Goal: Complete application form: Complete application form

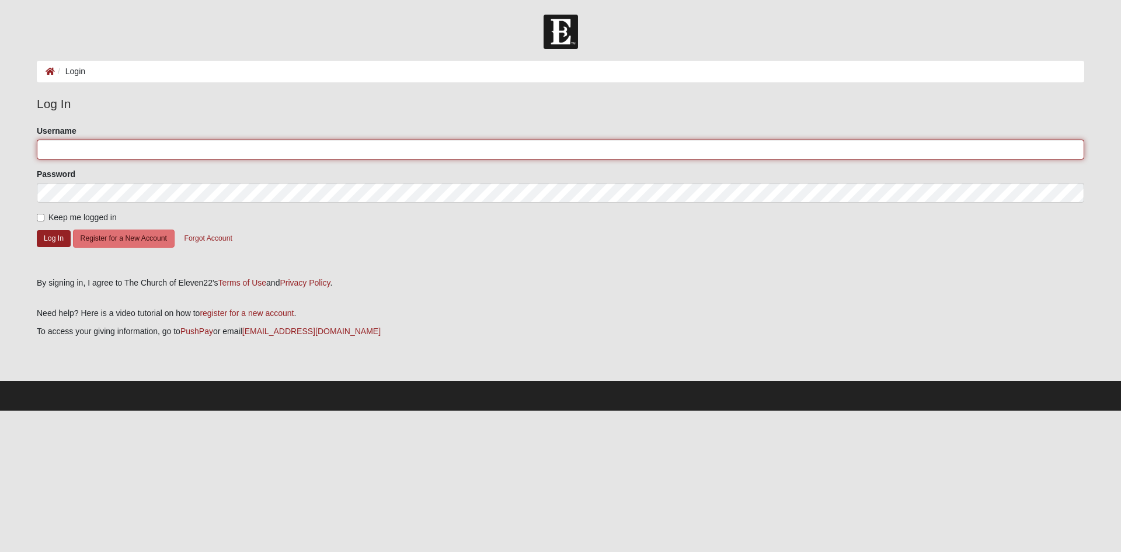
click at [266, 149] on input "Username" at bounding box center [560, 150] width 1047 height 20
type input "[EMAIL_ADDRESS][DOMAIN_NAME]"
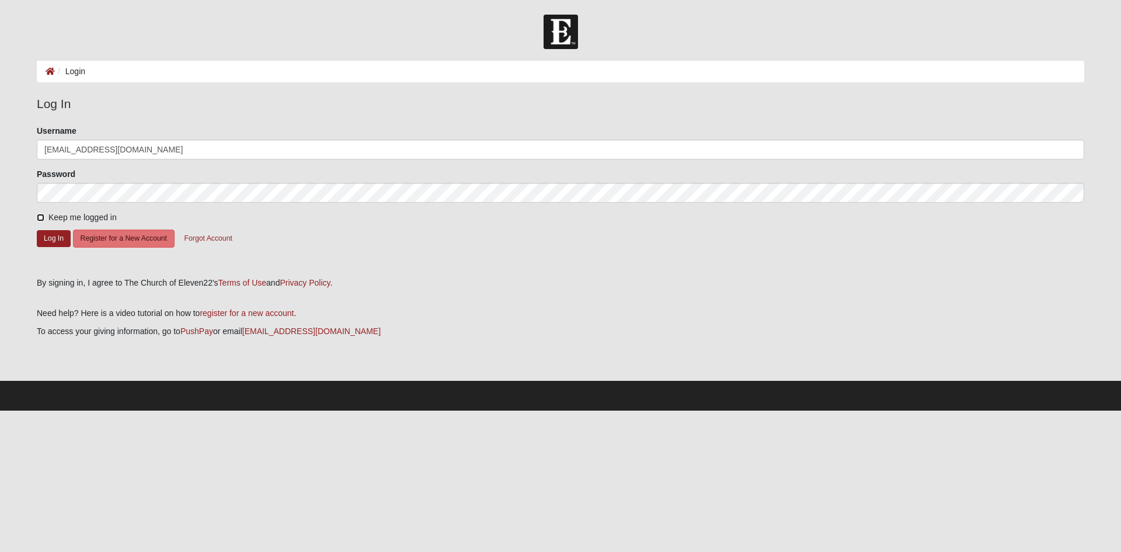
click at [43, 215] on input "Keep me logged in" at bounding box center [41, 218] width 8 height 8
checkbox input "true"
click at [43, 241] on button "Log In" at bounding box center [54, 238] width 34 height 17
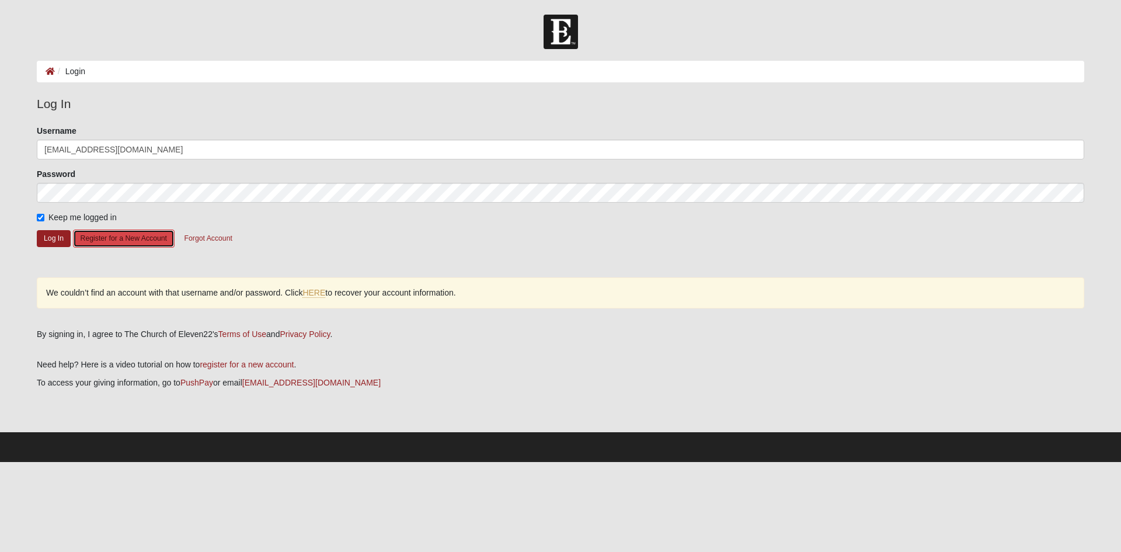
click at [86, 246] on button "Register for a New Account" at bounding box center [124, 238] width 102 height 18
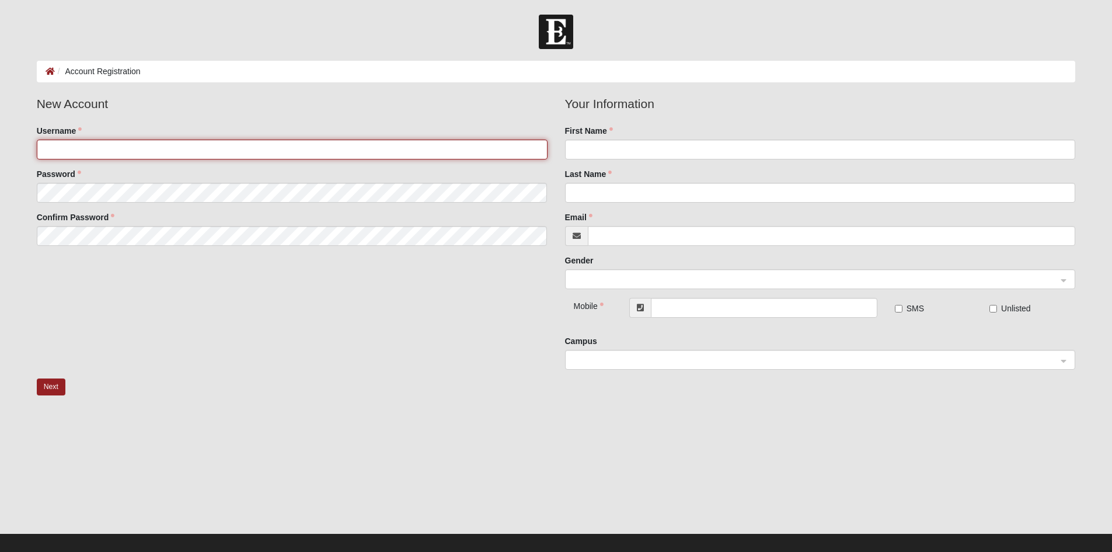
type input "[EMAIL_ADDRESS][DOMAIN_NAME]"
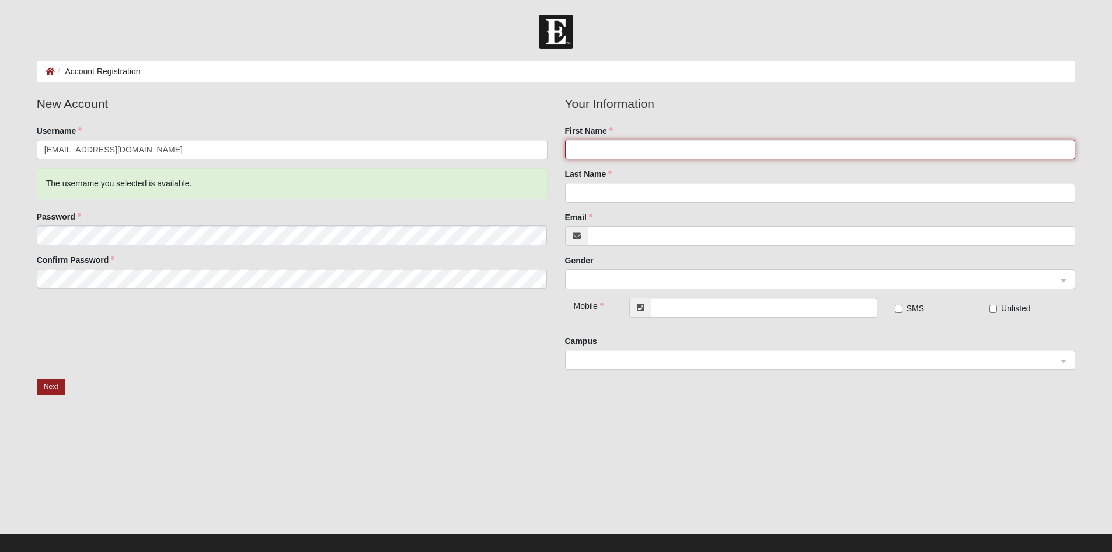
click at [624, 152] on input "First Name" at bounding box center [820, 150] width 511 height 20
type input "Mikayla"
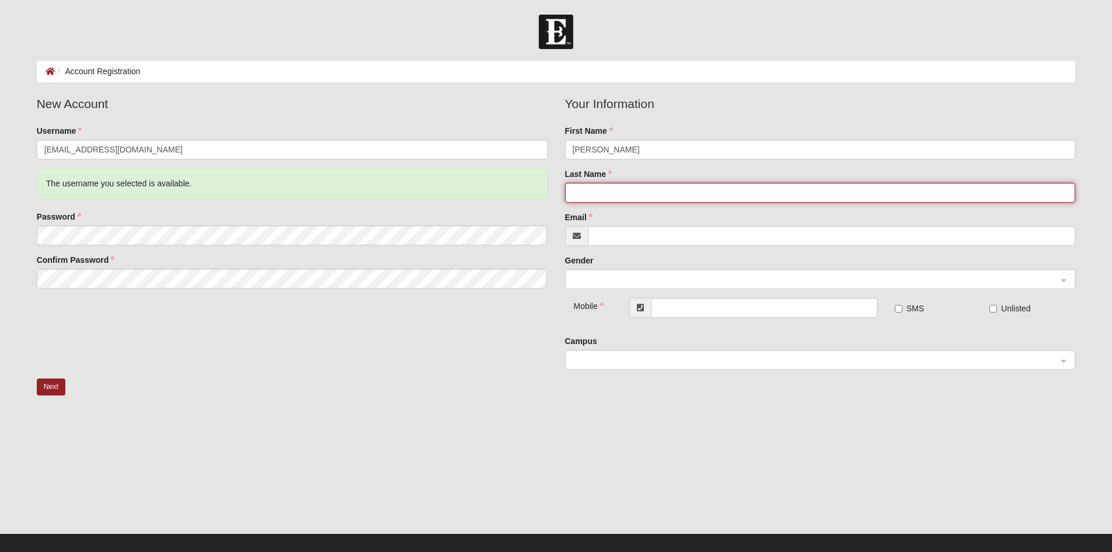
type input "Cassella"
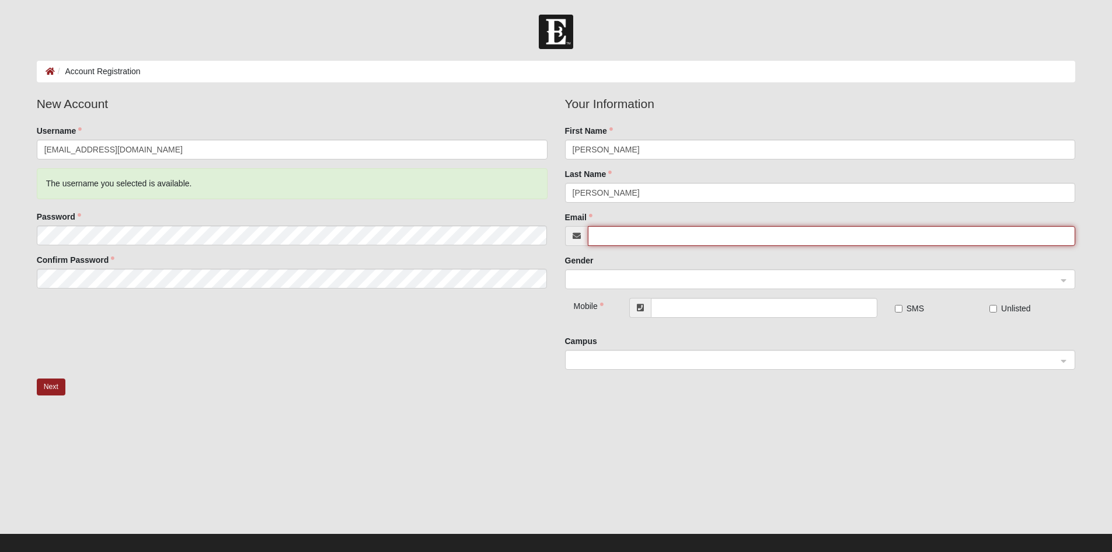
type input "mikaylacassella@gmail.com"
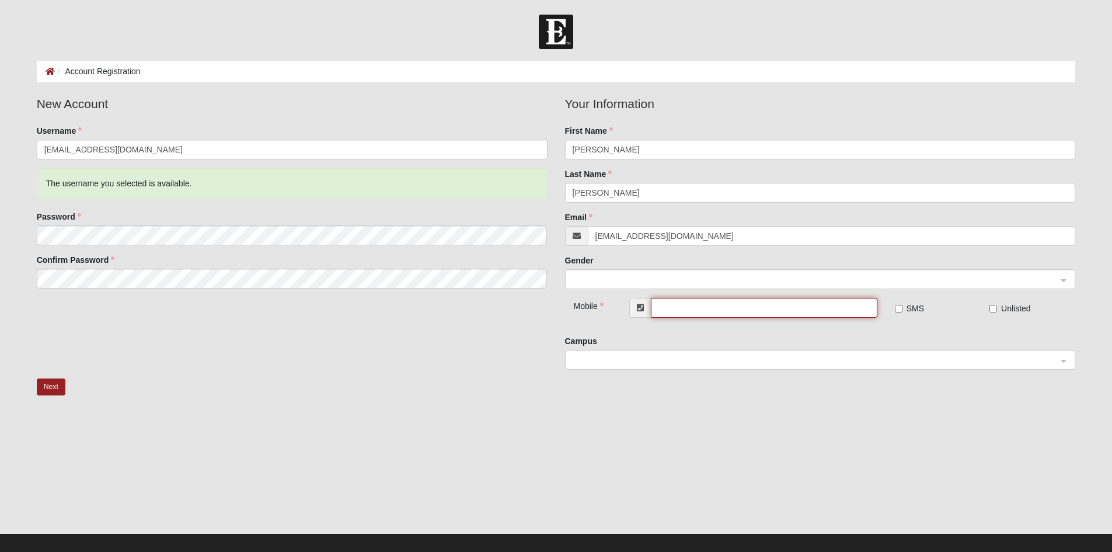
type input "(904) 719-5350"
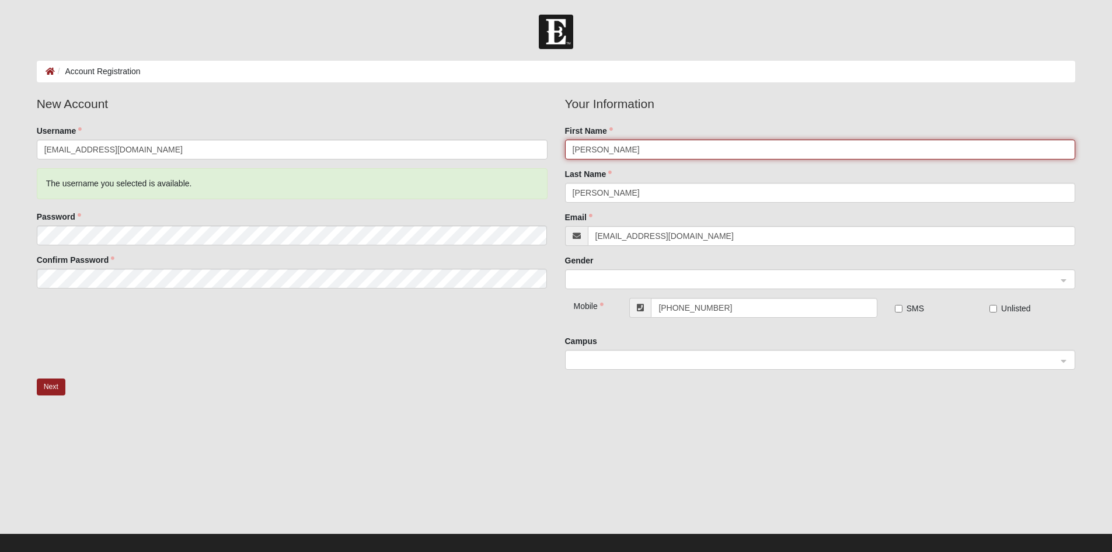
click at [662, 281] on span at bounding box center [815, 279] width 485 height 13
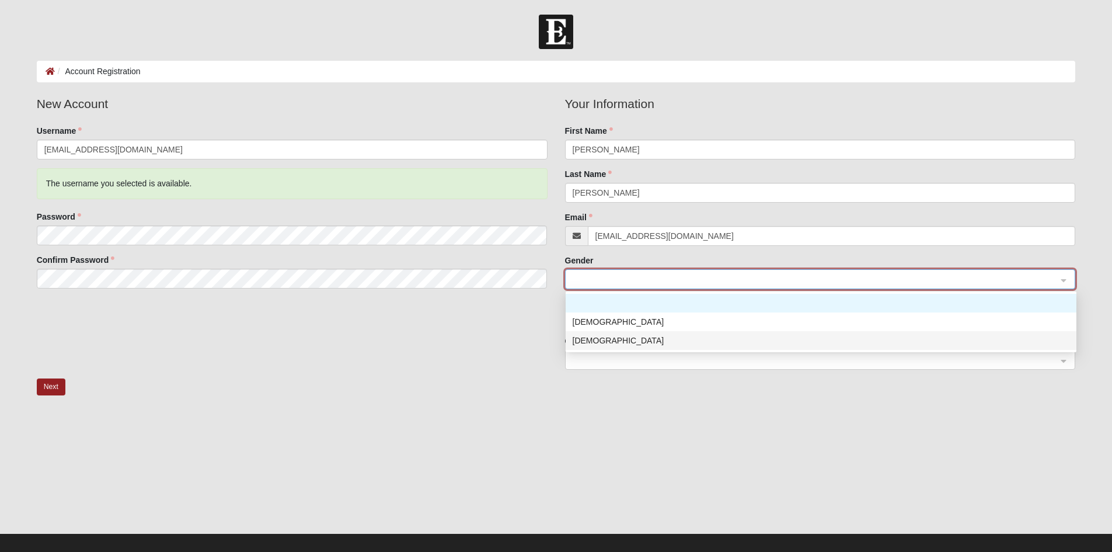
click at [655, 336] on div "Female" at bounding box center [821, 340] width 497 height 13
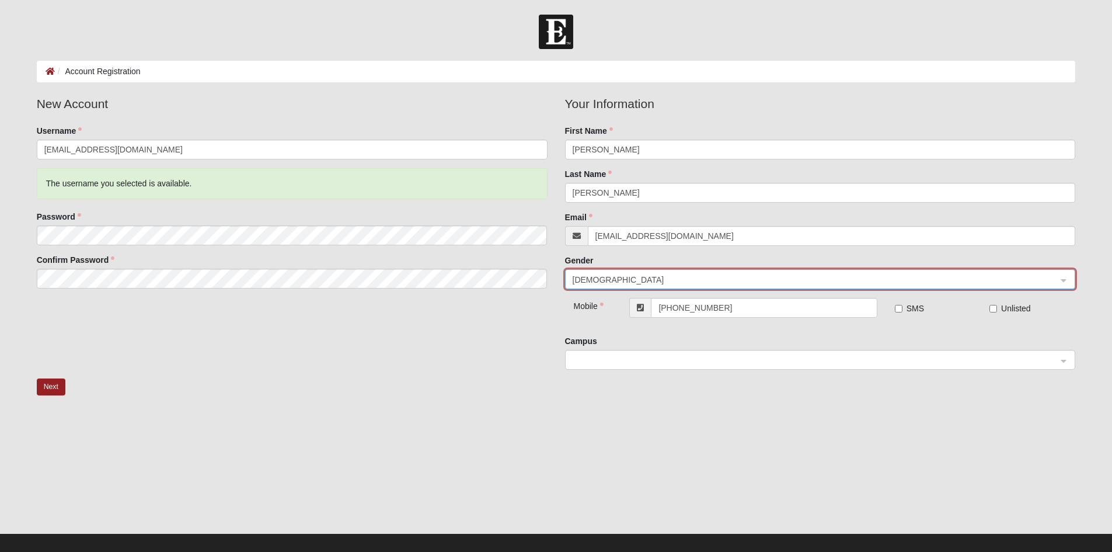
click at [668, 357] on span at bounding box center [815, 360] width 485 height 13
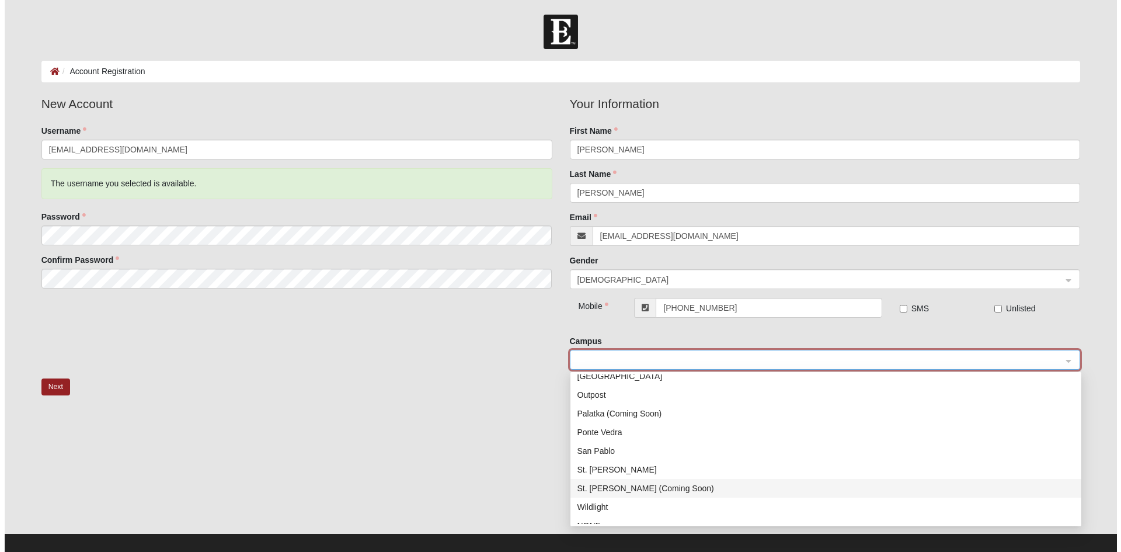
scroll to position [168, 0]
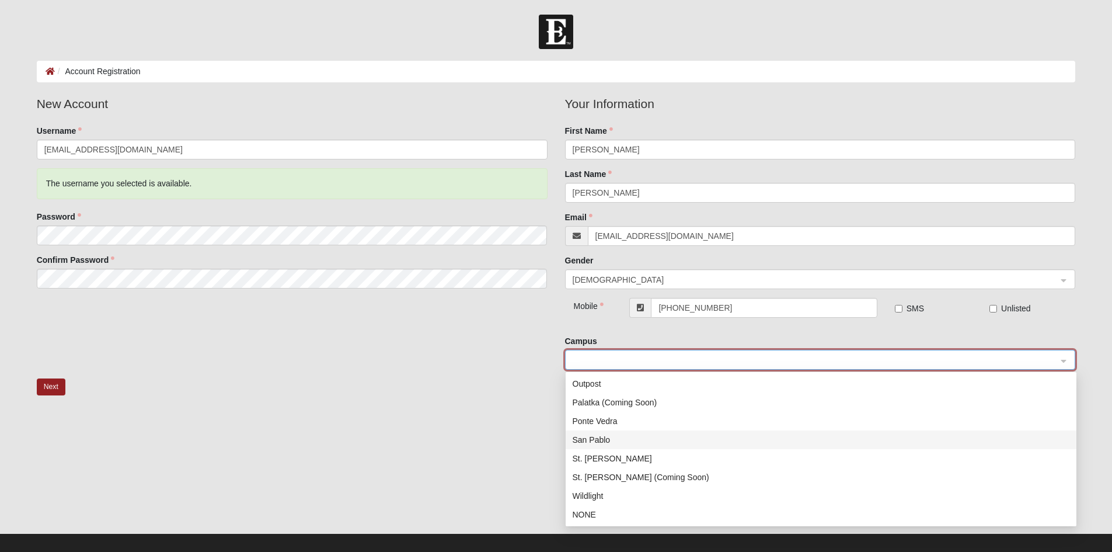
click at [666, 440] on div "San Pablo" at bounding box center [821, 439] width 497 height 13
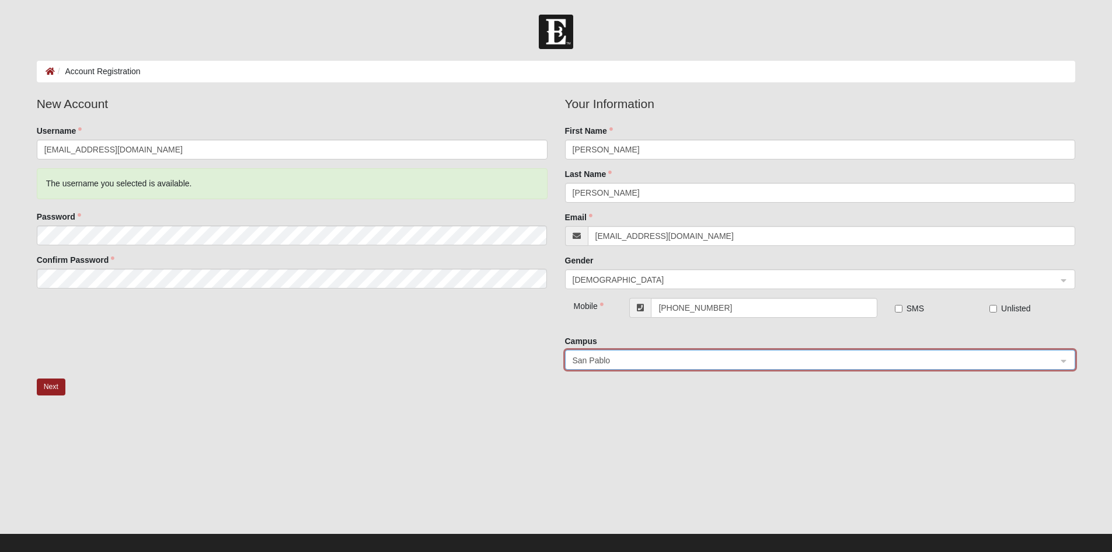
click at [905, 307] on label "SMS" at bounding box center [909, 308] width 29 height 12
click at [903, 307] on input "SMS" at bounding box center [899, 309] width 8 height 8
checkbox input "true"
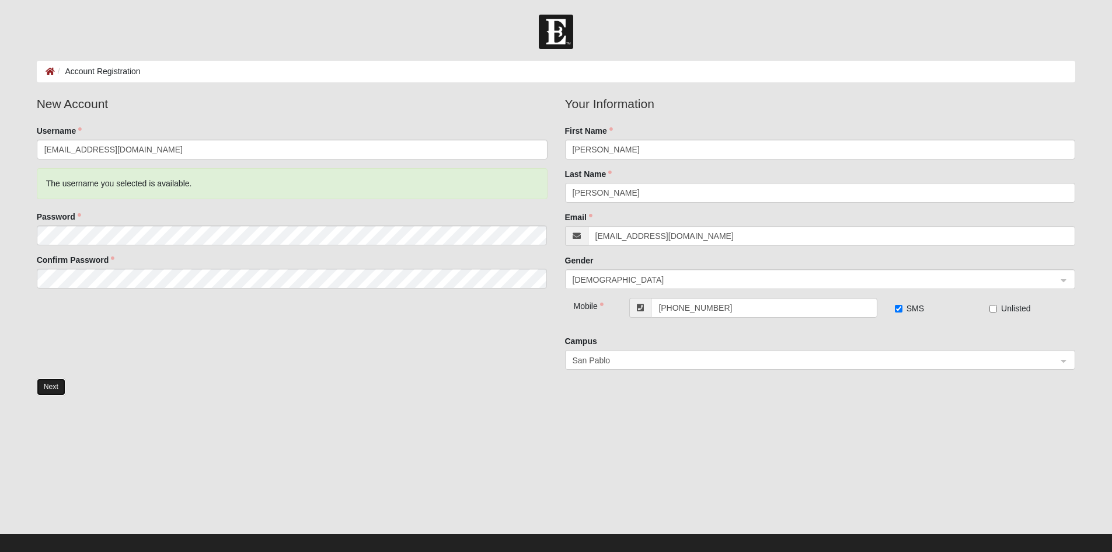
click at [47, 389] on button "Next" at bounding box center [51, 386] width 29 height 17
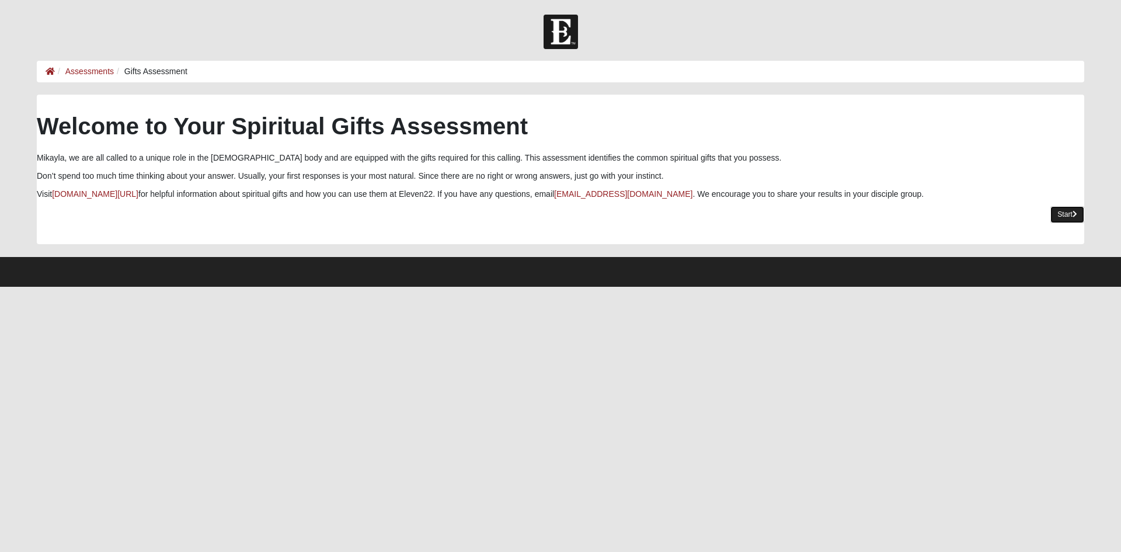
click at [1074, 211] on icon at bounding box center [1075, 214] width 5 height 7
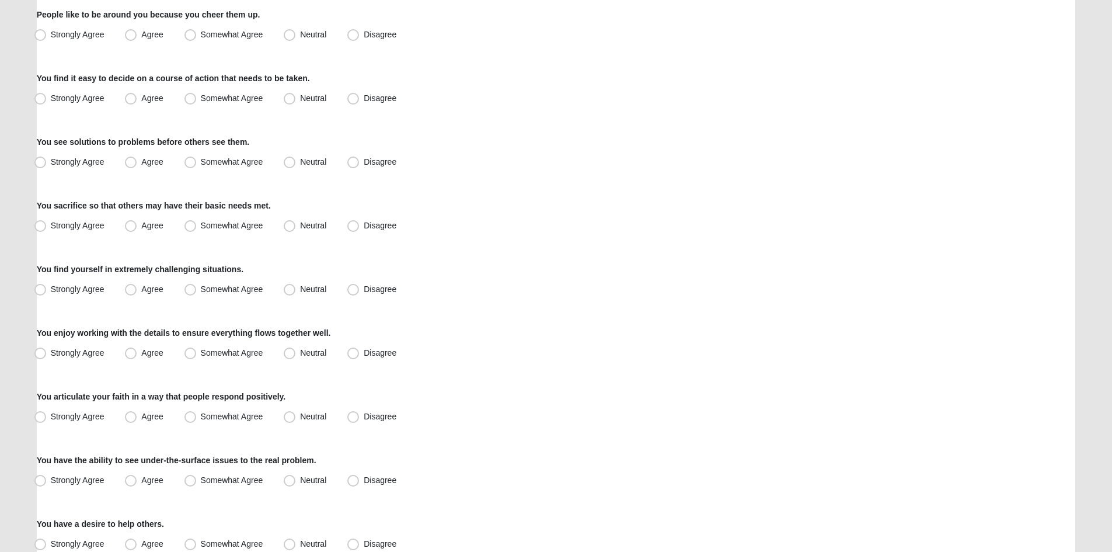
scroll to position [175, 0]
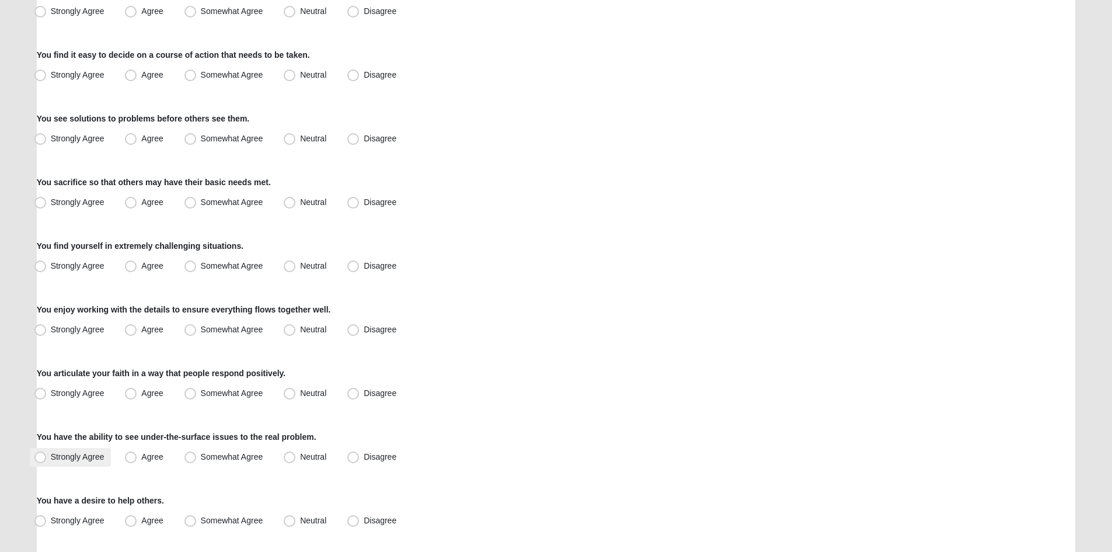
click at [83, 456] on span "Strongly Agree" at bounding box center [78, 456] width 54 height 9
click at [47, 456] on input "Strongly Agree" at bounding box center [43, 457] width 8 height 8
radio input "true"
click at [155, 392] on span "Agree" at bounding box center [152, 392] width 22 height 9
click at [137, 392] on input "Agree" at bounding box center [134, 393] width 8 height 8
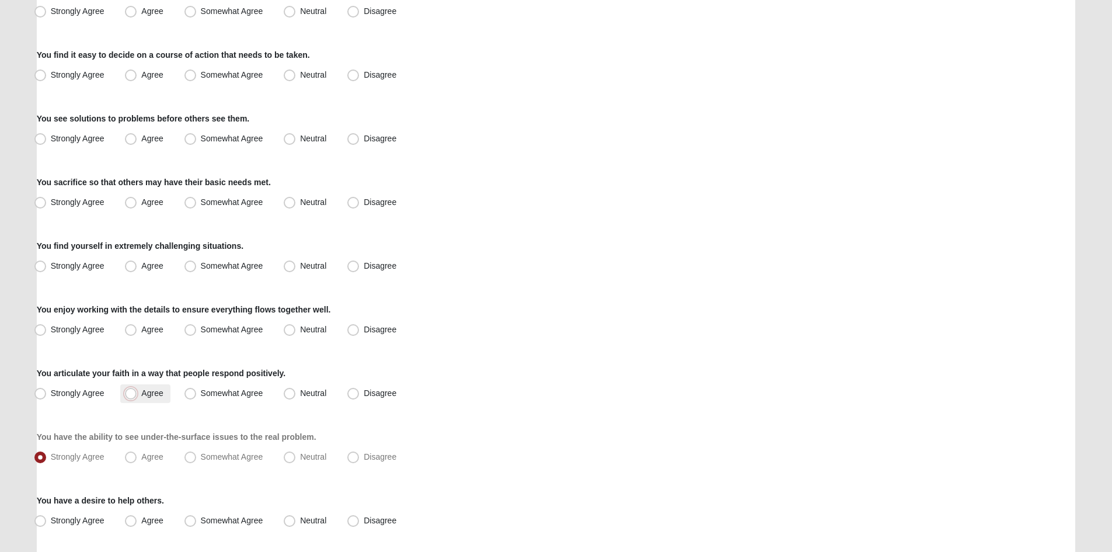
radio input "true"
click at [96, 332] on span "Strongly Agree" at bounding box center [78, 329] width 54 height 9
click at [47, 332] on input "Strongly Agree" at bounding box center [43, 330] width 8 height 8
radio input "true"
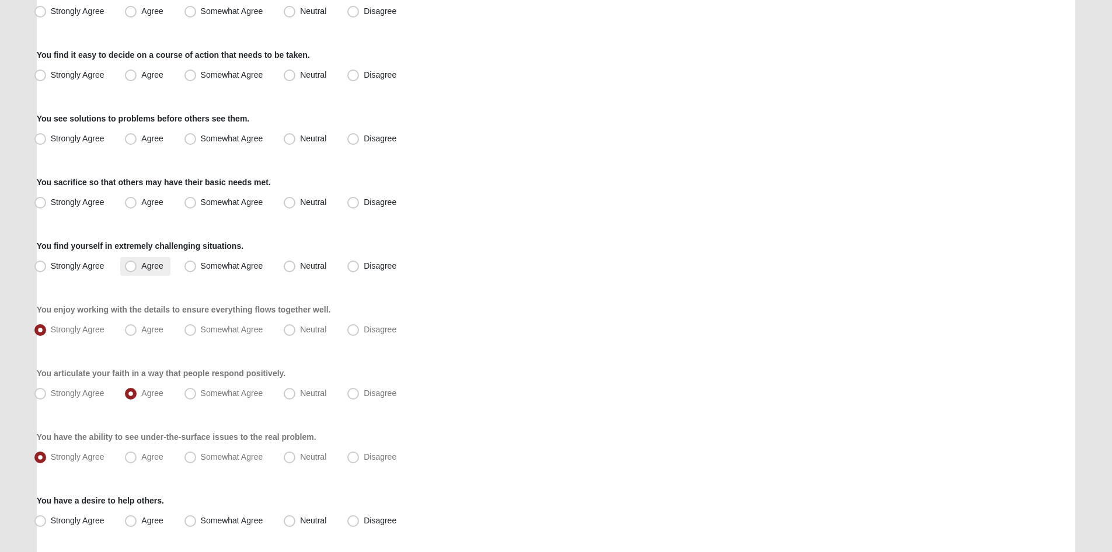
click at [141, 266] on span "Agree" at bounding box center [152, 265] width 22 height 9
click at [130, 266] on input "Agree" at bounding box center [134, 266] width 8 height 8
radio input "true"
click at [132, 209] on label "Agree" at bounding box center [145, 202] width 50 height 19
click at [132, 206] on input "Agree" at bounding box center [134, 203] width 8 height 8
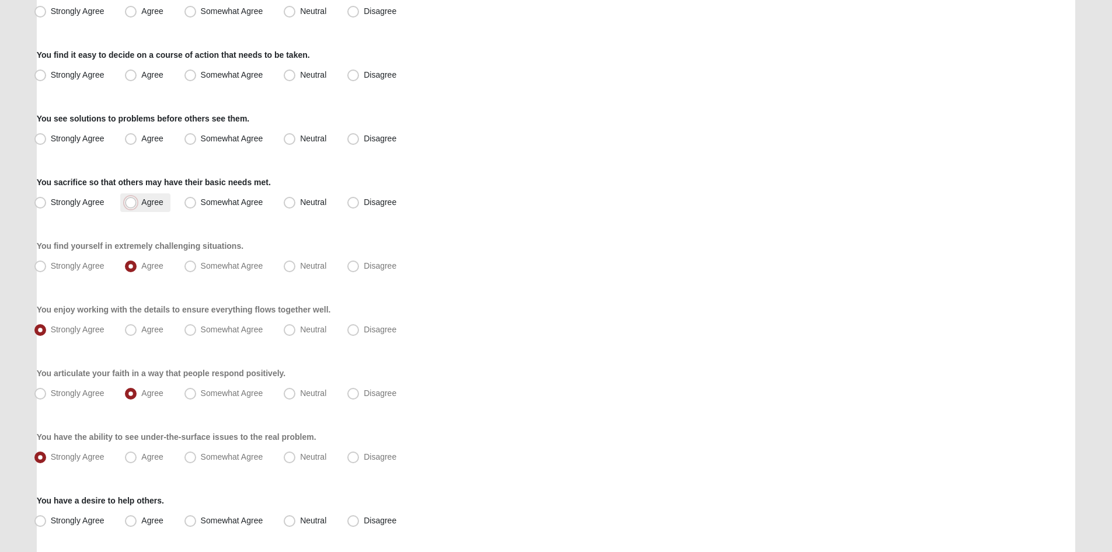
radio input "true"
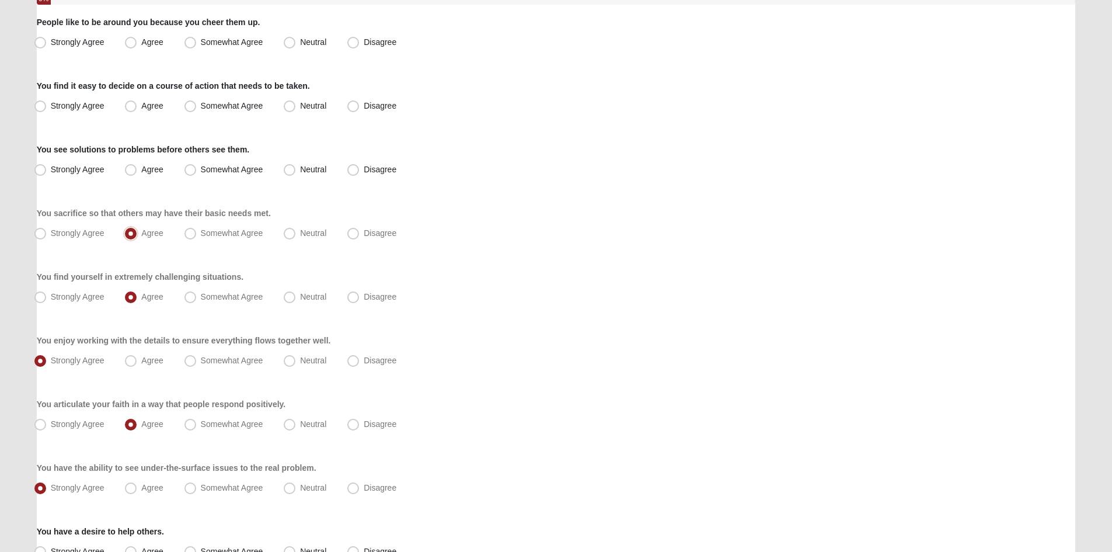
scroll to position [117, 0]
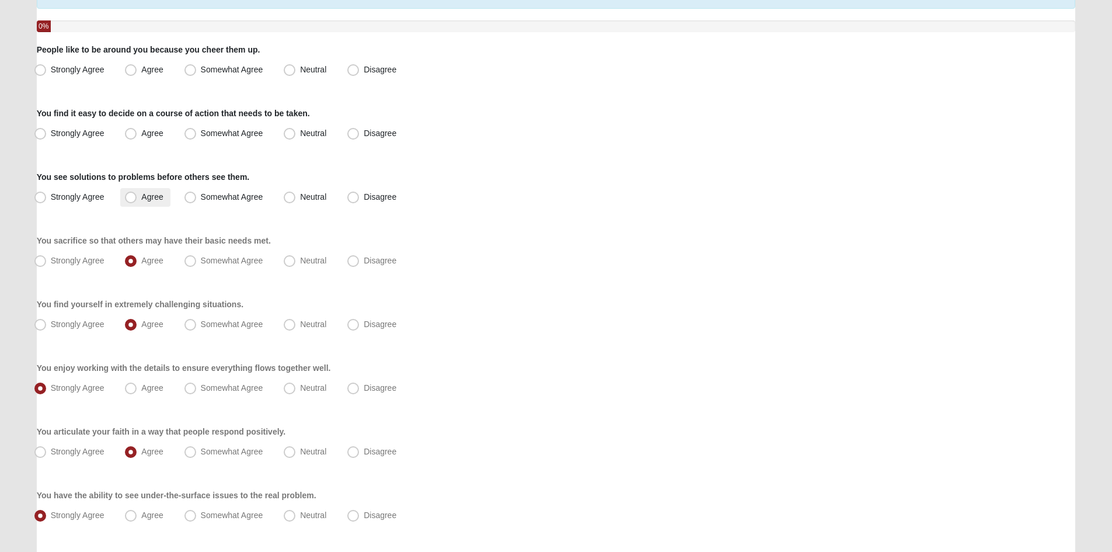
click at [155, 197] on span "Agree" at bounding box center [152, 196] width 22 height 9
click at [137, 197] on input "Agree" at bounding box center [134, 197] width 8 height 8
radio input "true"
click at [90, 136] on span "Strongly Agree" at bounding box center [78, 132] width 54 height 9
click at [47, 136] on input "Strongly Agree" at bounding box center [43, 134] width 8 height 8
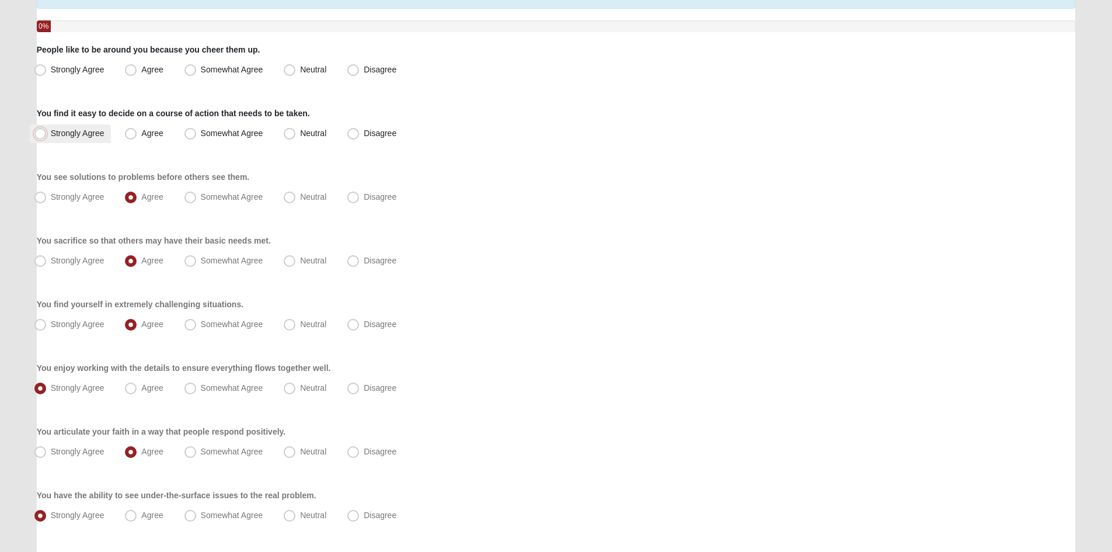
radio input "true"
click at [153, 72] on span "Agree" at bounding box center [152, 69] width 22 height 9
click at [137, 72] on input "Agree" at bounding box center [134, 70] width 8 height 8
radio input "true"
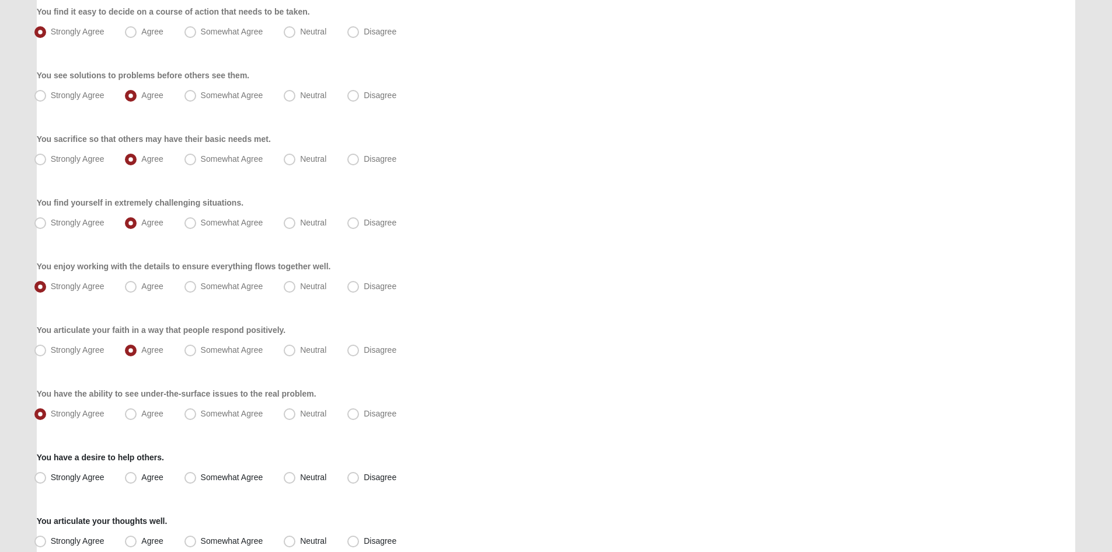
scroll to position [350, 0]
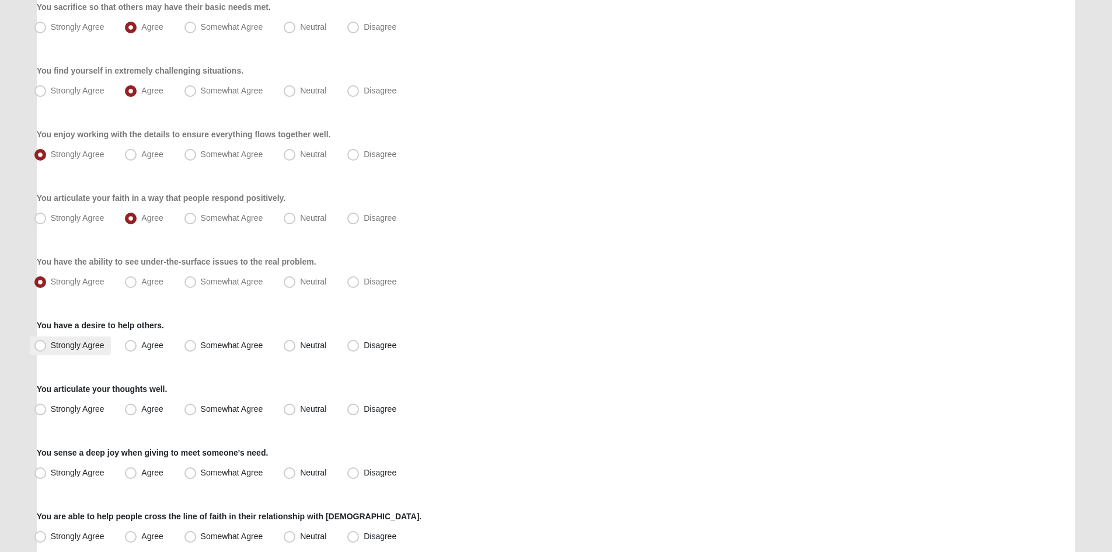
click at [55, 346] on span "Strongly Agree" at bounding box center [78, 344] width 54 height 9
click at [47, 346] on input "Strongly Agree" at bounding box center [43, 346] width 8 height 8
radio input "true"
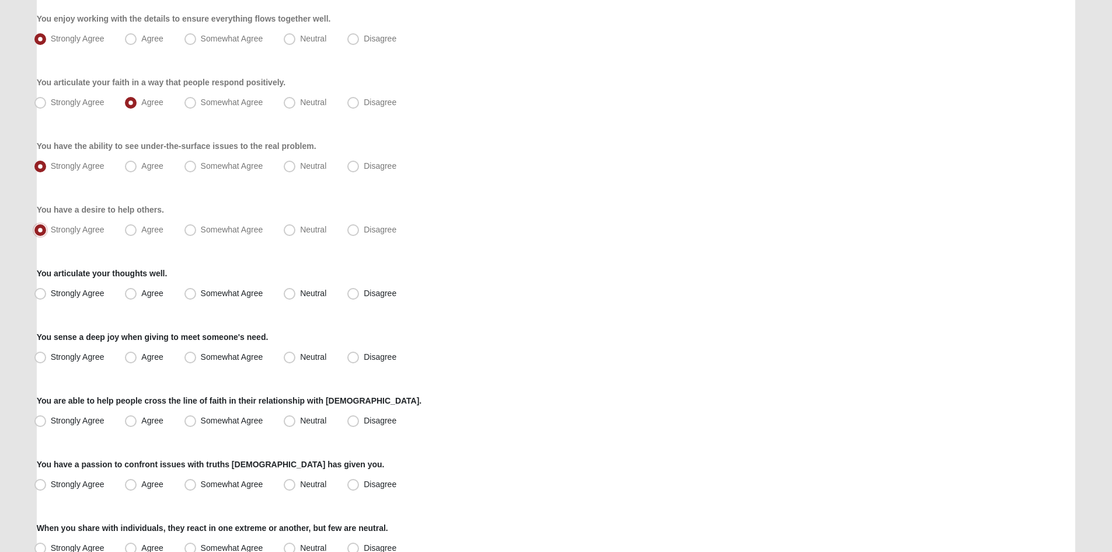
scroll to position [467, 0]
click at [141, 290] on span "Agree" at bounding box center [152, 291] width 22 height 9
click at [135, 290] on input "Agree" at bounding box center [134, 292] width 8 height 8
radio input "true"
click at [107, 353] on label "Strongly Agree" at bounding box center [71, 356] width 82 height 19
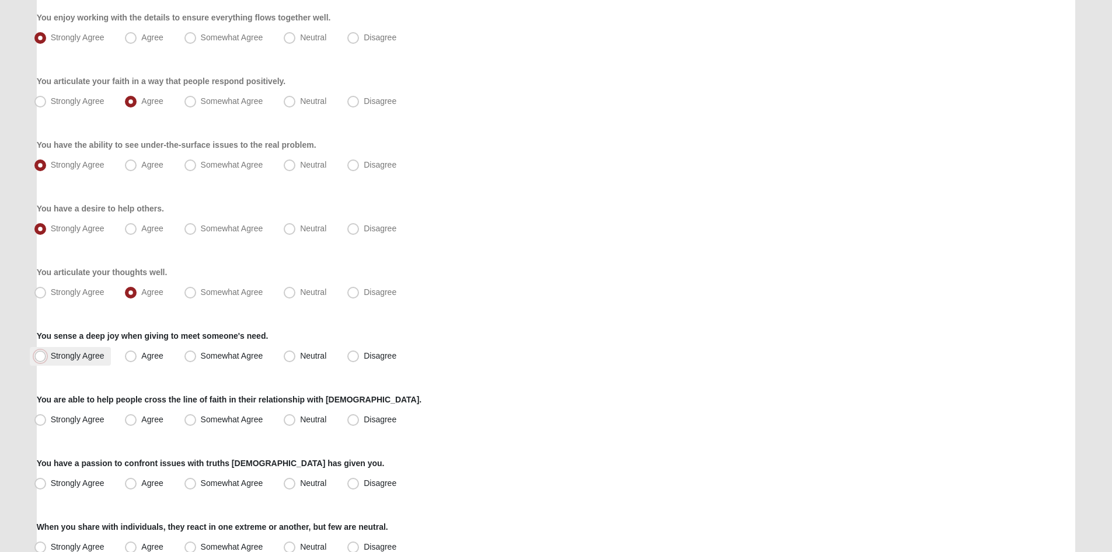
click at [47, 353] on input "Strongly Agree" at bounding box center [43, 356] width 8 height 8
radio input "true"
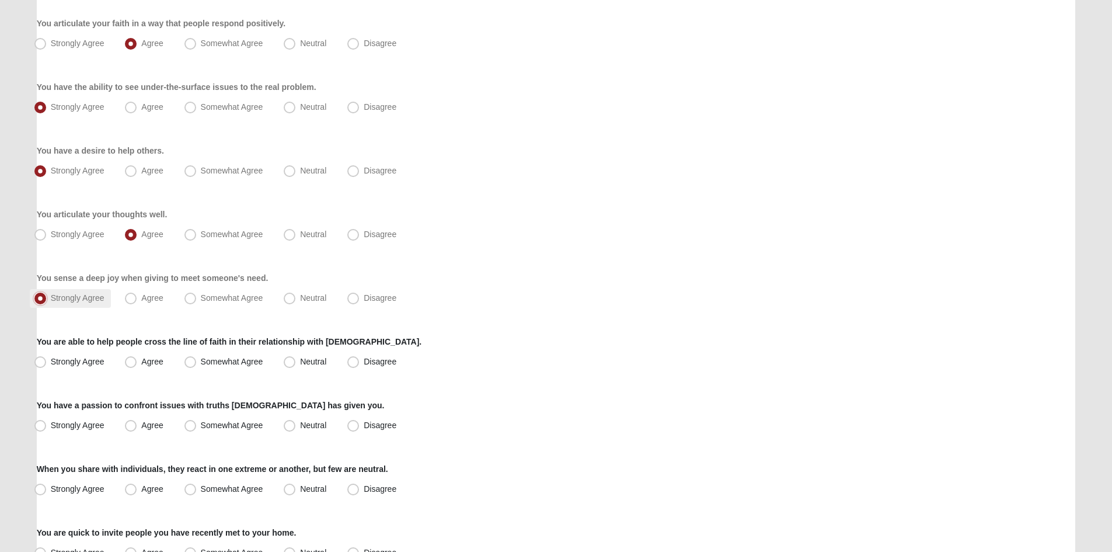
scroll to position [525, 0]
click at [300, 361] on span "Neutral" at bounding box center [313, 360] width 26 height 9
click at [295, 361] on input "Neutral" at bounding box center [292, 361] width 8 height 8
radio input "true"
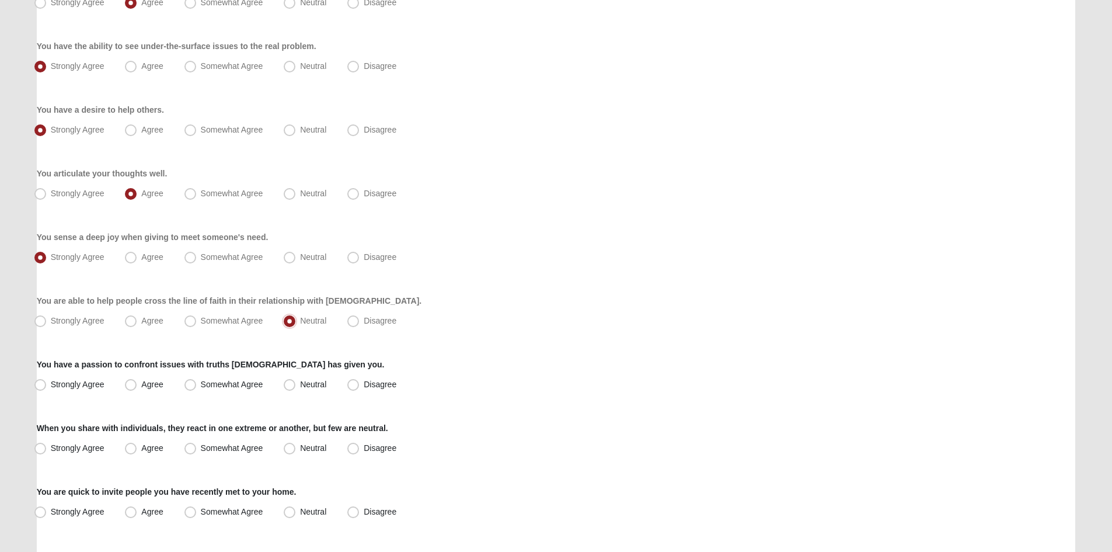
scroll to position [584, 0]
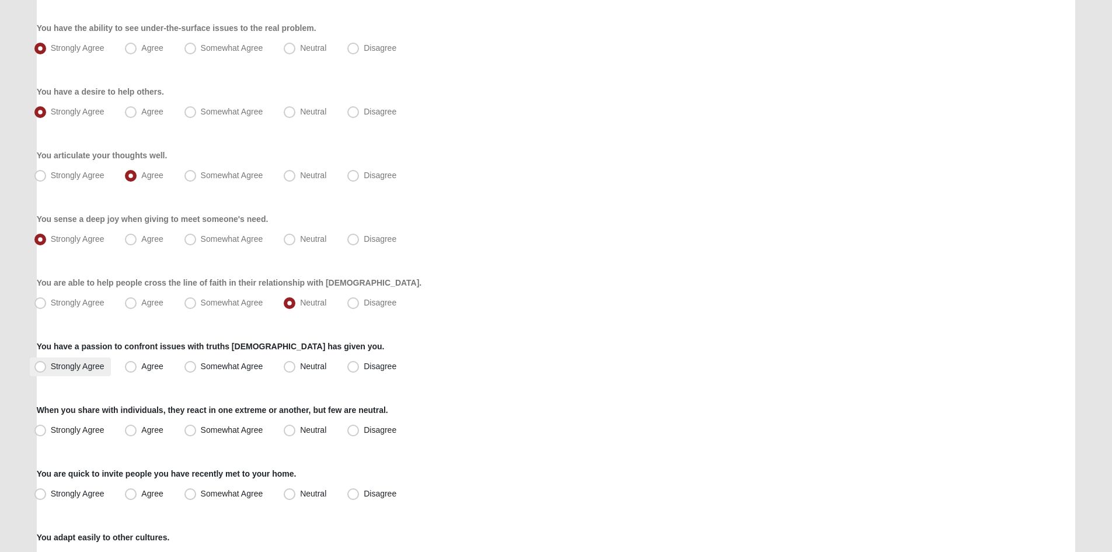
click at [65, 367] on span "Strongly Agree" at bounding box center [78, 365] width 54 height 9
click at [47, 367] on input "Strongly Agree" at bounding box center [43, 367] width 8 height 8
radio input "true"
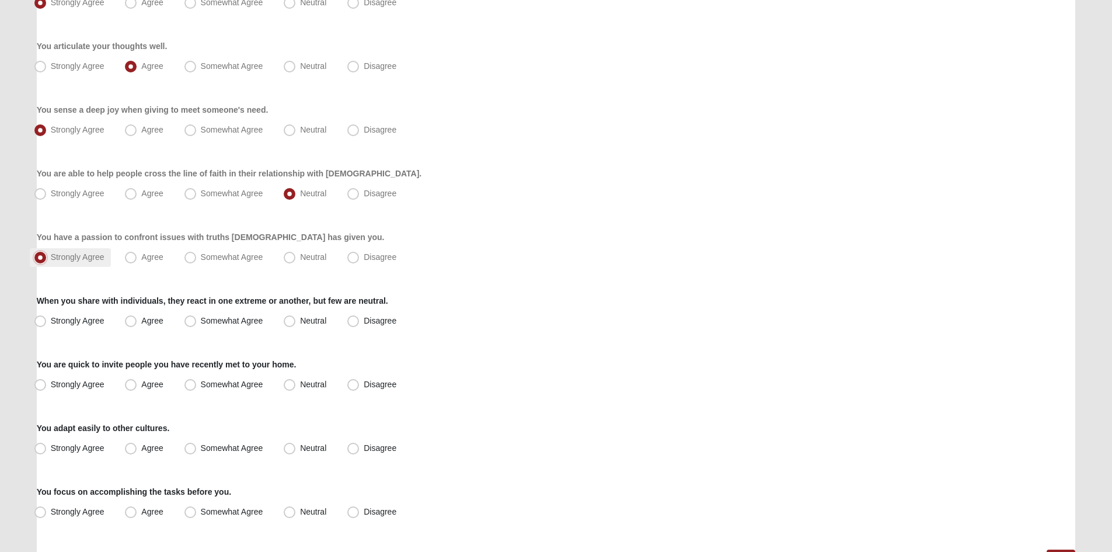
scroll to position [701, 0]
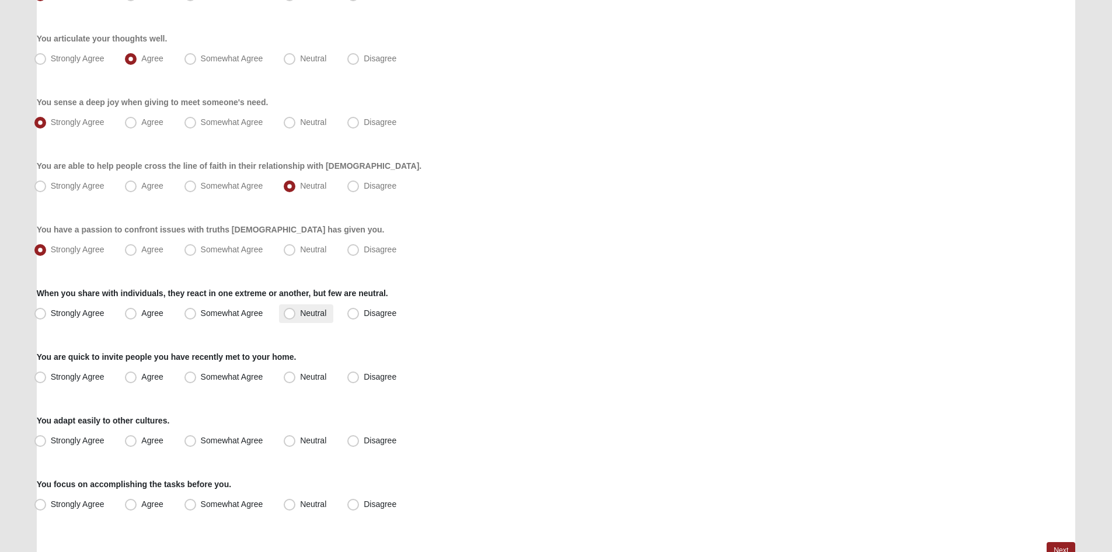
click at [320, 311] on span "Neutral" at bounding box center [313, 312] width 26 height 9
click at [296, 311] on input "Neutral" at bounding box center [292, 313] width 8 height 8
radio input "true"
click at [308, 385] on label "Neutral" at bounding box center [306, 377] width 54 height 19
click at [296, 381] on input "Neutral" at bounding box center [292, 377] width 8 height 8
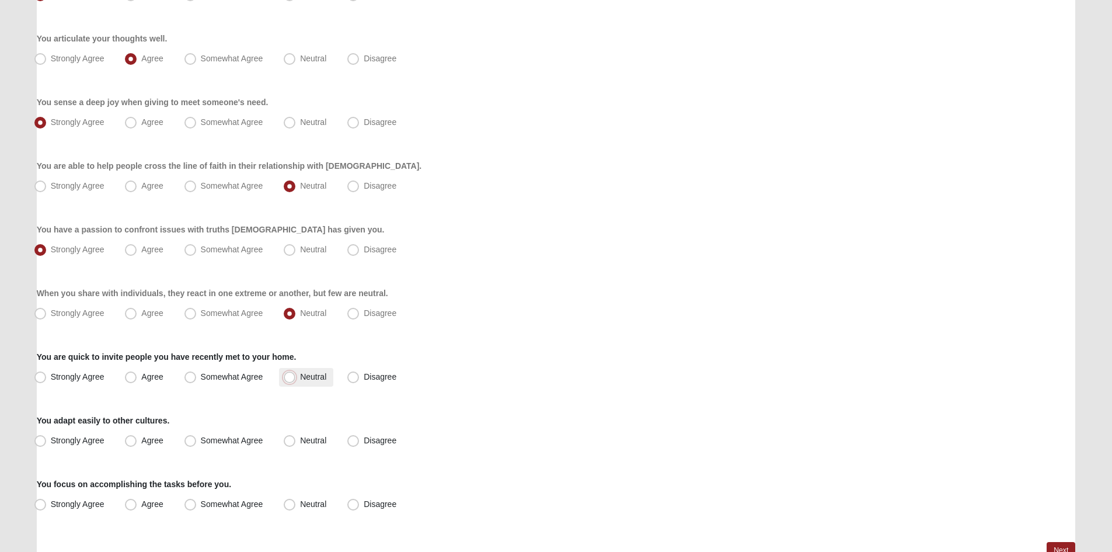
radio input "true"
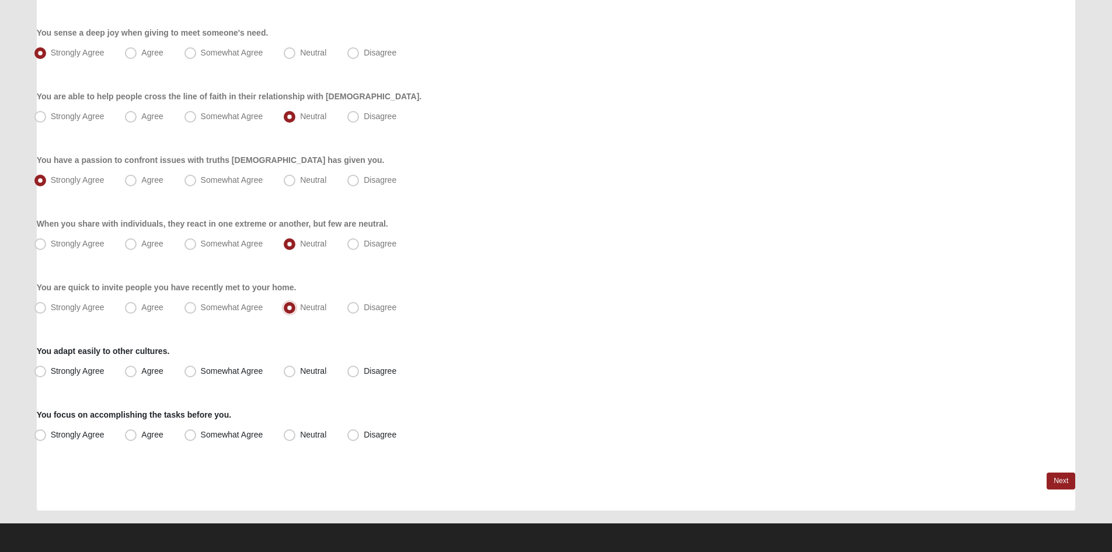
scroll to position [771, 0]
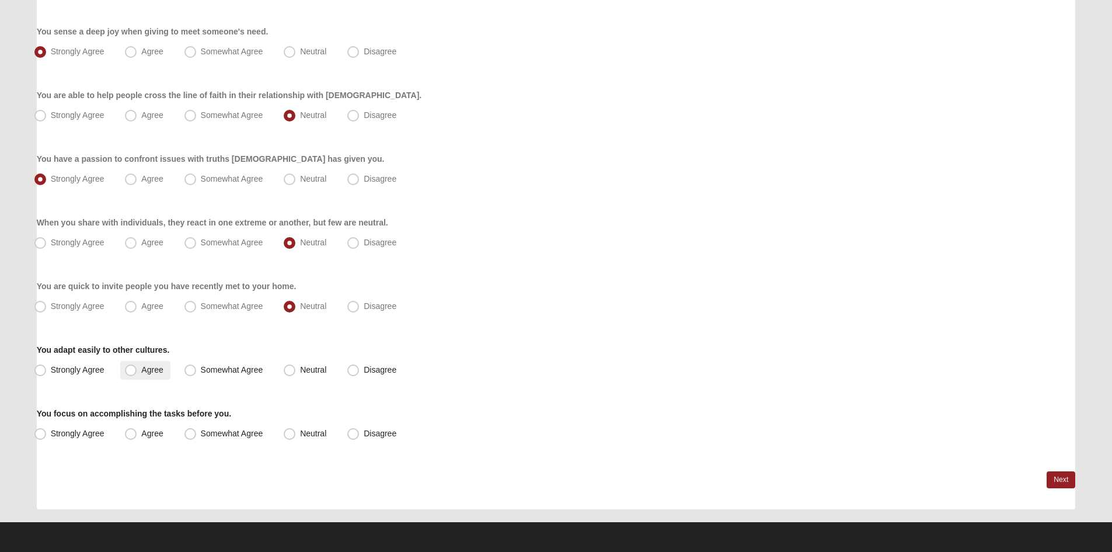
click at [141, 367] on span "Agree" at bounding box center [152, 369] width 22 height 9
click at [134, 367] on input "Agree" at bounding box center [134, 370] width 8 height 8
radio input "true"
click at [201, 431] on span "Somewhat Agree" at bounding box center [232, 433] width 62 height 9
click at [192, 431] on input "Somewhat Agree" at bounding box center [193, 434] width 8 height 8
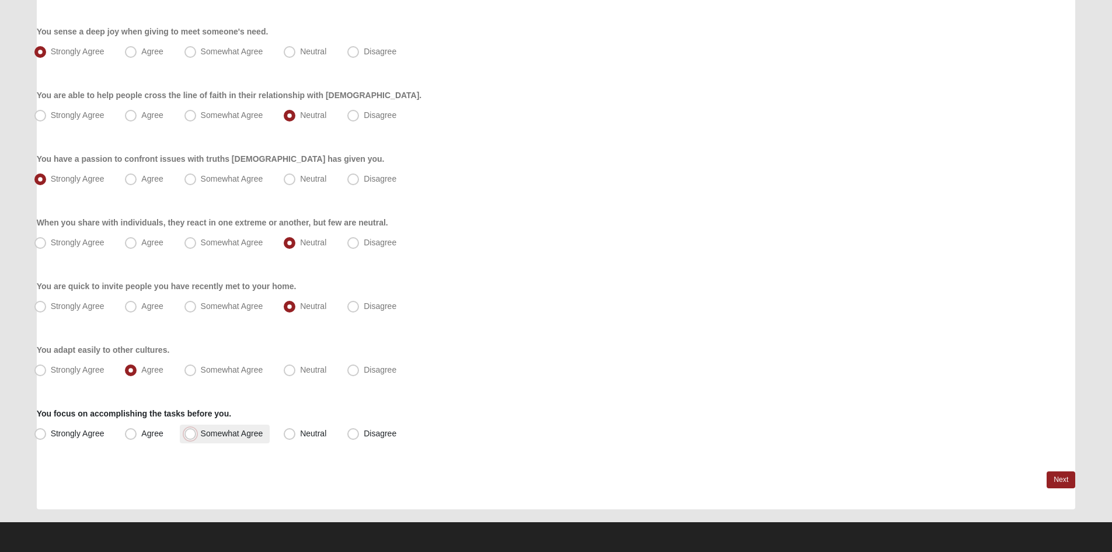
radio input "true"
click at [1048, 483] on link "Next" at bounding box center [1061, 479] width 29 height 17
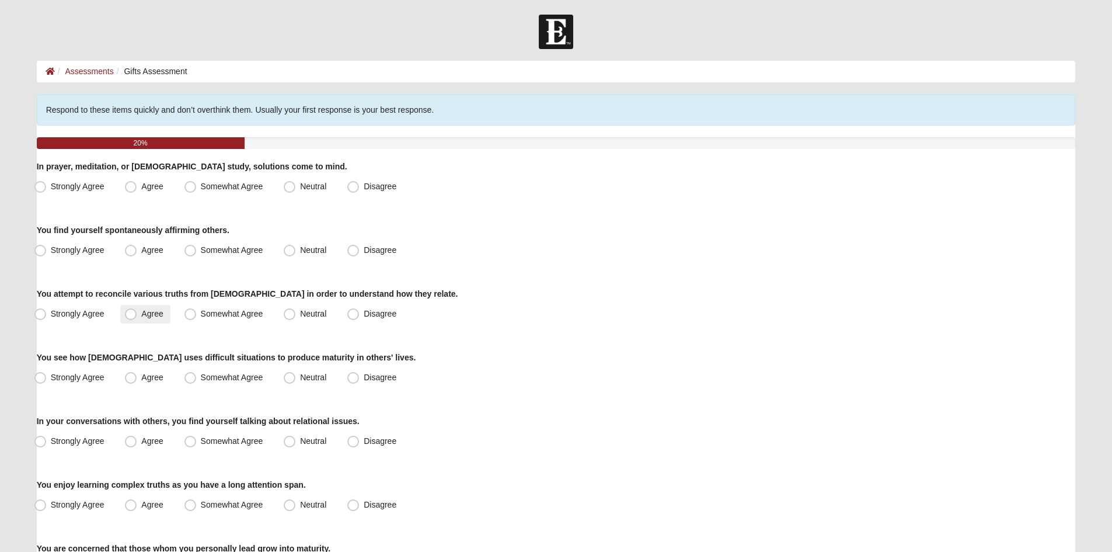
click at [156, 316] on span "Agree" at bounding box center [152, 313] width 22 height 9
click at [137, 316] on input "Agree" at bounding box center [134, 314] width 8 height 8
radio input "true"
click at [51, 253] on span "Strongly Agree" at bounding box center [78, 249] width 54 height 9
click at [47, 253] on input "Strongly Agree" at bounding box center [43, 250] width 8 height 8
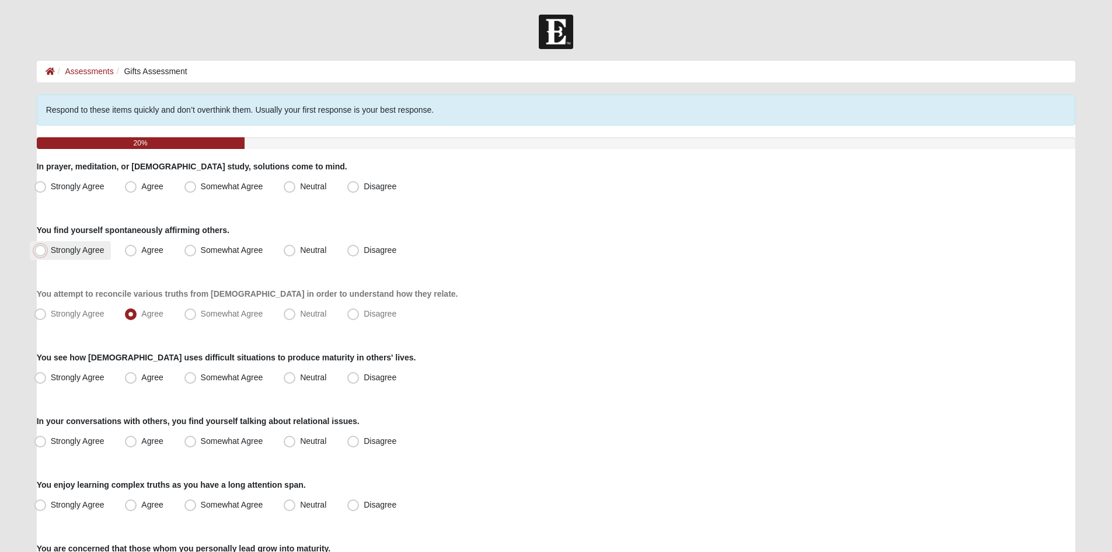
radio input "true"
click at [198, 182] on label "Somewhat Agree" at bounding box center [225, 186] width 90 height 19
click at [197, 183] on input "Somewhat Agree" at bounding box center [193, 187] width 8 height 8
radio input "true"
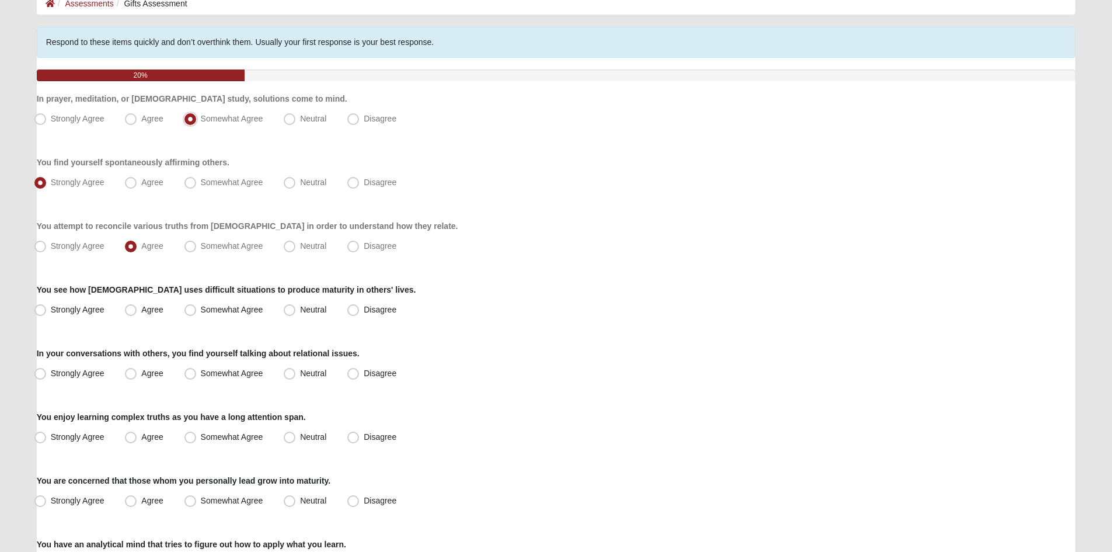
scroll to position [117, 0]
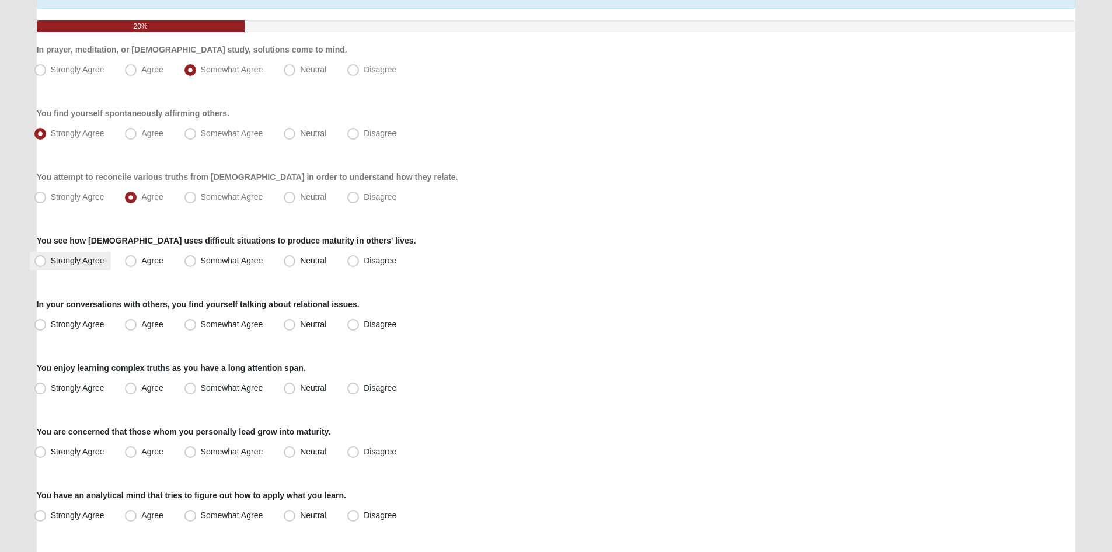
click at [83, 263] on span "Strongly Agree" at bounding box center [78, 260] width 54 height 9
click at [47, 263] on input "Strongly Agree" at bounding box center [43, 261] width 8 height 8
radio input "true"
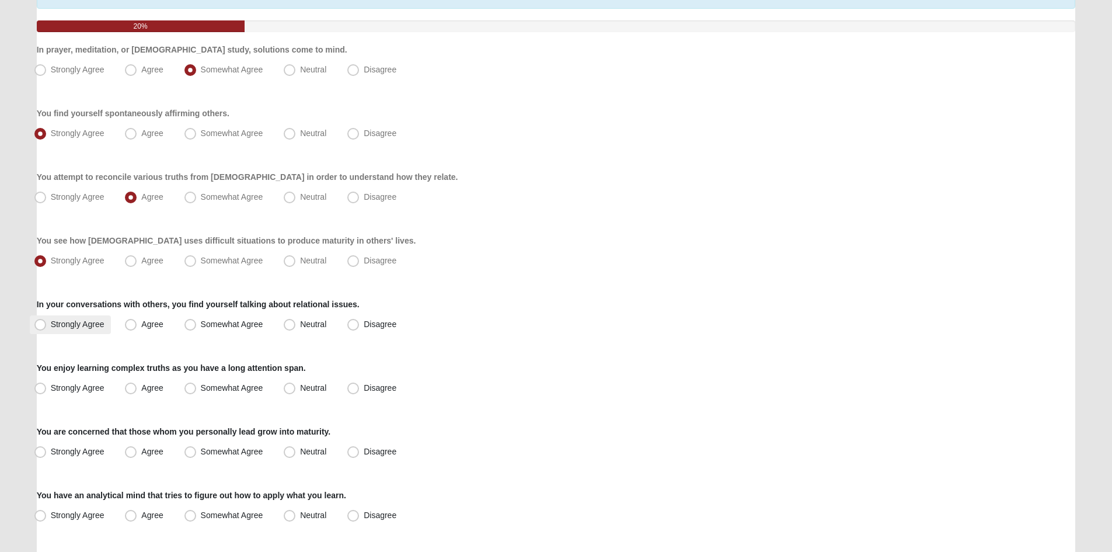
click at [80, 322] on span "Strongly Agree" at bounding box center [78, 323] width 54 height 9
click at [47, 322] on input "Strongly Agree" at bounding box center [43, 325] width 8 height 8
radio input "true"
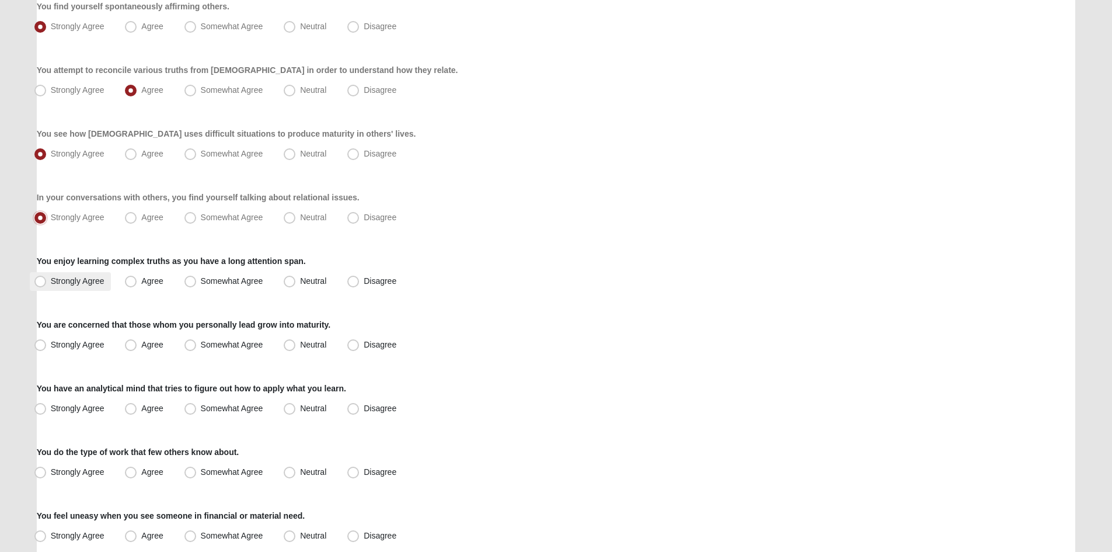
scroll to position [234, 0]
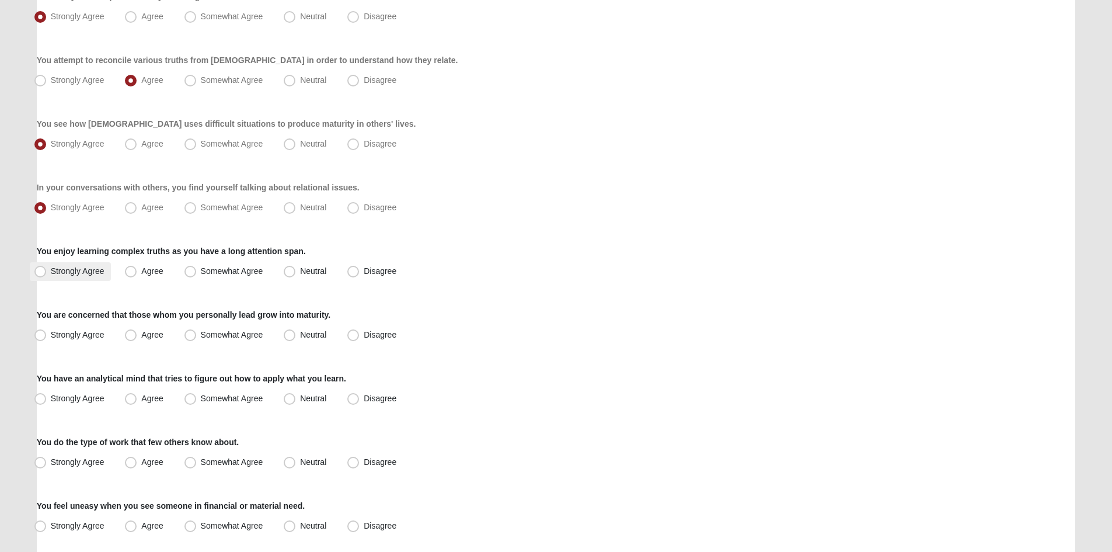
click at [94, 271] on span "Strongly Agree" at bounding box center [78, 270] width 54 height 9
click at [47, 271] on input "Strongly Agree" at bounding box center [43, 271] width 8 height 8
radio input "true"
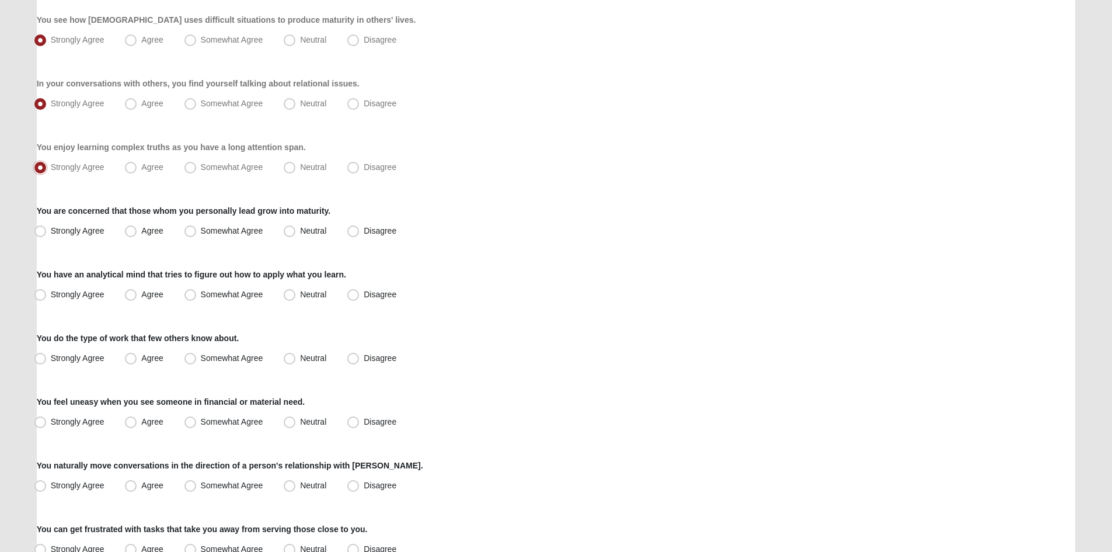
scroll to position [350, 0]
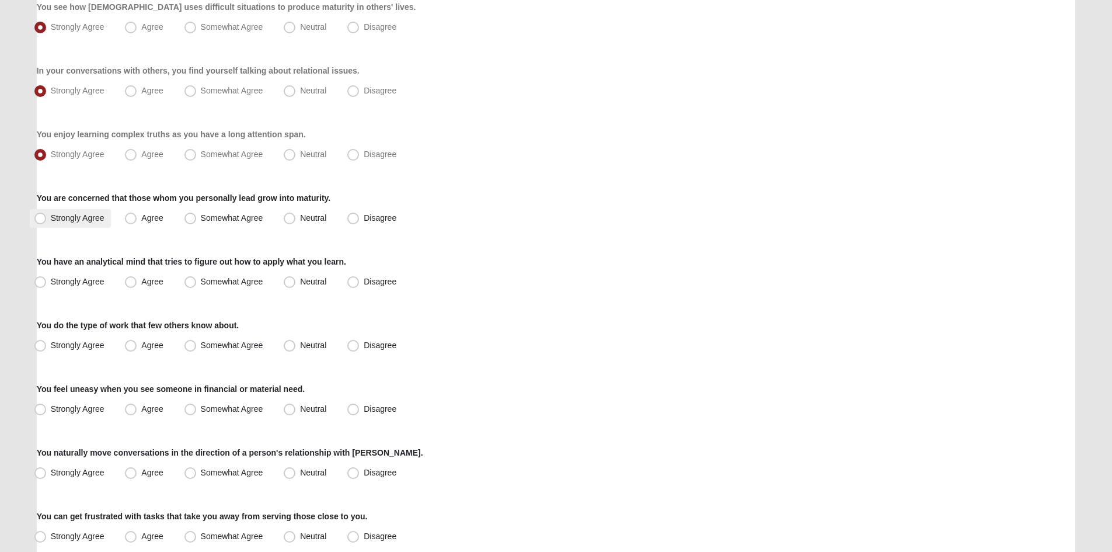
click at [105, 218] on label "Strongly Agree" at bounding box center [71, 218] width 82 height 19
click at [47, 218] on input "Strongly Agree" at bounding box center [43, 218] width 8 height 8
radio input "true"
click at [77, 279] on span "Strongly Agree" at bounding box center [78, 281] width 54 height 9
click at [47, 279] on input "Strongly Agree" at bounding box center [43, 282] width 8 height 8
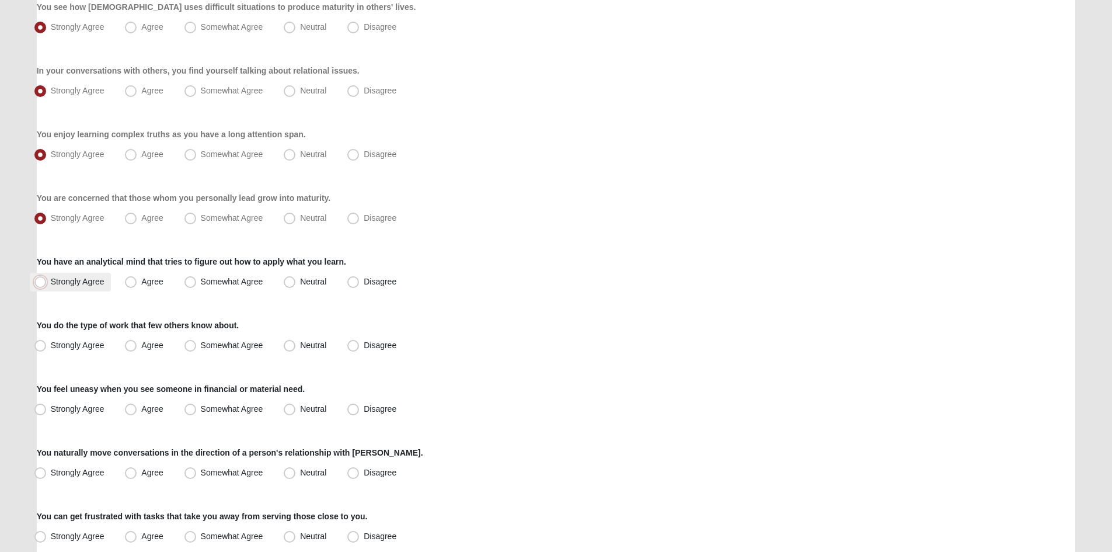
radio input "true"
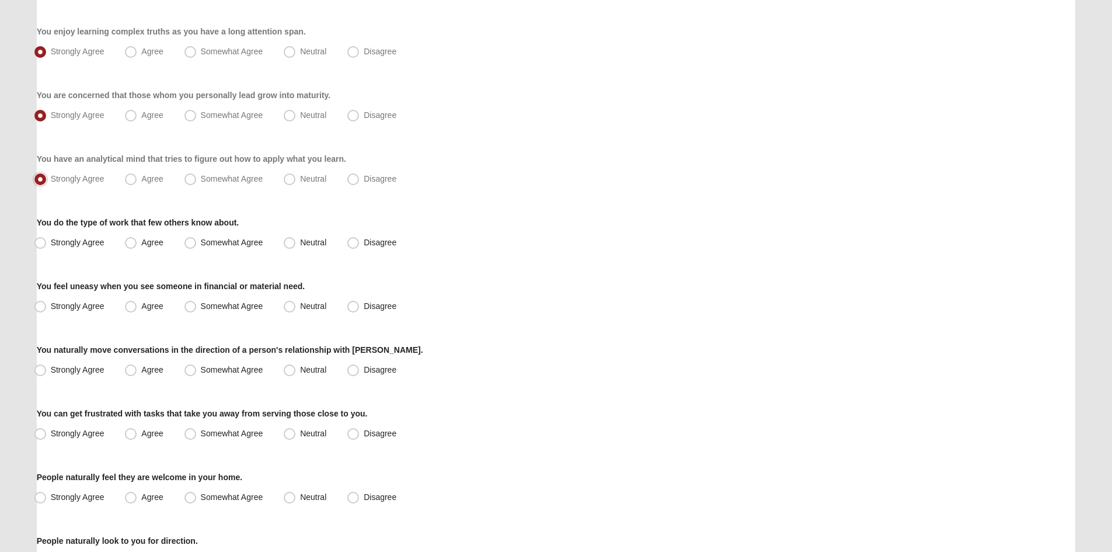
scroll to position [467, 0]
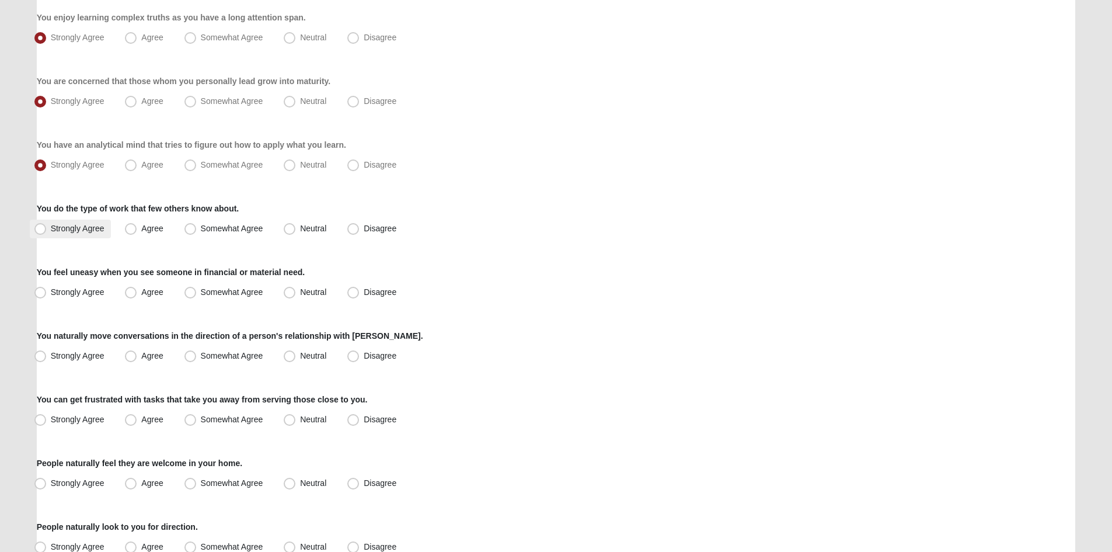
click at [82, 228] on span "Strongly Agree" at bounding box center [78, 228] width 54 height 9
click at [47, 228] on input "Strongly Agree" at bounding box center [43, 229] width 8 height 8
radio input "true"
click at [91, 292] on span "Strongly Agree" at bounding box center [78, 291] width 54 height 9
click at [47, 292] on input "Strongly Agree" at bounding box center [43, 292] width 8 height 8
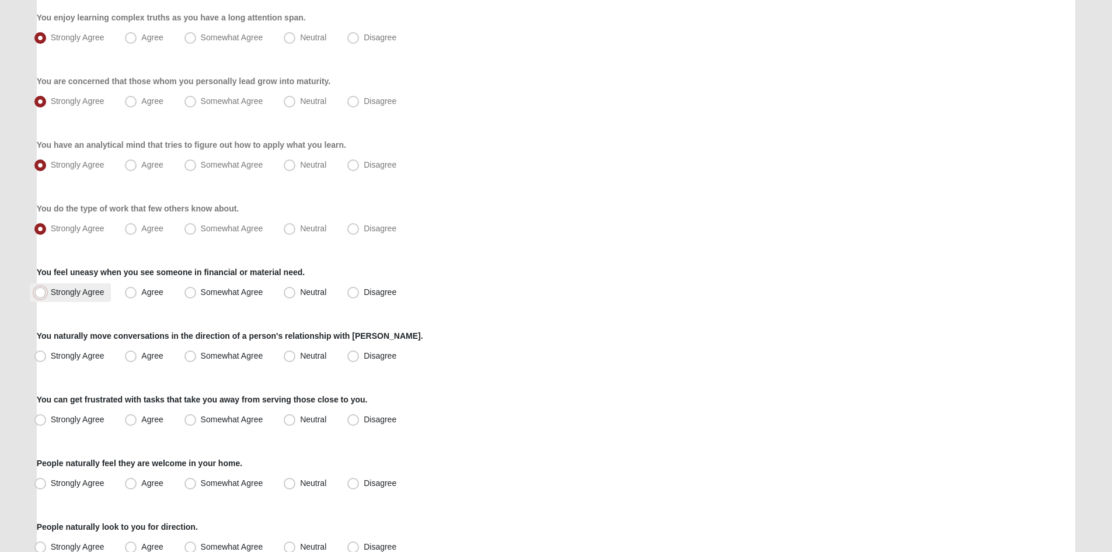
radio input "true"
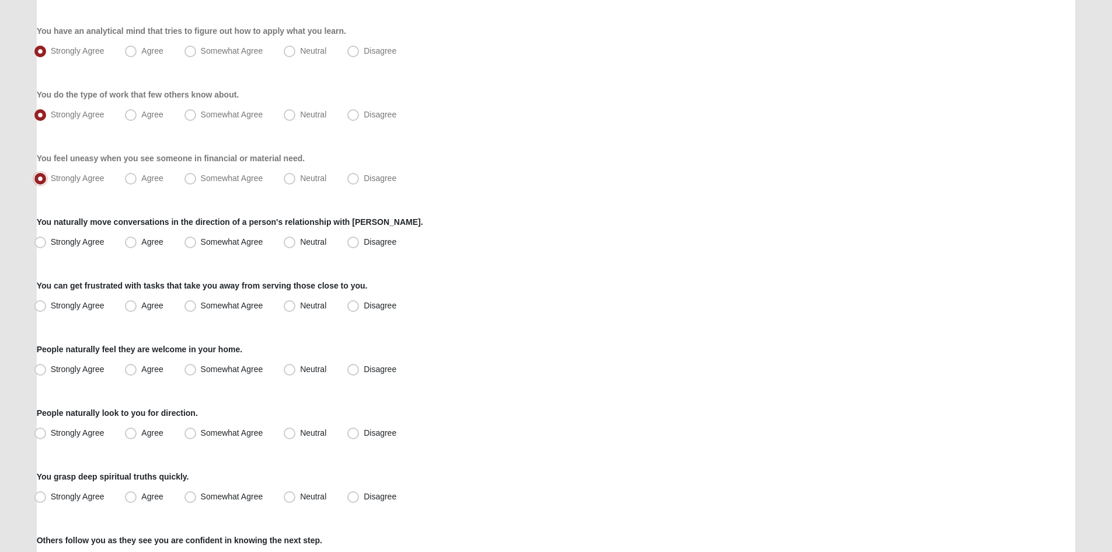
scroll to position [584, 0]
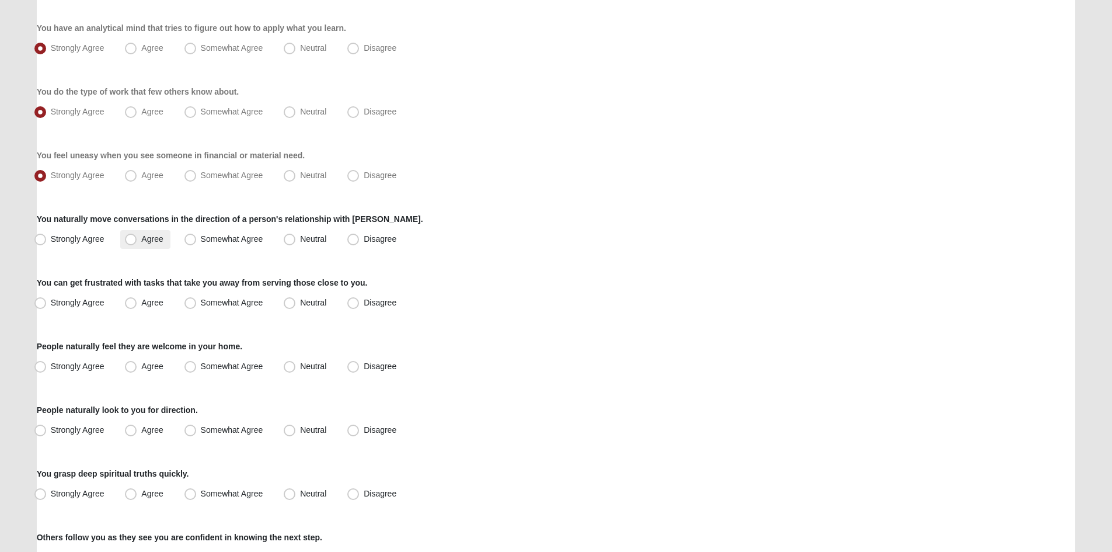
click at [146, 239] on span "Agree" at bounding box center [152, 238] width 22 height 9
click at [137, 239] on input "Agree" at bounding box center [134, 239] width 8 height 8
radio input "true"
click at [141, 301] on span "Agree" at bounding box center [152, 302] width 22 height 9
click at [131, 301] on input "Agree" at bounding box center [134, 303] width 8 height 8
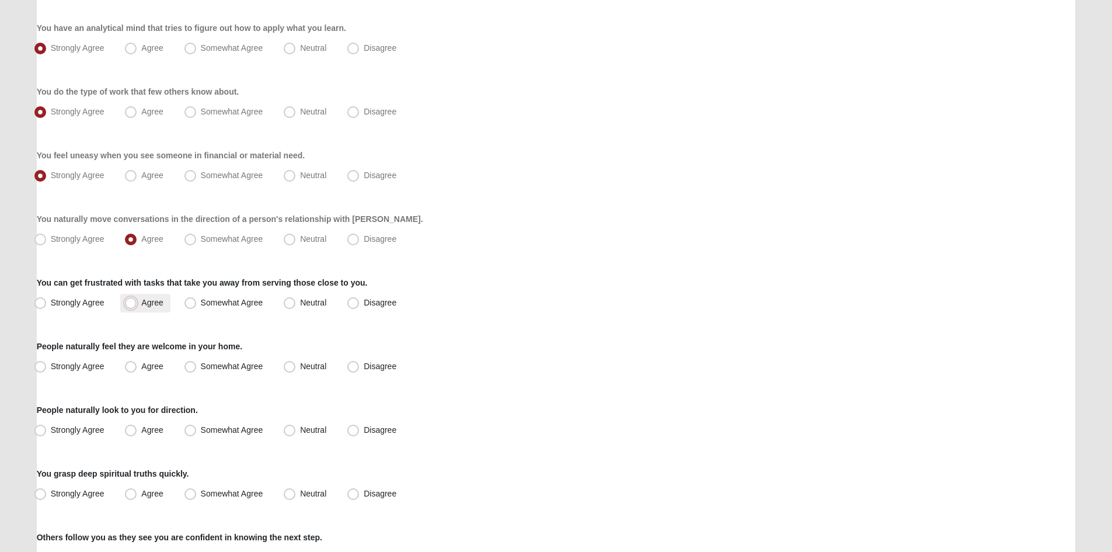
radio input "true"
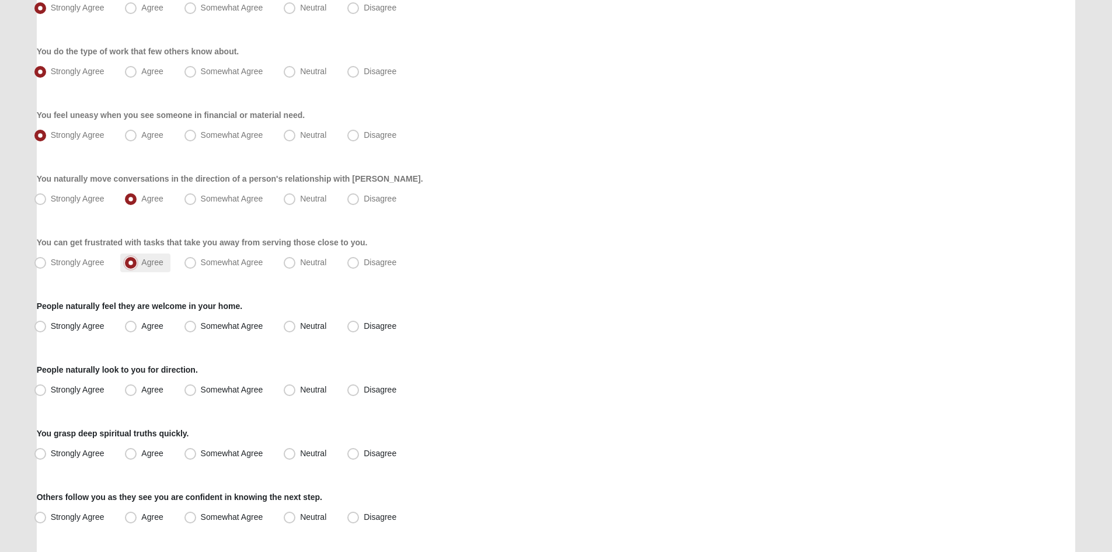
scroll to position [701, 0]
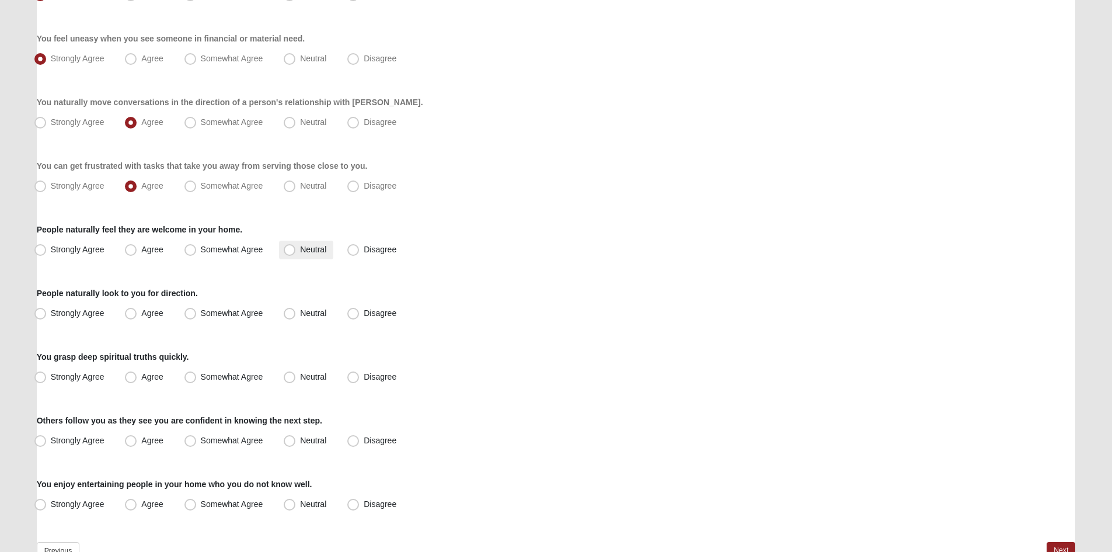
click at [309, 248] on span "Neutral" at bounding box center [313, 249] width 26 height 9
click at [296, 248] on input "Neutral" at bounding box center [292, 250] width 8 height 8
radio input "true"
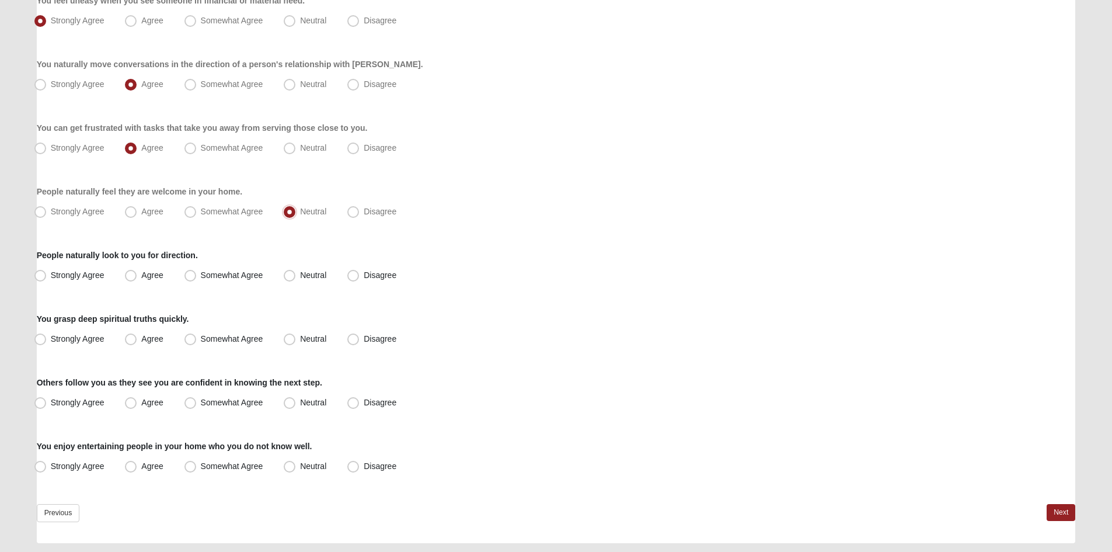
scroll to position [759, 0]
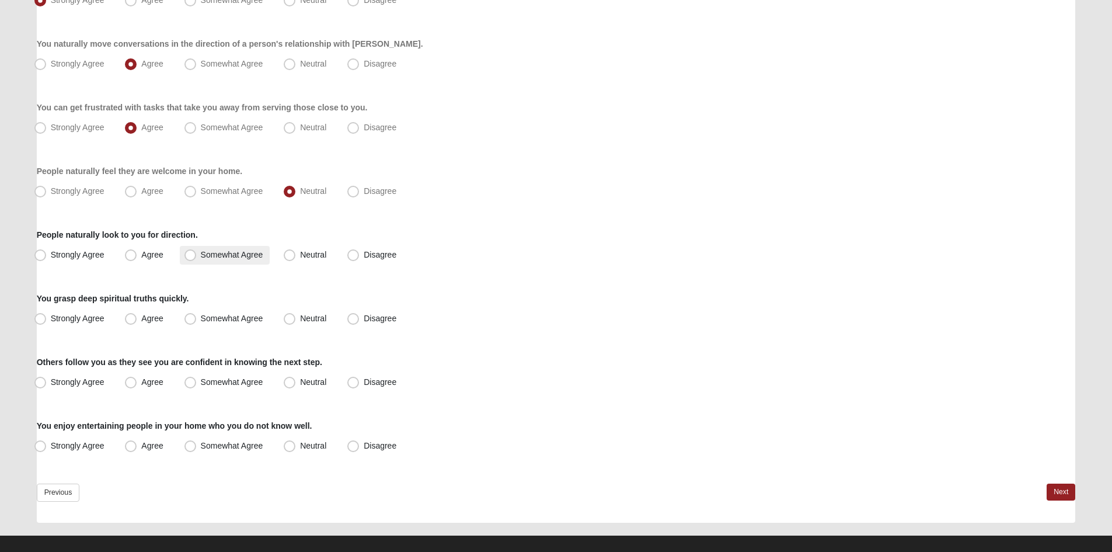
click at [183, 251] on label "Somewhat Agree" at bounding box center [225, 255] width 90 height 19
click at [189, 251] on input "Somewhat Agree" at bounding box center [193, 255] width 8 height 8
radio input "true"
click at [157, 253] on span "Agree" at bounding box center [152, 254] width 22 height 9
click at [137, 253] on input "Agree" at bounding box center [134, 255] width 8 height 8
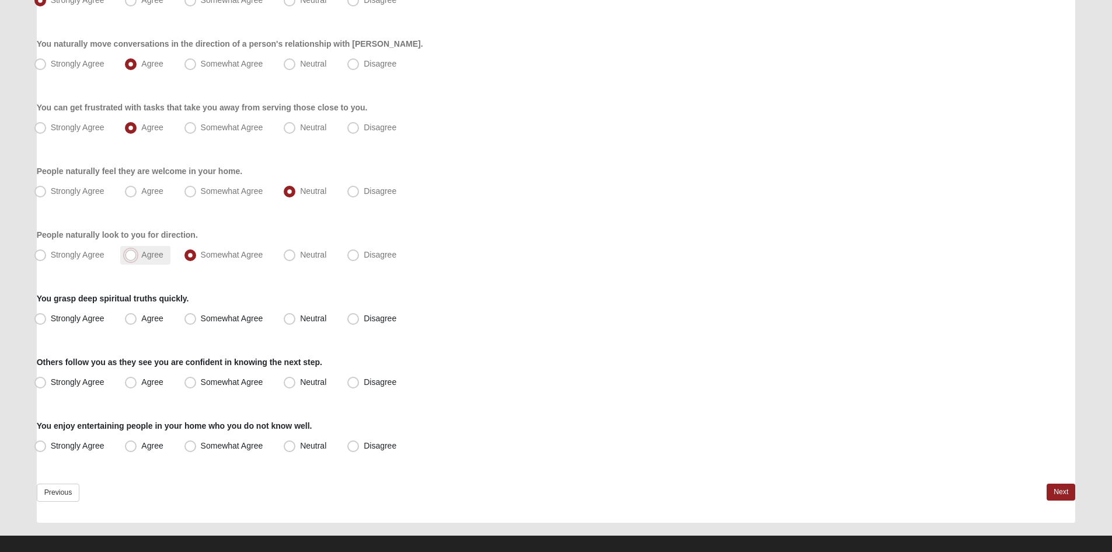
radio input "true"
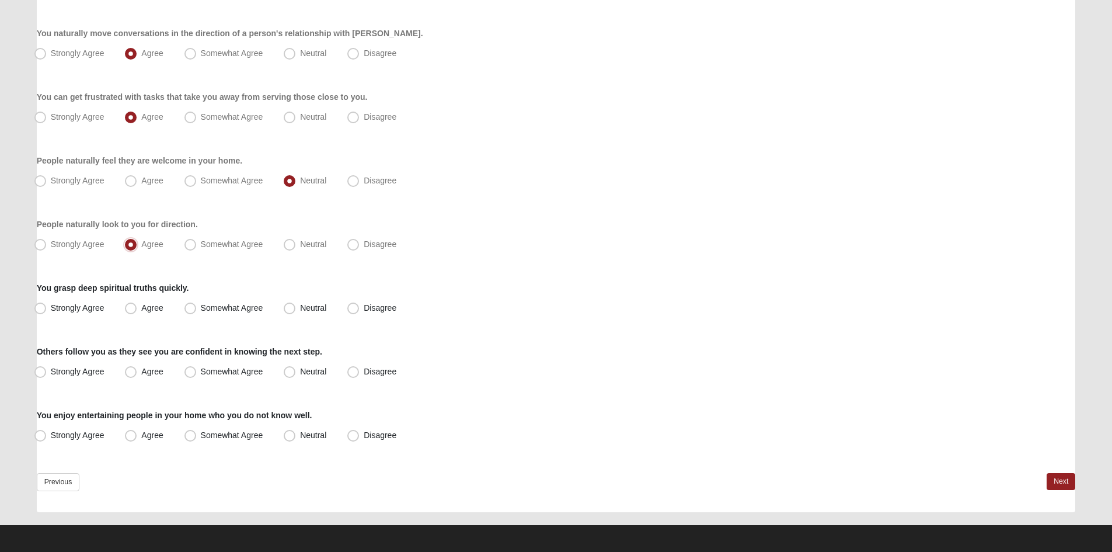
scroll to position [772, 0]
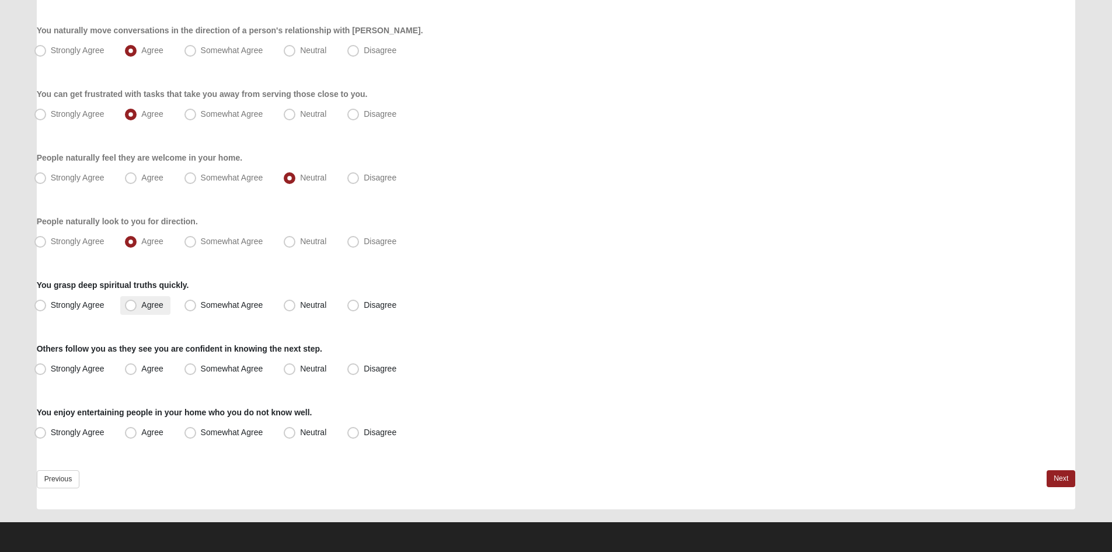
click at [141, 307] on span "Agree" at bounding box center [152, 304] width 22 height 9
click at [130, 307] on input "Agree" at bounding box center [134, 305] width 8 height 8
radio input "true"
click at [368, 366] on span "Disagree" at bounding box center [380, 368] width 33 height 9
click at [360, 366] on input "Disagree" at bounding box center [356, 369] width 8 height 8
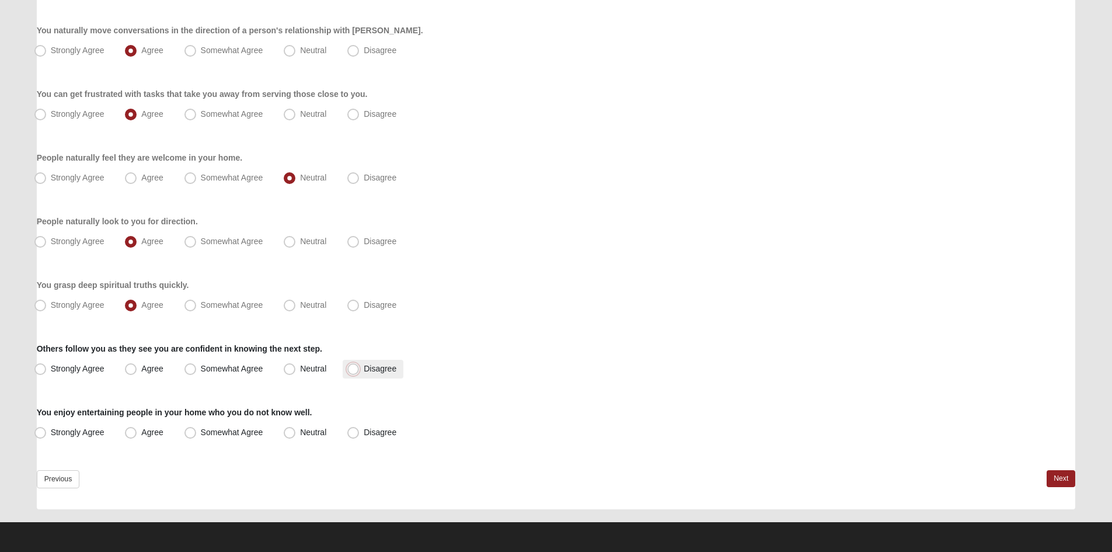
radio input "true"
click at [382, 432] on span "Disagree" at bounding box center [380, 431] width 33 height 9
click at [360, 432] on input "Disagree" at bounding box center [356, 433] width 8 height 8
radio input "true"
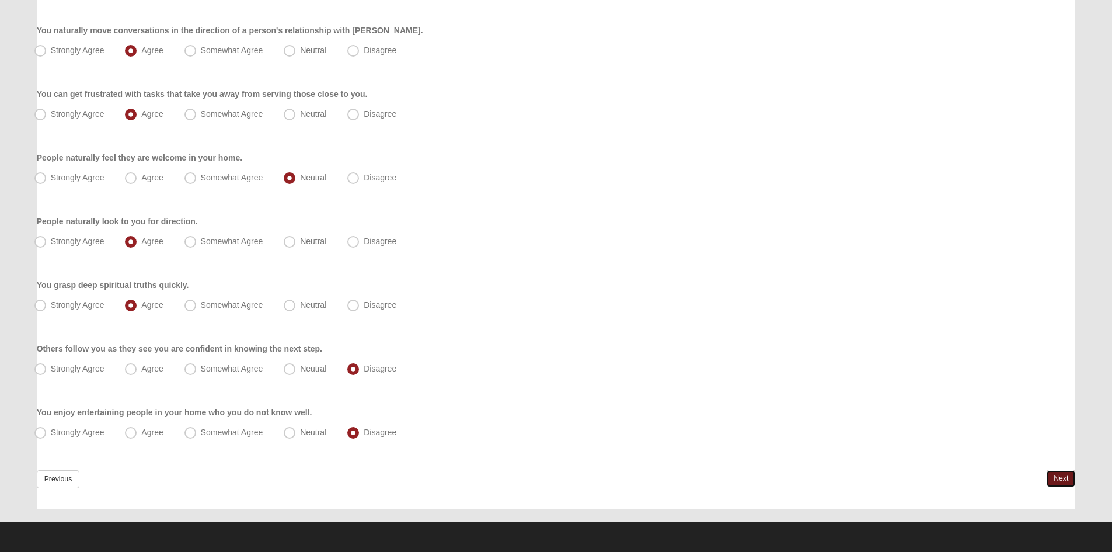
click at [1064, 478] on link "Next" at bounding box center [1061, 478] width 29 height 17
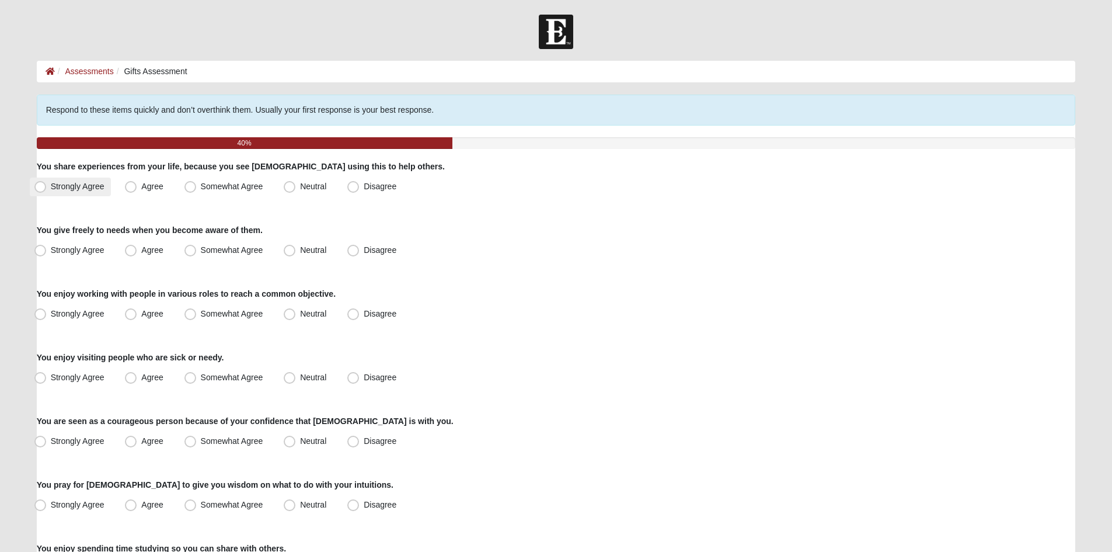
click at [100, 186] on span "Strongly Agree" at bounding box center [78, 186] width 54 height 9
click at [47, 186] on input "Strongly Agree" at bounding box center [43, 187] width 8 height 8
radio input "true"
click at [141, 255] on span "Agree" at bounding box center [152, 249] width 22 height 9
click at [130, 254] on input "Agree" at bounding box center [134, 250] width 8 height 8
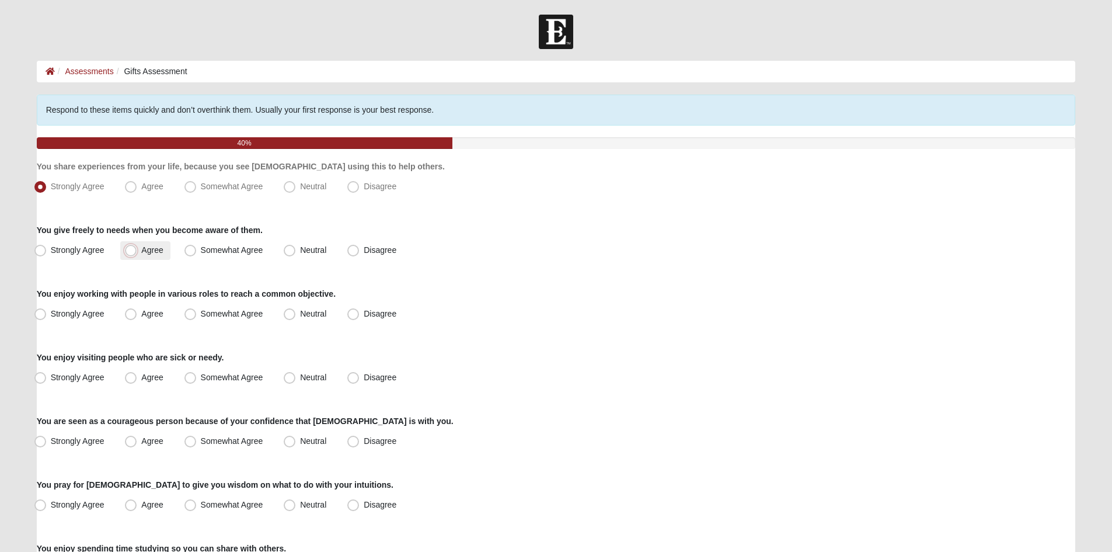
radio input "true"
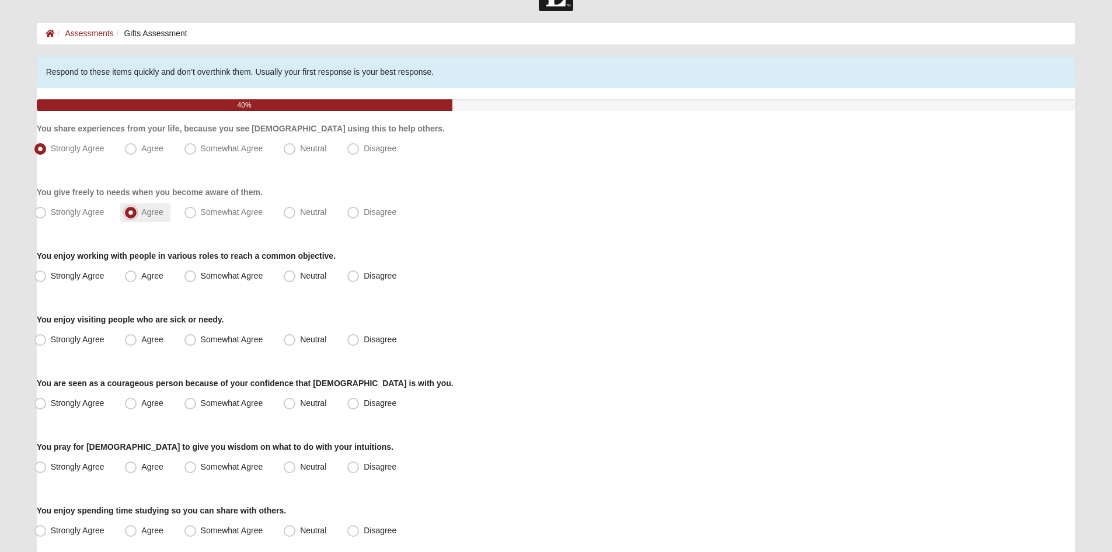
scroll to position [58, 0]
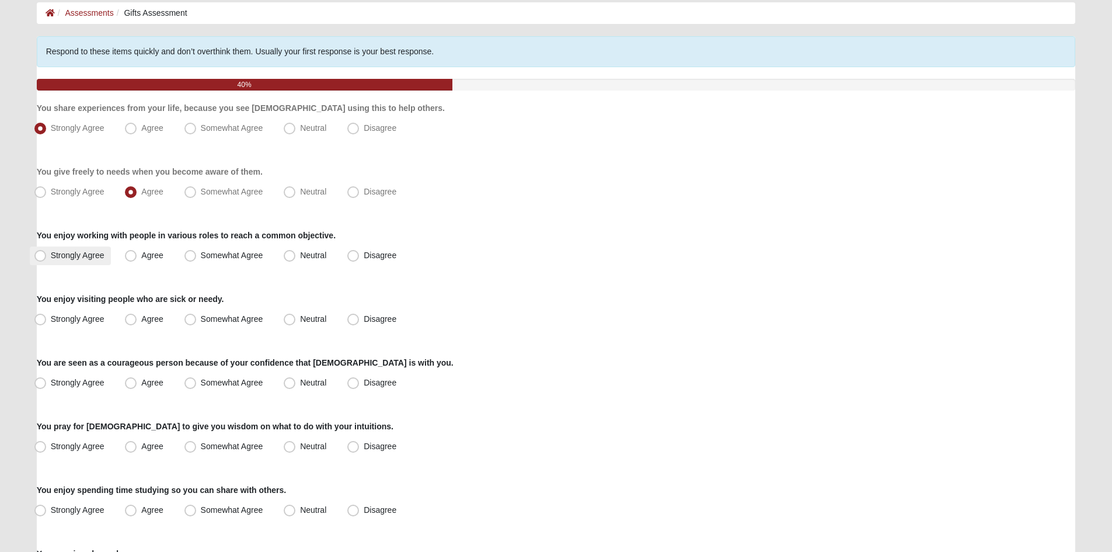
click at [75, 254] on span "Strongly Agree" at bounding box center [78, 254] width 54 height 9
click at [47, 254] on input "Strongly Agree" at bounding box center [43, 256] width 8 height 8
radio input "true"
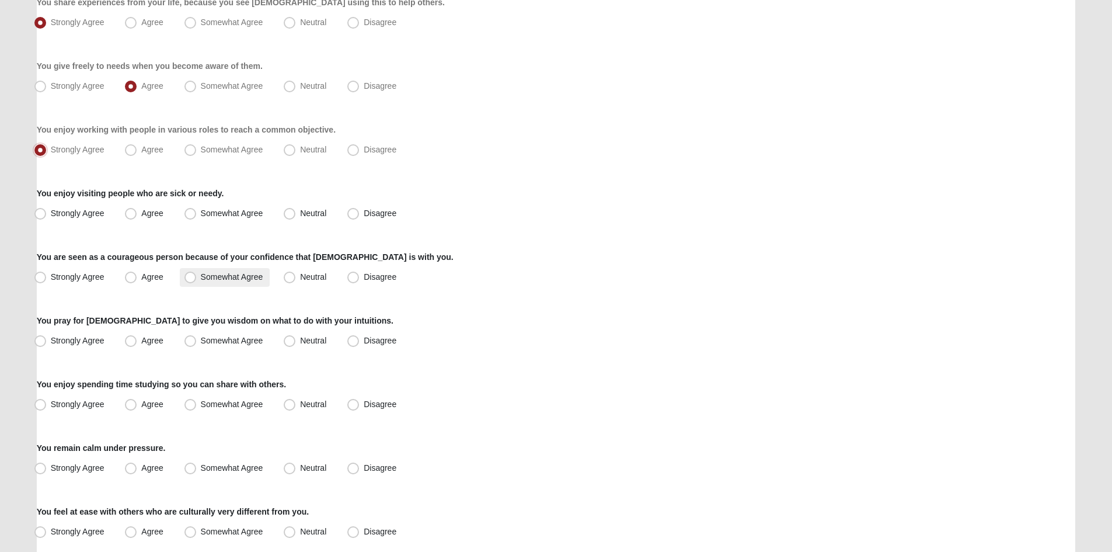
scroll to position [175, 0]
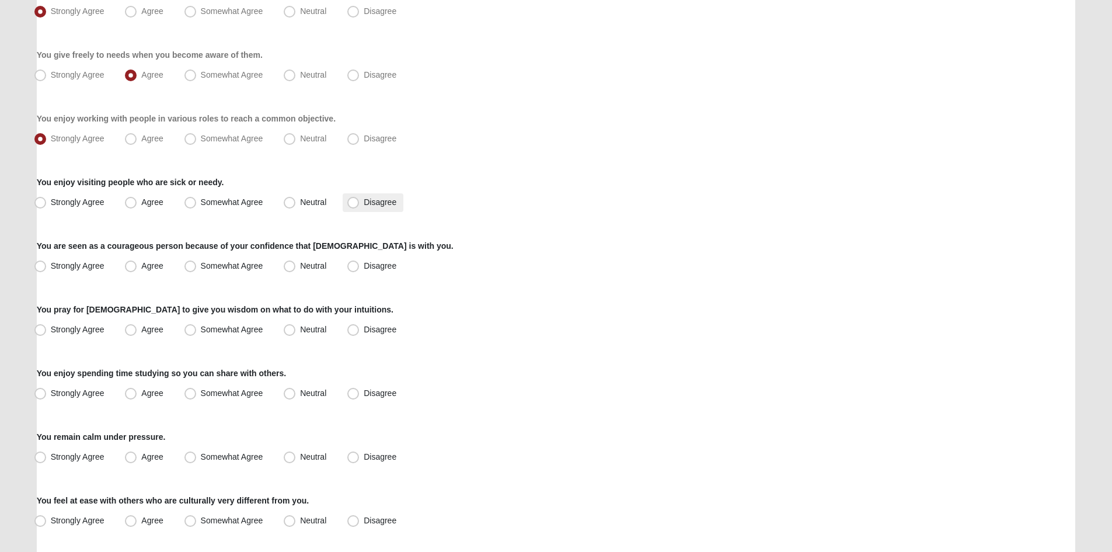
click at [357, 208] on label "Disagree" at bounding box center [373, 202] width 61 height 19
click at [357, 206] on input "Disagree" at bounding box center [356, 203] width 8 height 8
radio input "true"
click at [87, 268] on span "Strongly Agree" at bounding box center [78, 265] width 54 height 9
click at [47, 268] on input "Strongly Agree" at bounding box center [43, 266] width 8 height 8
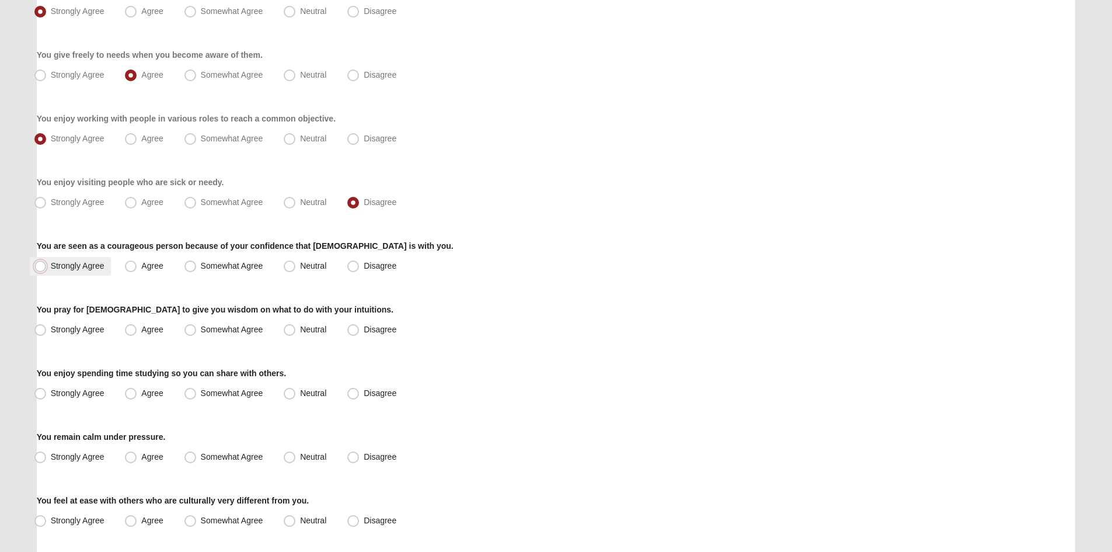
radio input "true"
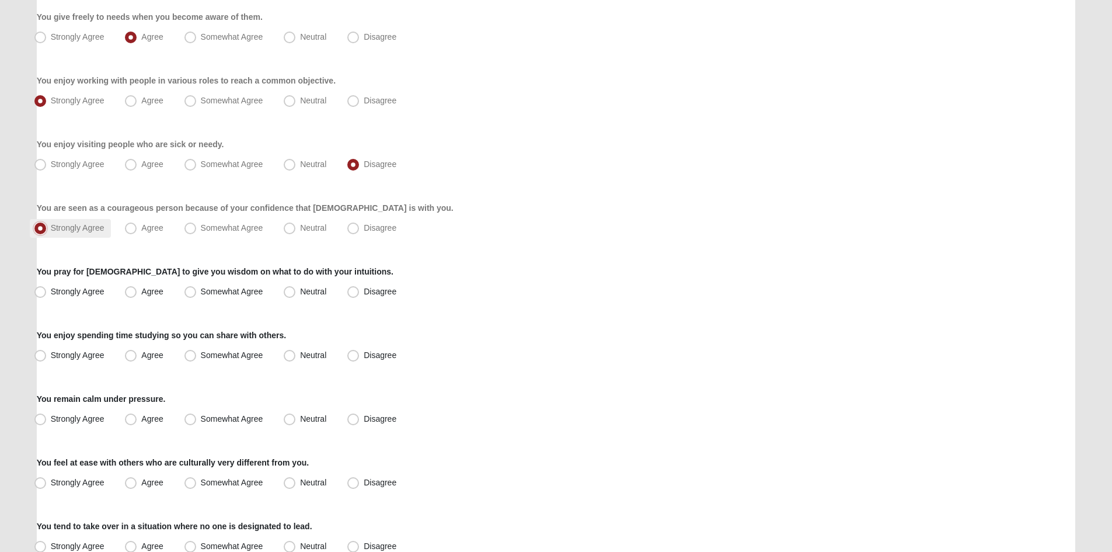
scroll to position [234, 0]
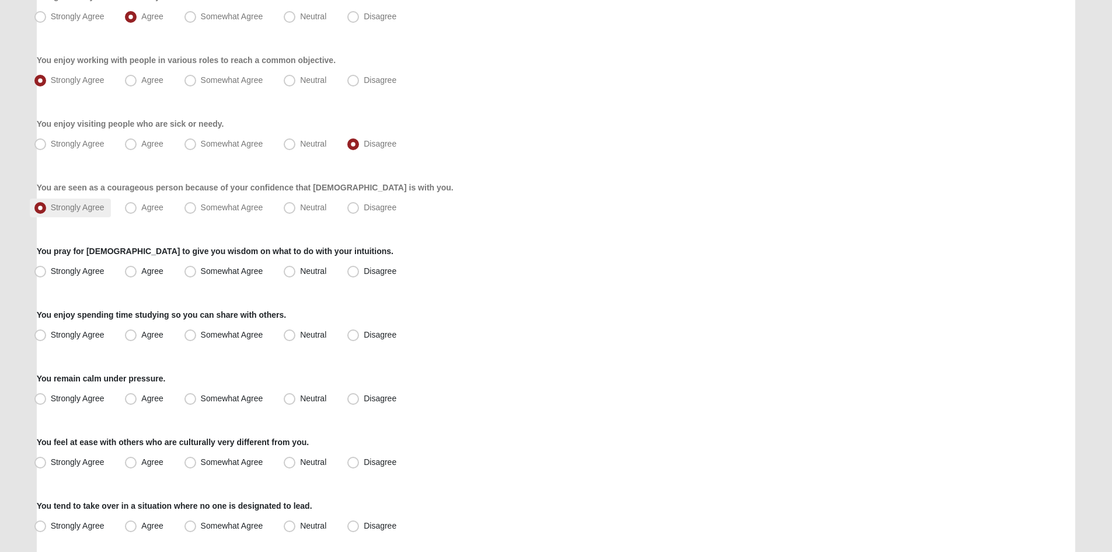
click at [89, 270] on span "Strongly Agree" at bounding box center [78, 270] width 54 height 9
click at [47, 270] on input "Strongly Agree" at bounding box center [43, 271] width 8 height 8
radio input "true"
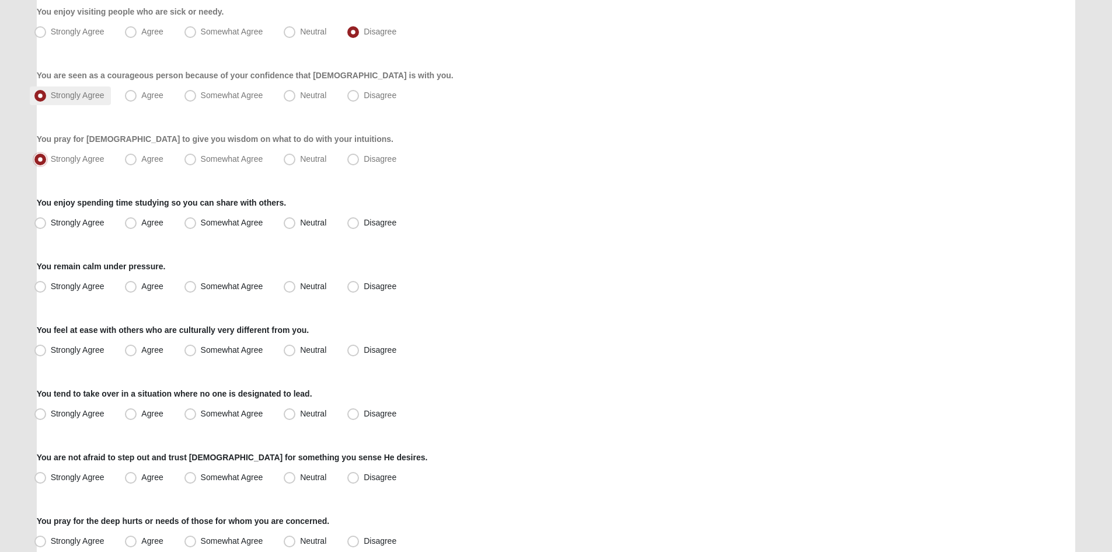
scroll to position [350, 0]
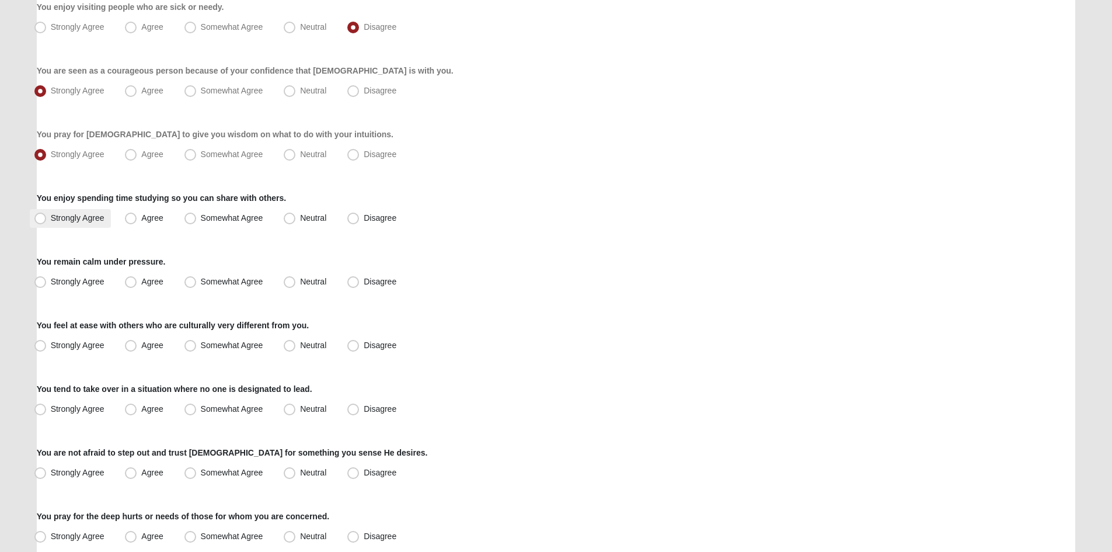
click at [83, 222] on span "Strongly Agree" at bounding box center [78, 217] width 54 height 9
click at [47, 222] on input "Strongly Agree" at bounding box center [43, 218] width 8 height 8
radio input "true"
click at [64, 277] on span "Strongly Agree" at bounding box center [78, 281] width 54 height 9
click at [47, 278] on input "Strongly Agree" at bounding box center [43, 282] width 8 height 8
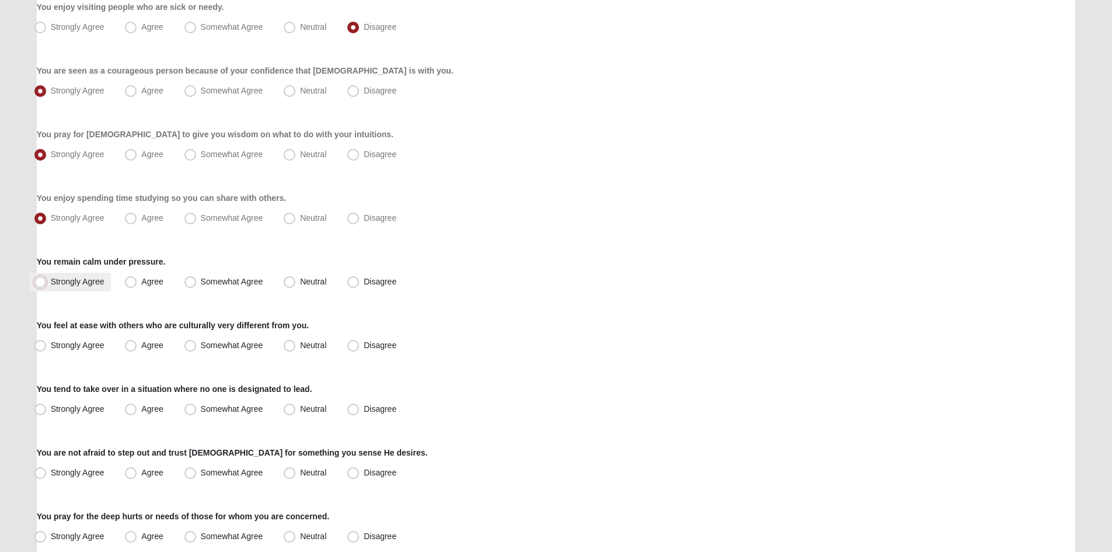
radio input "true"
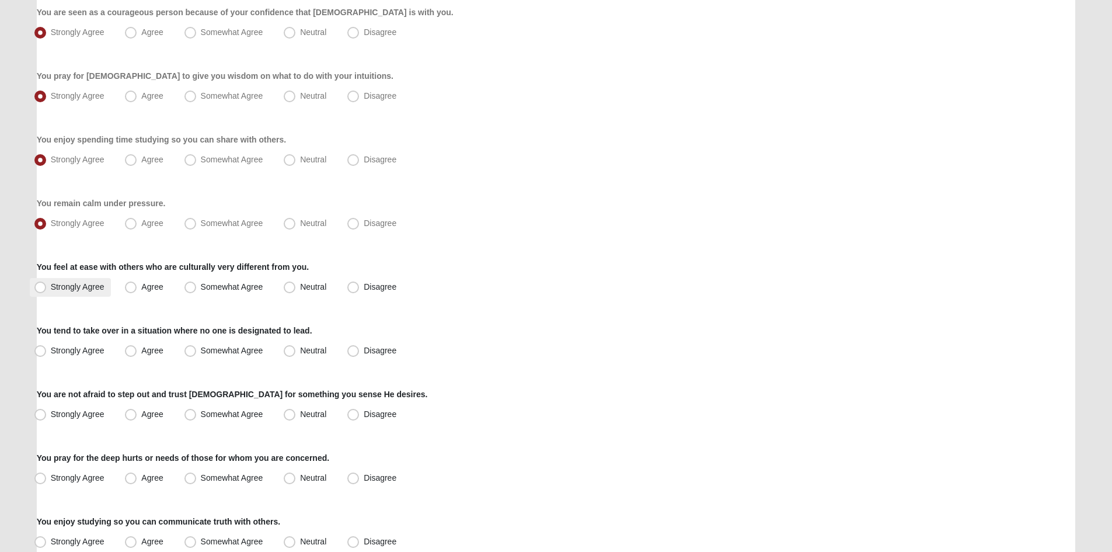
click at [64, 282] on span "Strongly Agree" at bounding box center [78, 286] width 54 height 9
click at [47, 283] on input "Strongly Agree" at bounding box center [43, 287] width 8 height 8
radio input "true"
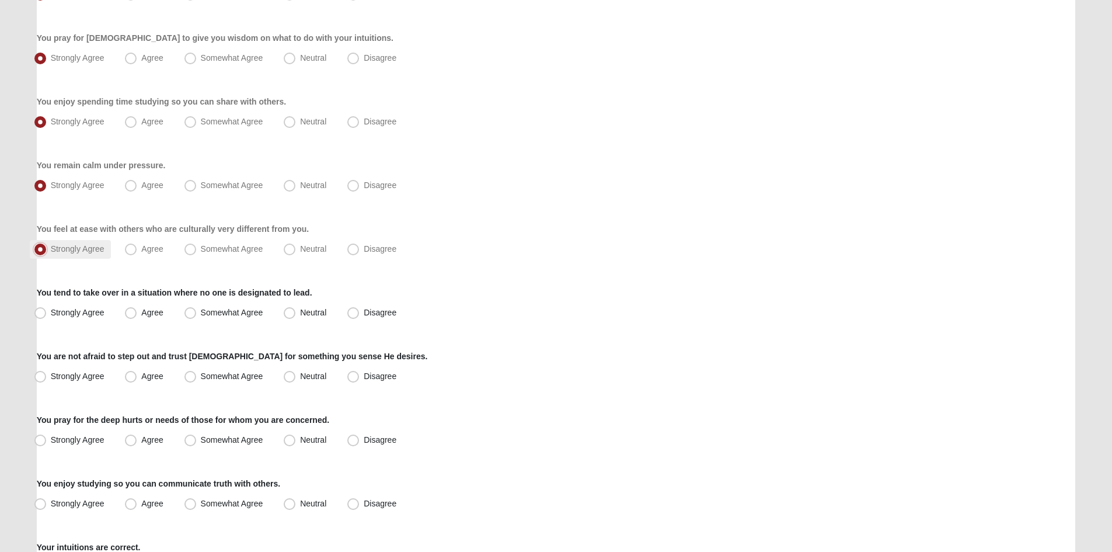
scroll to position [467, 0]
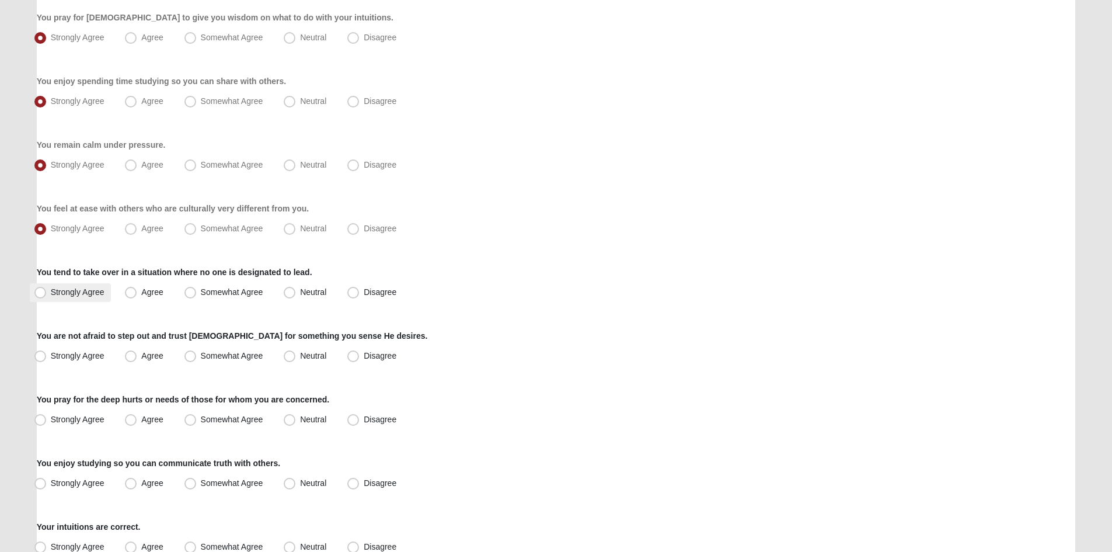
click at [75, 291] on span "Strongly Agree" at bounding box center [78, 291] width 54 height 9
click at [47, 291] on input "Strongly Agree" at bounding box center [43, 292] width 8 height 8
radio input "true"
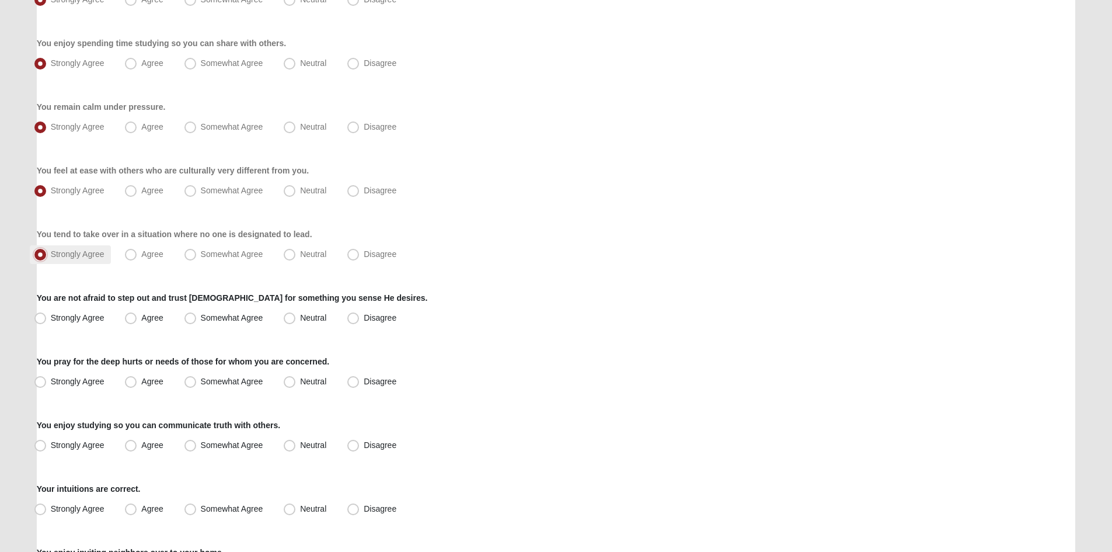
scroll to position [525, 0]
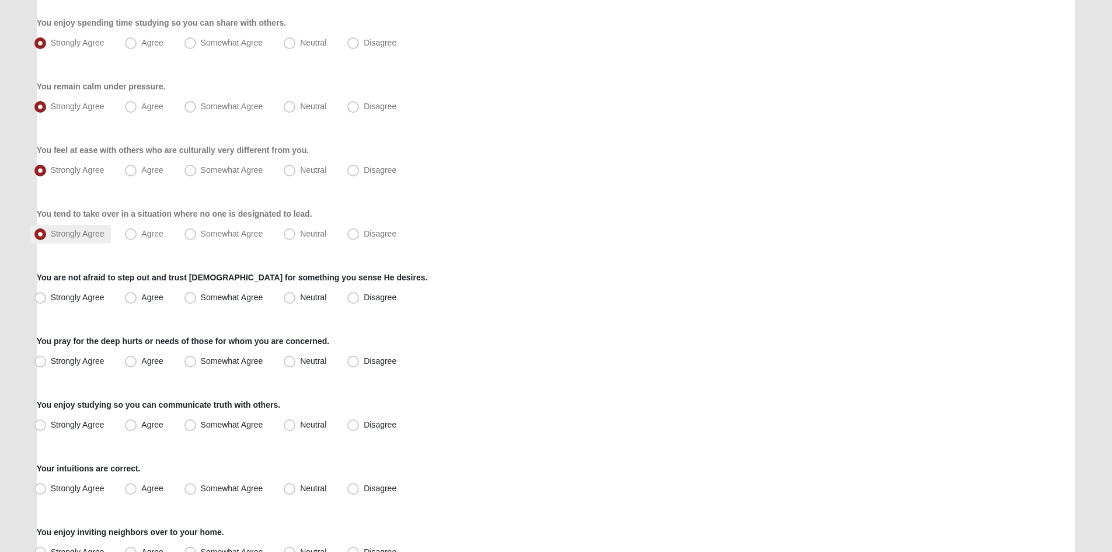
click at [75, 291] on label "Strongly Agree" at bounding box center [71, 297] width 82 height 19
click at [47, 294] on input "Strongly Agree" at bounding box center [43, 298] width 8 height 8
radio input "true"
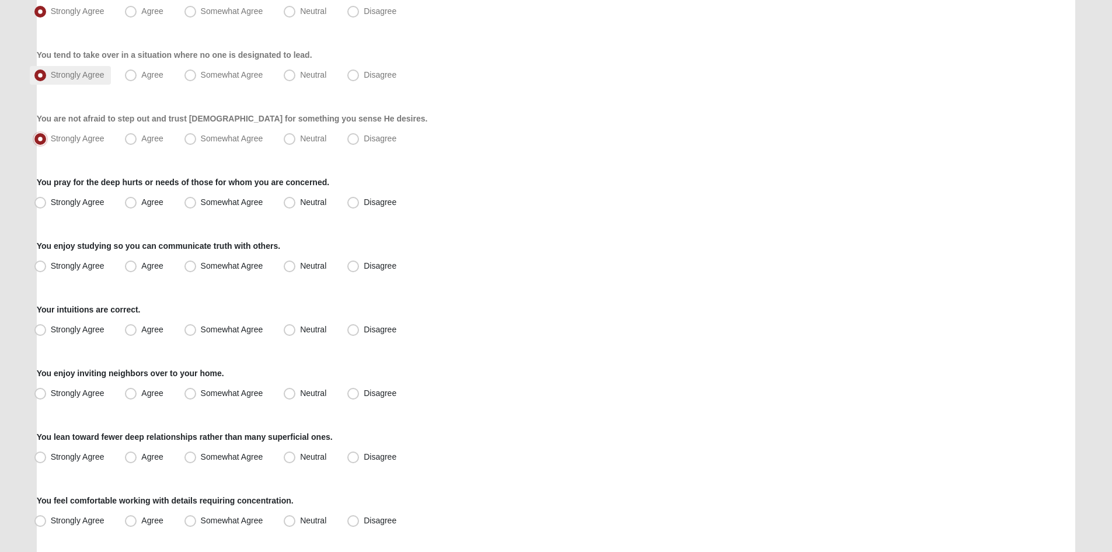
scroll to position [701, 0]
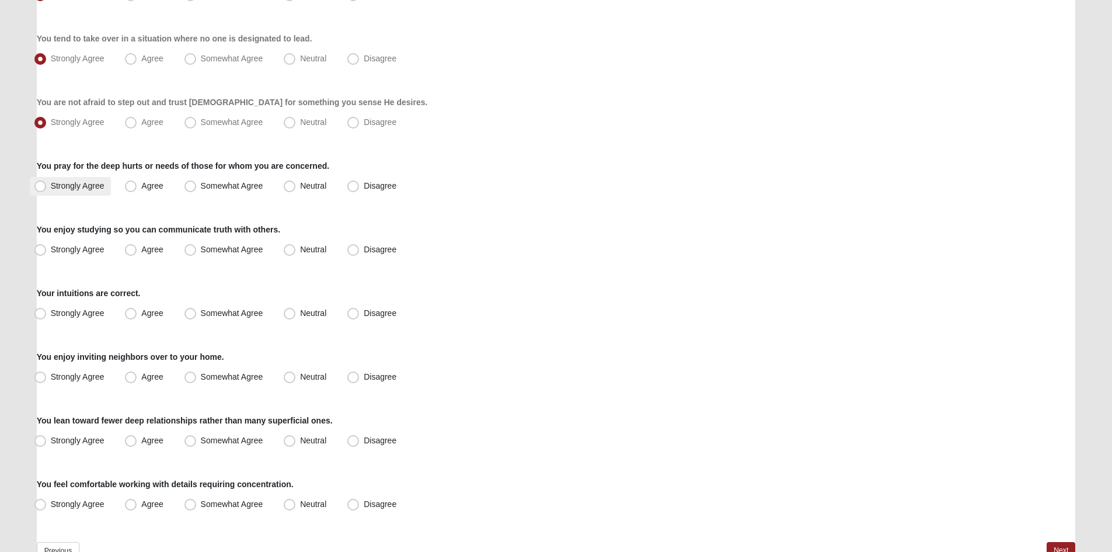
click at [86, 186] on span "Strongly Agree" at bounding box center [78, 185] width 54 height 9
click at [47, 186] on input "Strongly Agree" at bounding box center [43, 186] width 8 height 8
radio input "true"
click at [111, 249] on label "Strongly Agree" at bounding box center [71, 250] width 82 height 19
click at [47, 249] on input "Strongly Agree" at bounding box center [43, 250] width 8 height 8
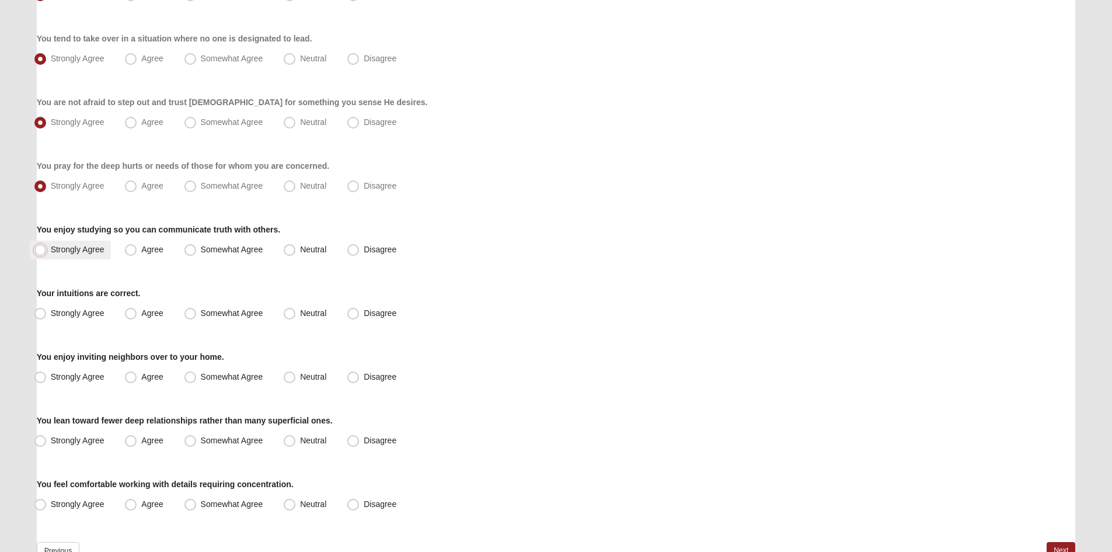
radio input "true"
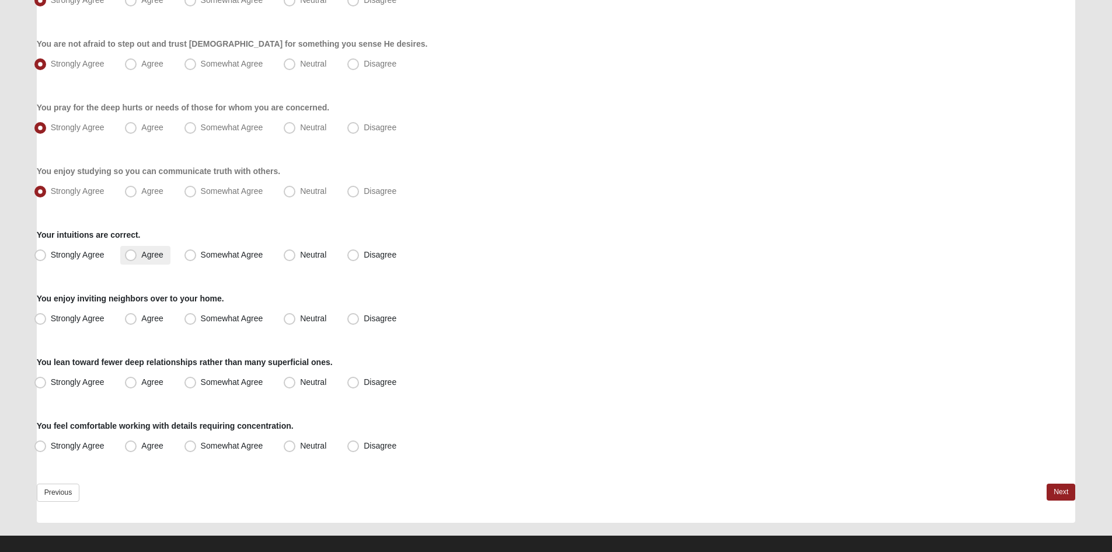
click at [153, 250] on span "Agree" at bounding box center [152, 254] width 22 height 9
click at [137, 251] on input "Agree" at bounding box center [134, 255] width 8 height 8
radio input "true"
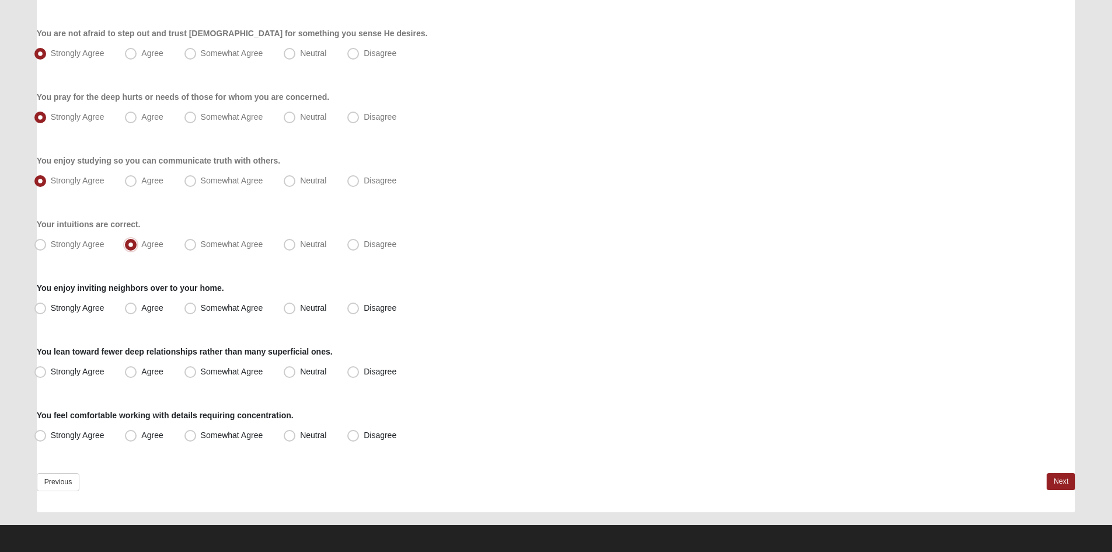
scroll to position [772, 0]
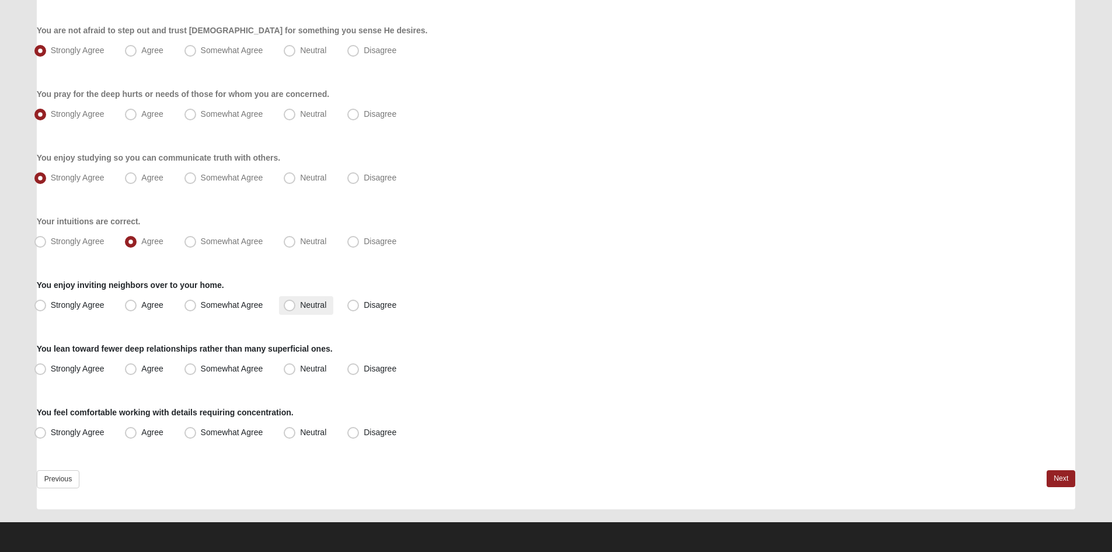
click at [305, 305] on span "Neutral" at bounding box center [313, 304] width 26 height 9
click at [296, 305] on input "Neutral" at bounding box center [292, 305] width 8 height 8
radio input "true"
click at [93, 366] on span "Strongly Agree" at bounding box center [78, 368] width 54 height 9
click at [47, 366] on input "Strongly Agree" at bounding box center [43, 369] width 8 height 8
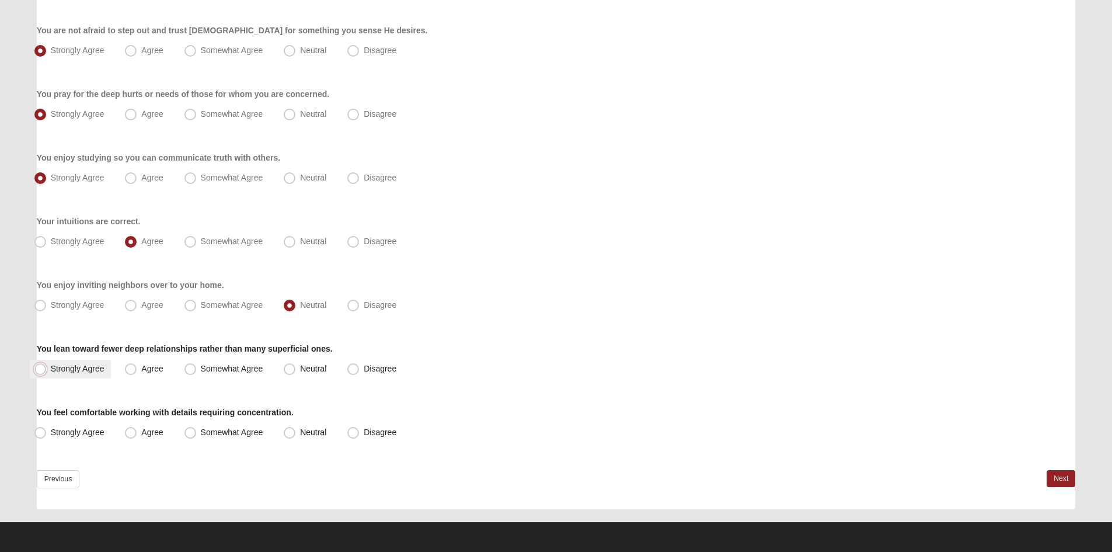
radio input "true"
click at [89, 431] on span "Strongly Agree" at bounding box center [78, 431] width 54 height 9
click at [47, 431] on input "Strongly Agree" at bounding box center [43, 433] width 8 height 8
radio input "true"
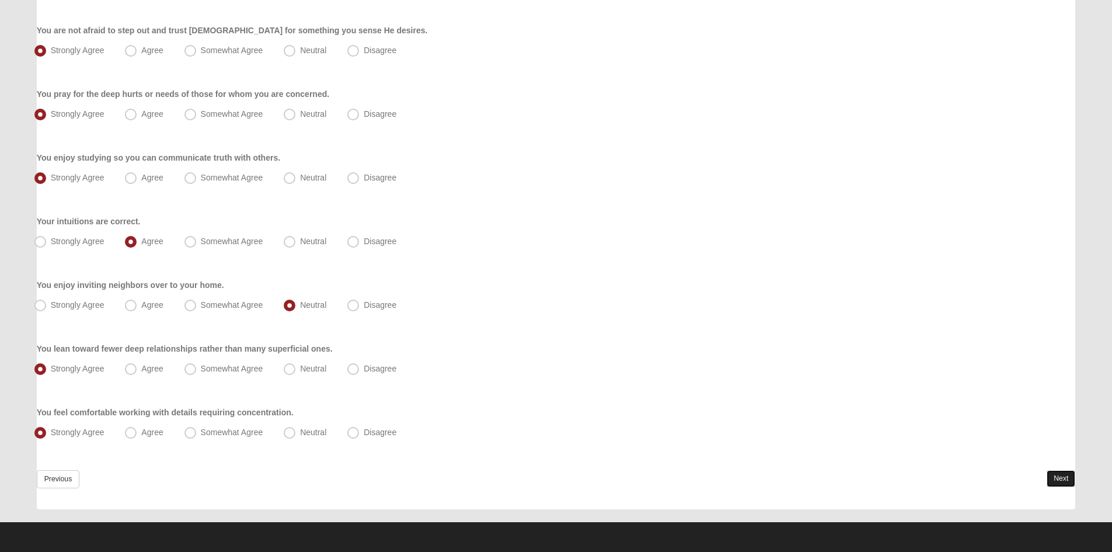
click at [1072, 473] on link "Next" at bounding box center [1061, 478] width 29 height 17
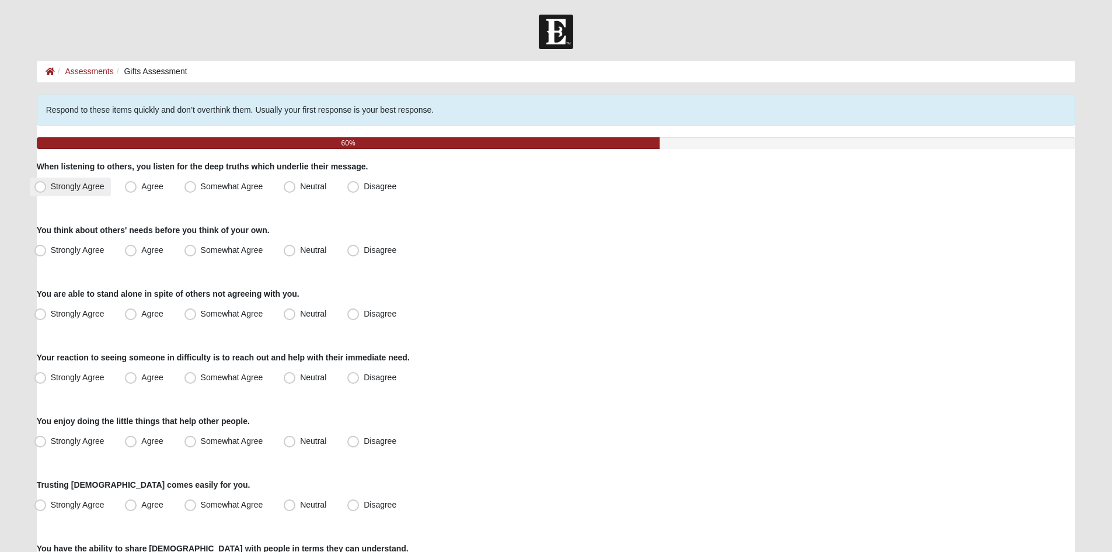
click at [93, 186] on span "Strongly Agree" at bounding box center [78, 186] width 54 height 9
click at [47, 186] on input "Strongly Agree" at bounding box center [43, 187] width 8 height 8
radio input "true"
click at [227, 248] on span "Somewhat Agree" at bounding box center [232, 249] width 62 height 9
click at [197, 248] on input "Somewhat Agree" at bounding box center [193, 250] width 8 height 8
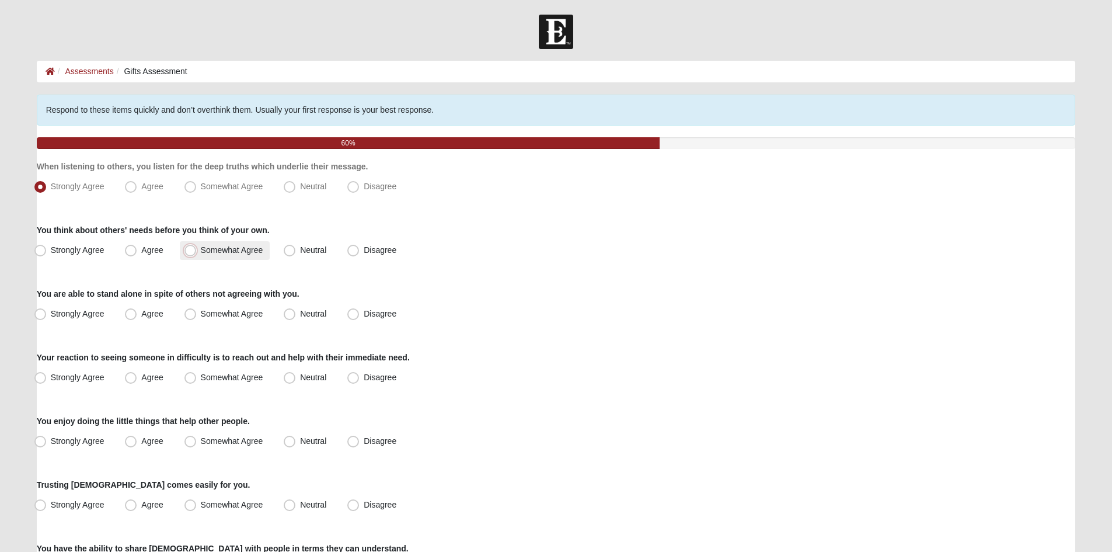
radio input "true"
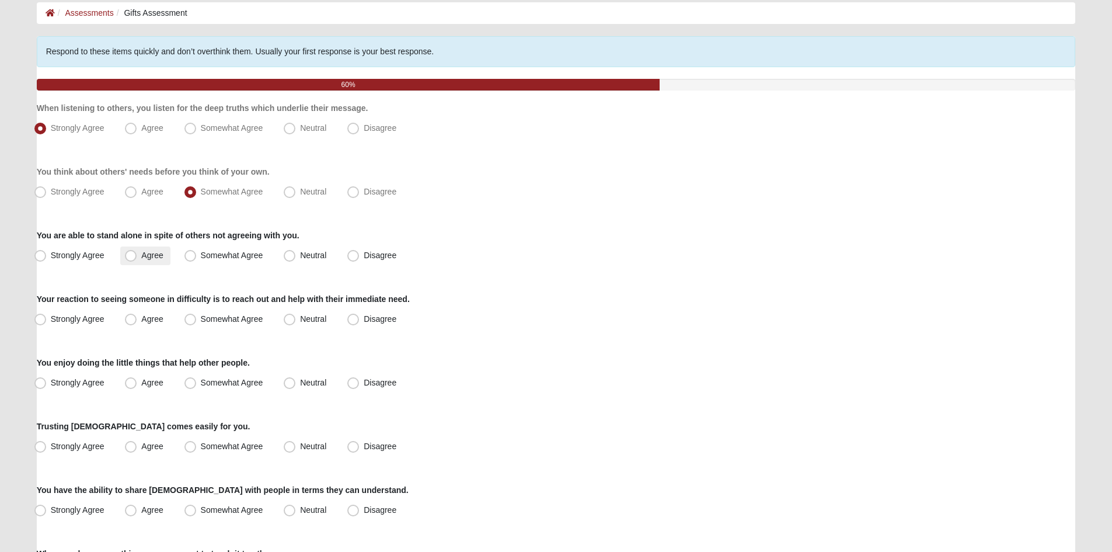
click at [154, 260] on label "Agree" at bounding box center [145, 255] width 50 height 19
click at [137, 259] on input "Agree" at bounding box center [134, 256] width 8 height 8
radio input "true"
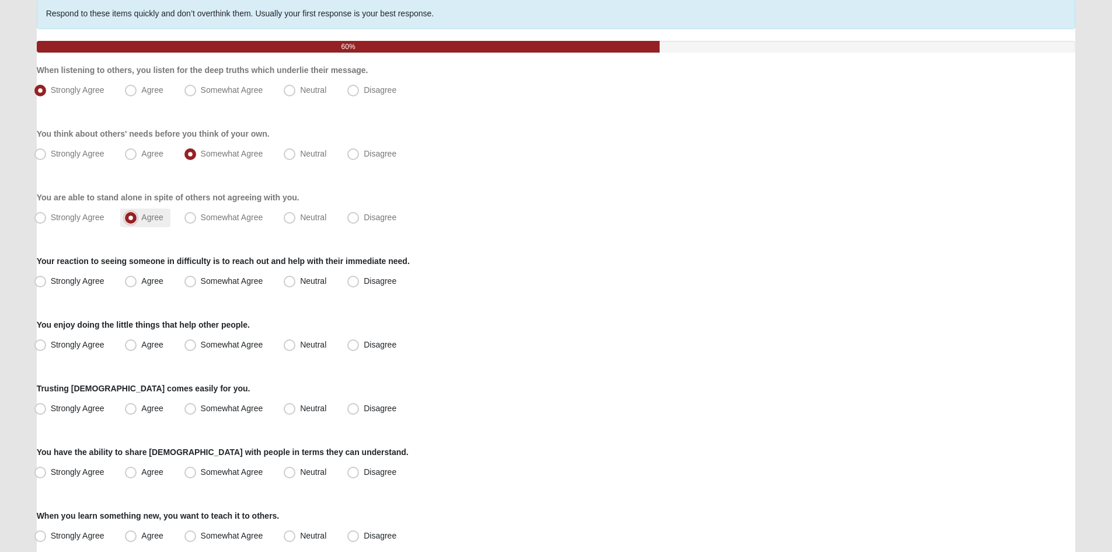
scroll to position [117, 0]
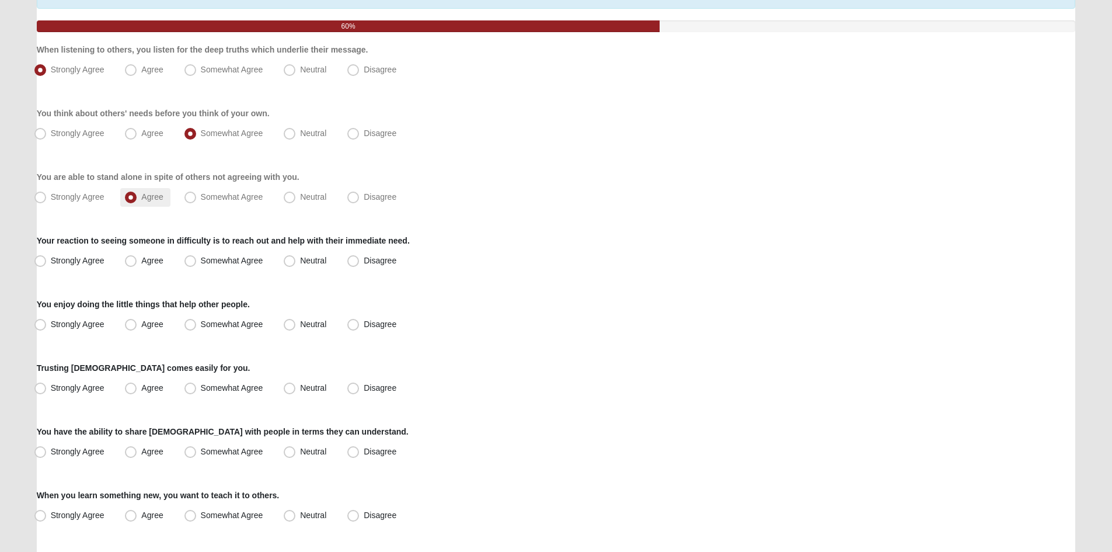
click at [154, 259] on span "Agree" at bounding box center [152, 260] width 22 height 9
click at [137, 259] on input "Agree" at bounding box center [134, 261] width 8 height 8
radio input "true"
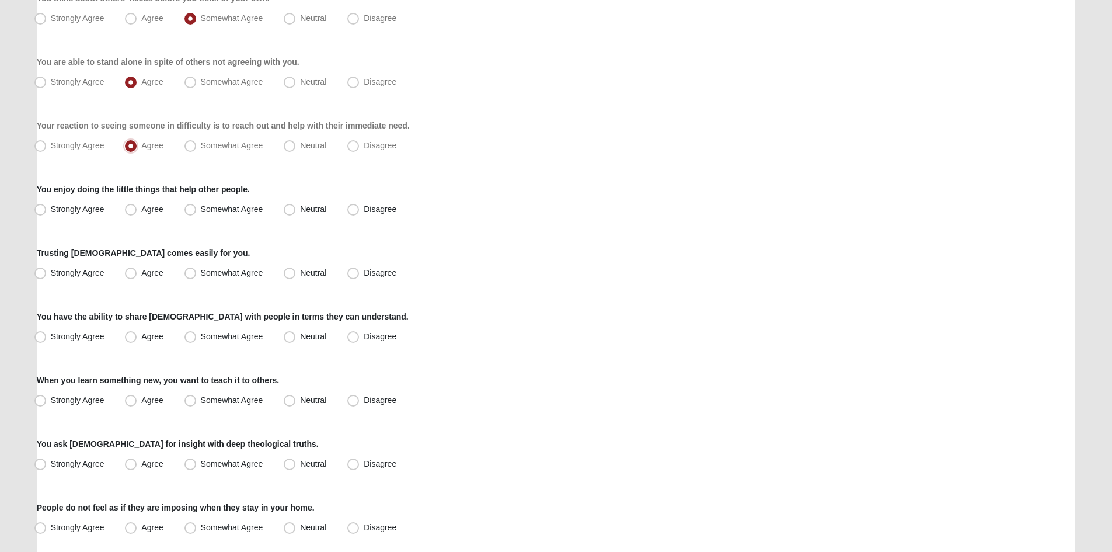
scroll to position [234, 0]
click at [83, 204] on span "Strongly Agree" at bounding box center [78, 207] width 54 height 9
click at [47, 204] on input "Strongly Agree" at bounding box center [43, 208] width 8 height 8
radio input "true"
click at [137, 273] on label "Agree" at bounding box center [145, 271] width 50 height 19
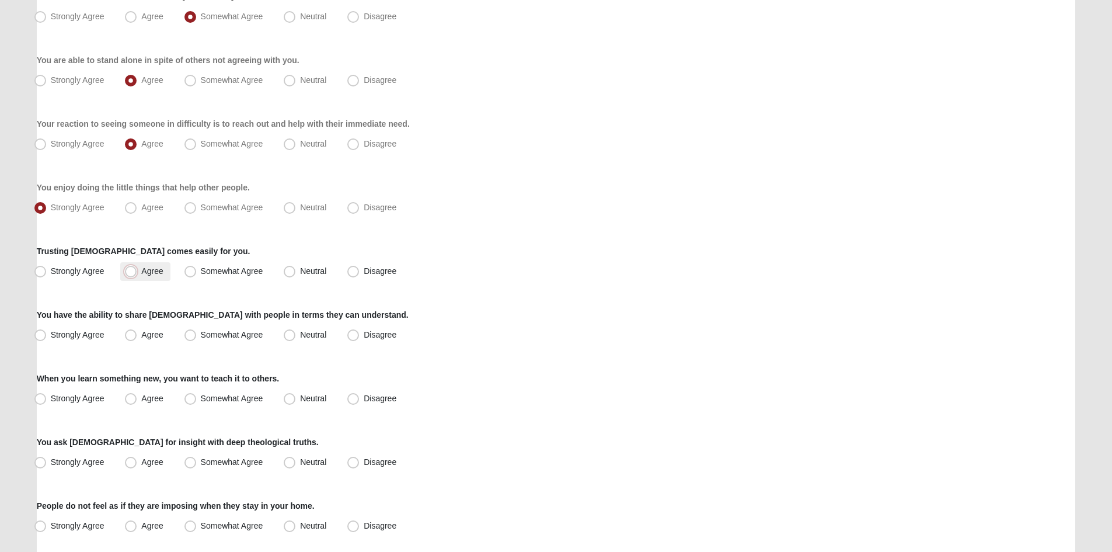
click at [137, 273] on input "Agree" at bounding box center [134, 271] width 8 height 8
radio input "true"
click at [209, 335] on span "Somewhat Agree" at bounding box center [232, 334] width 62 height 9
click at [197, 335] on input "Somewhat Agree" at bounding box center [193, 335] width 8 height 8
radio input "true"
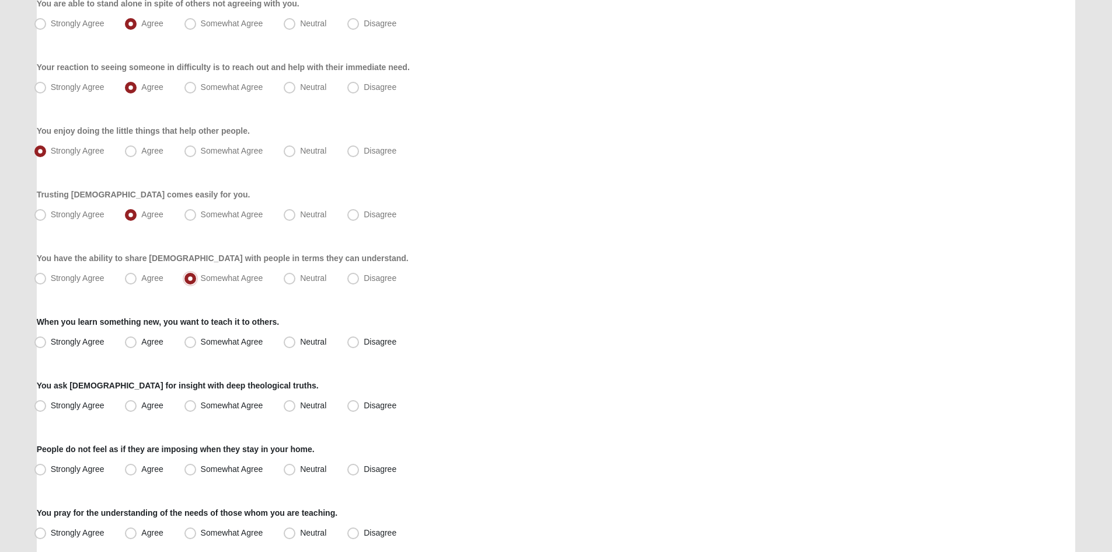
scroll to position [350, 0]
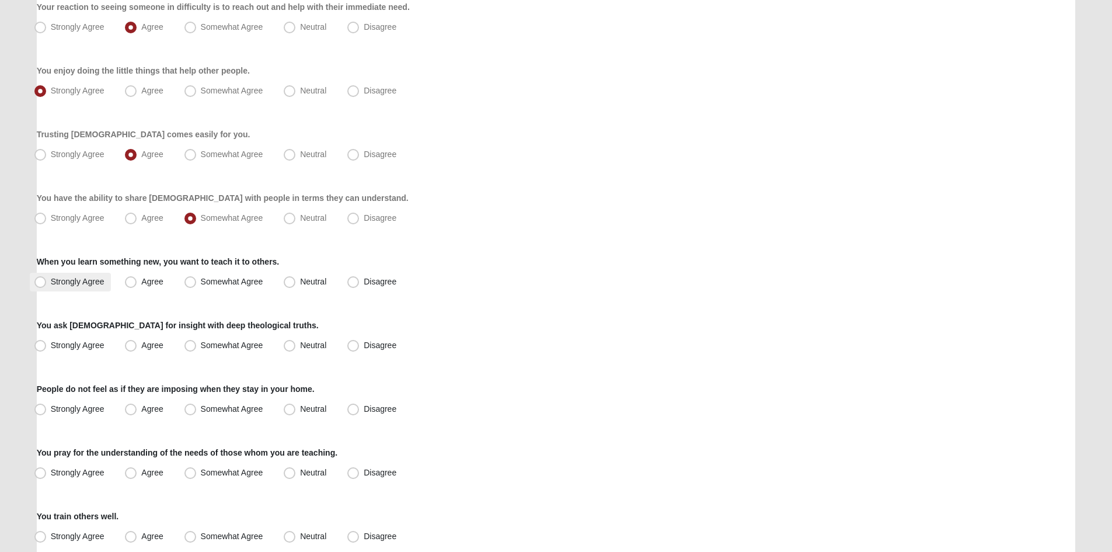
click at [100, 287] on label "Strongly Agree" at bounding box center [71, 282] width 82 height 19
click at [47, 286] on input "Strongly Agree" at bounding box center [43, 282] width 8 height 8
radio input "true"
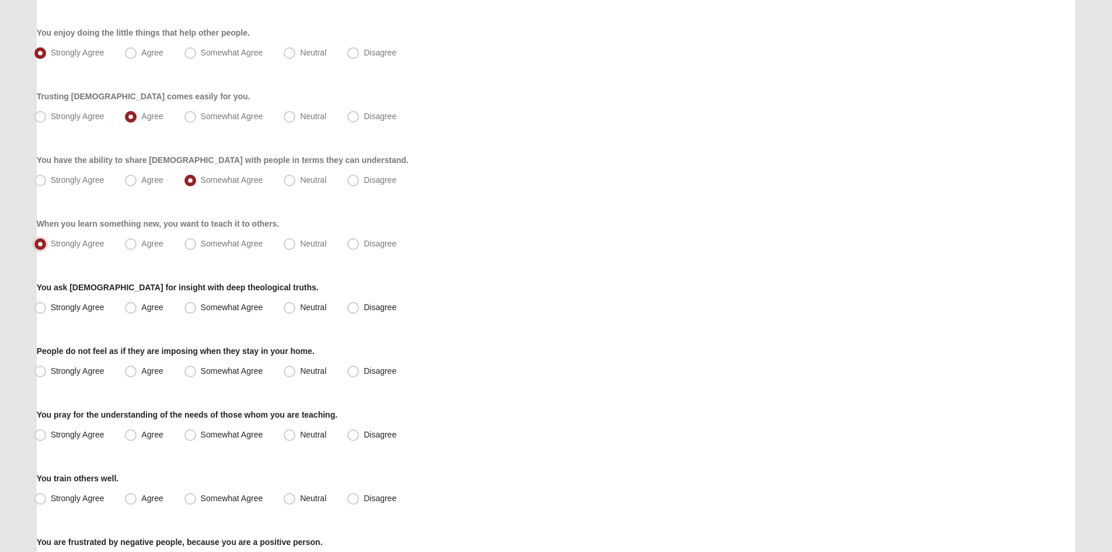
scroll to position [409, 0]
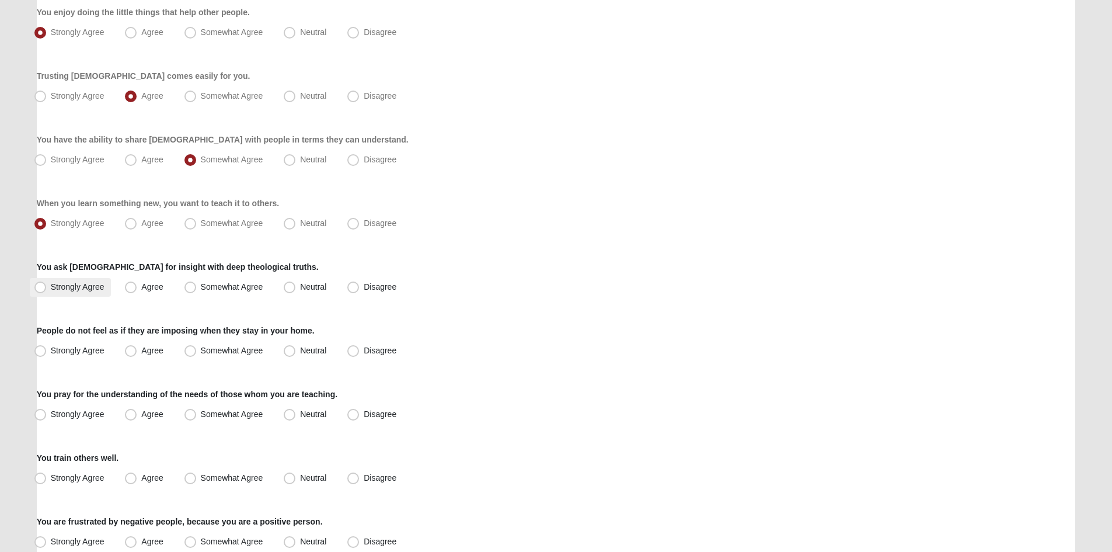
click at [110, 282] on label "Strongly Agree" at bounding box center [71, 287] width 82 height 19
click at [47, 283] on input "Strongly Agree" at bounding box center [43, 287] width 8 height 8
radio input "true"
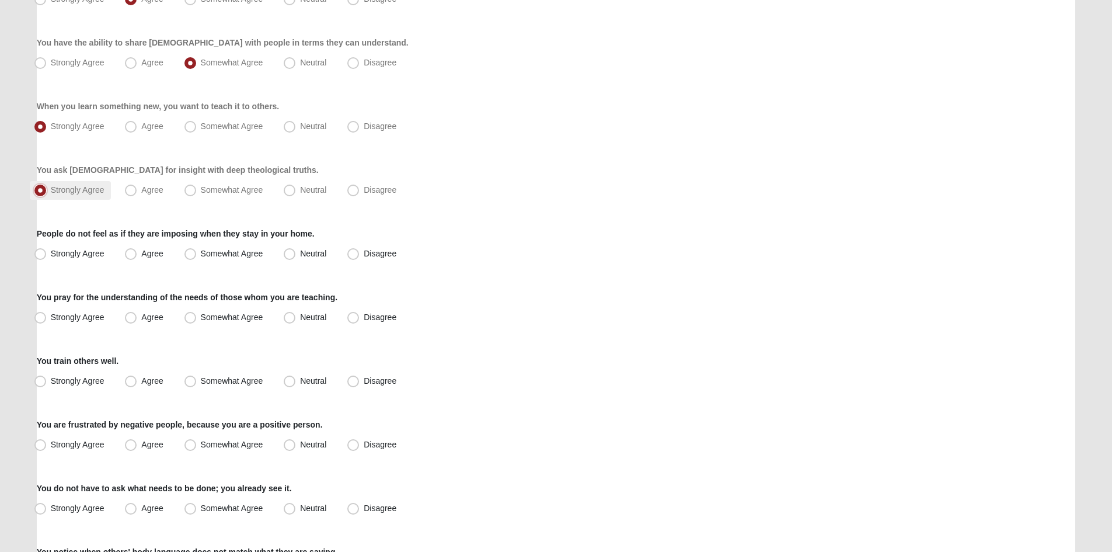
scroll to position [525, 0]
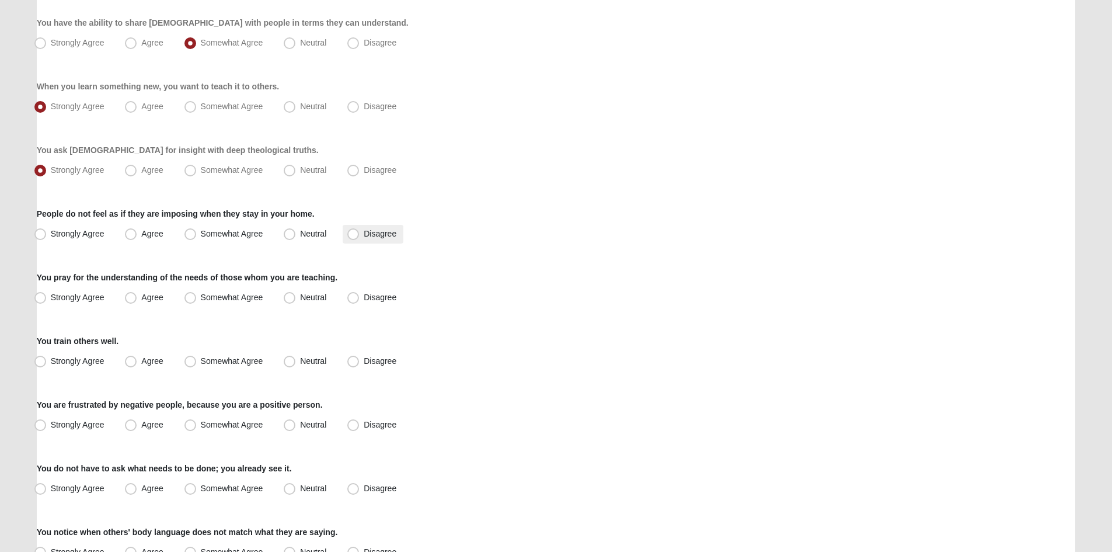
click at [364, 234] on span "Disagree" at bounding box center [380, 233] width 33 height 9
click at [355, 234] on input "Disagree" at bounding box center [356, 234] width 8 height 8
radio input "true"
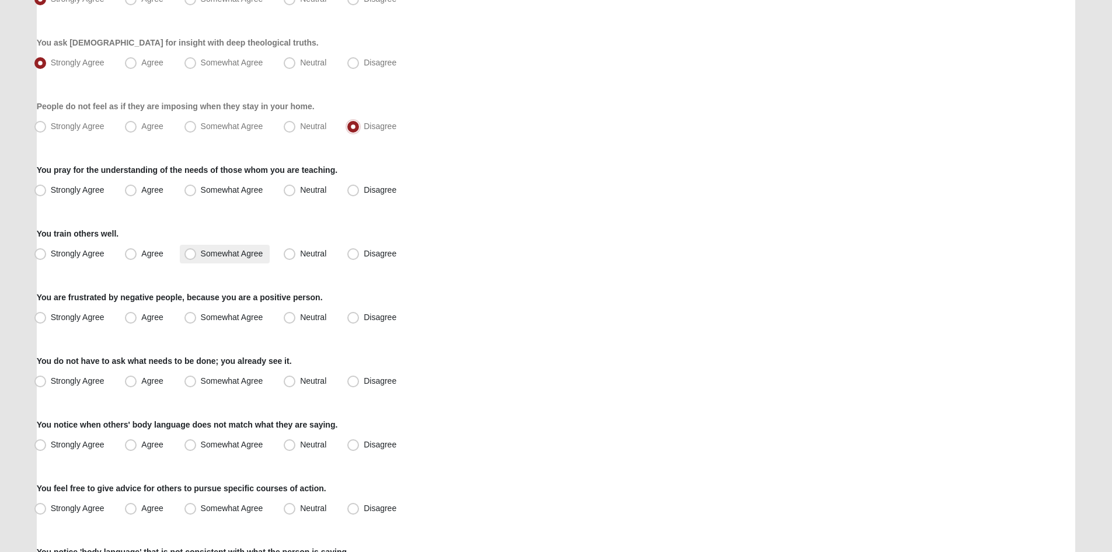
scroll to position [642, 0]
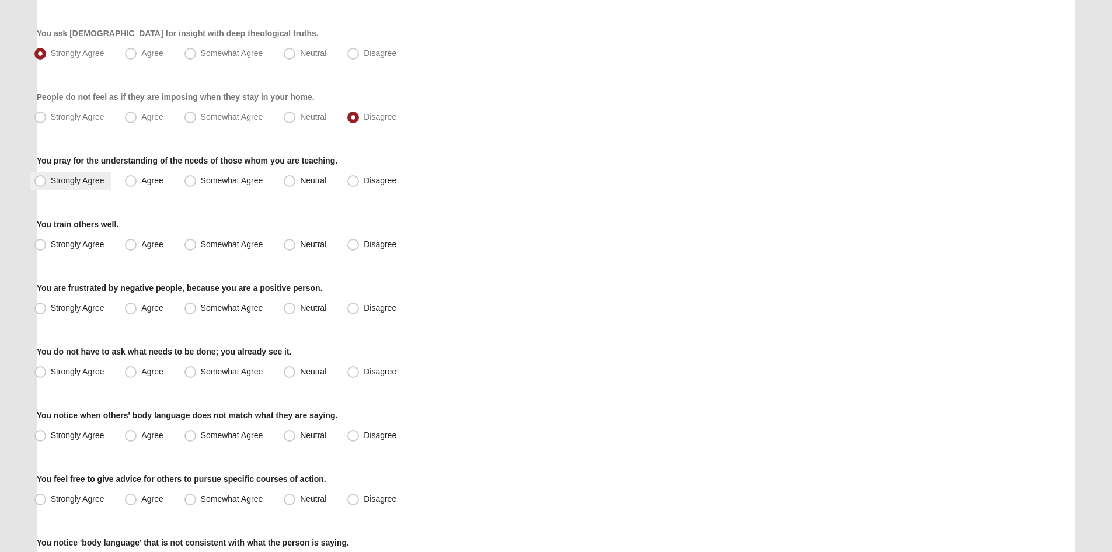
click at [103, 174] on label "Strongly Agree" at bounding box center [71, 181] width 82 height 19
click at [47, 177] on input "Strongly Agree" at bounding box center [43, 181] width 8 height 8
radio input "true"
click at [69, 242] on span "Strongly Agree" at bounding box center [78, 243] width 54 height 9
click at [47, 242] on input "Strongly Agree" at bounding box center [43, 245] width 8 height 8
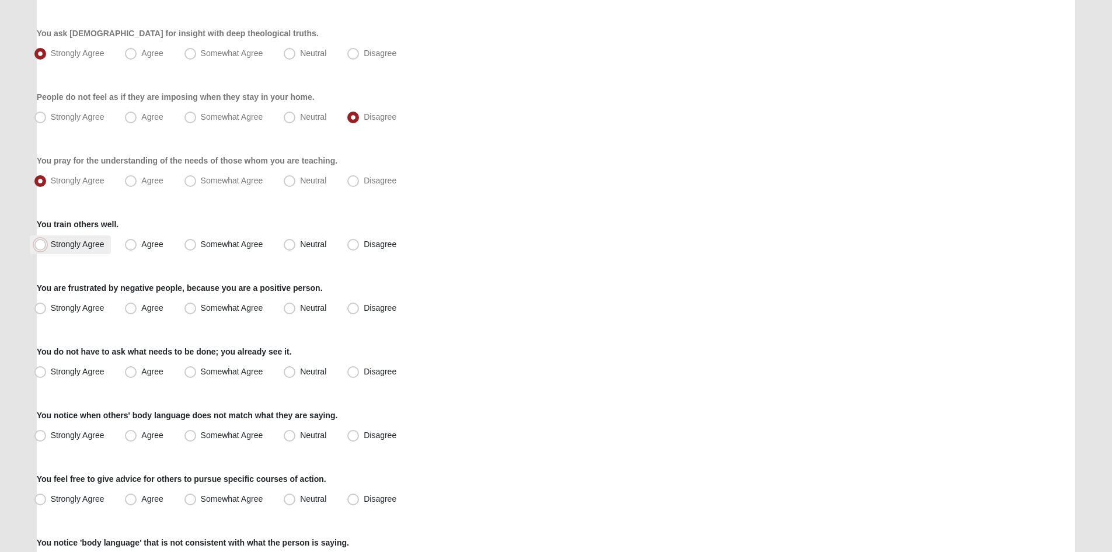
radio input "true"
click at [215, 309] on span "Somewhat Agree" at bounding box center [232, 307] width 62 height 9
click at [197, 309] on input "Somewhat Agree" at bounding box center [193, 308] width 8 height 8
radio input "true"
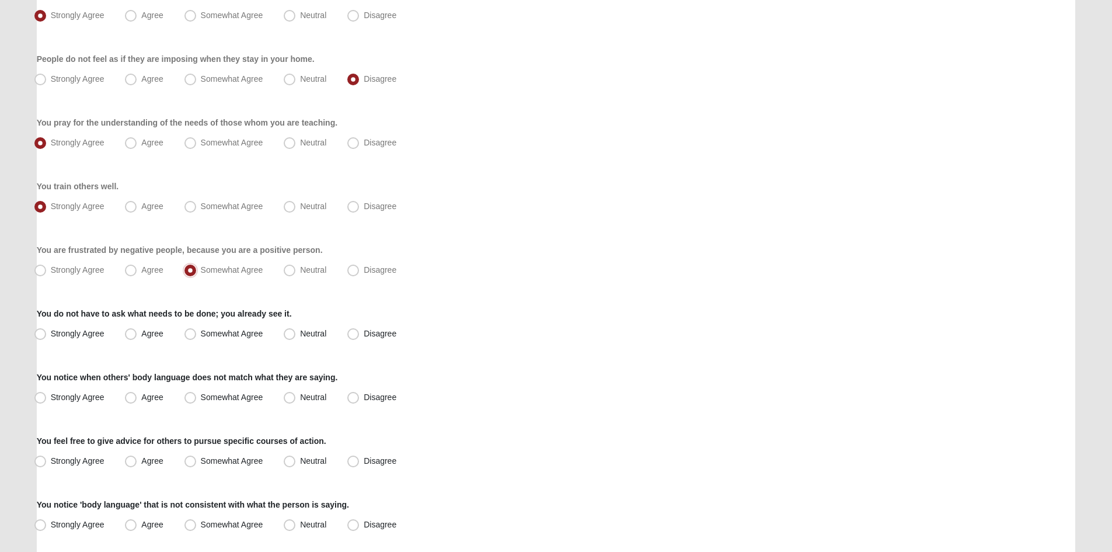
scroll to position [701, 0]
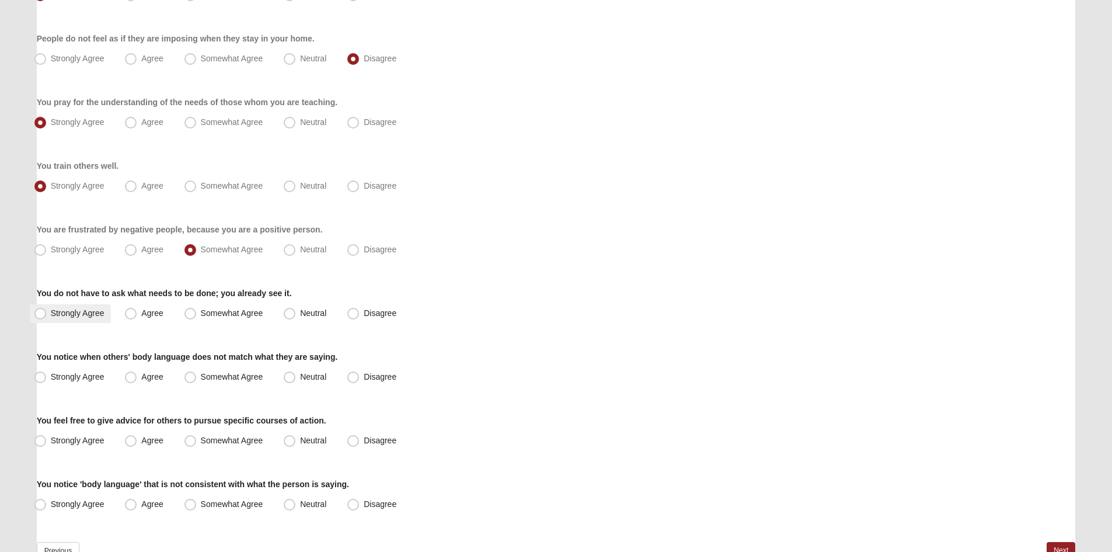
click at [61, 311] on span "Strongly Agree" at bounding box center [78, 312] width 54 height 9
click at [47, 311] on input "Strongly Agree" at bounding box center [43, 313] width 8 height 8
radio input "true"
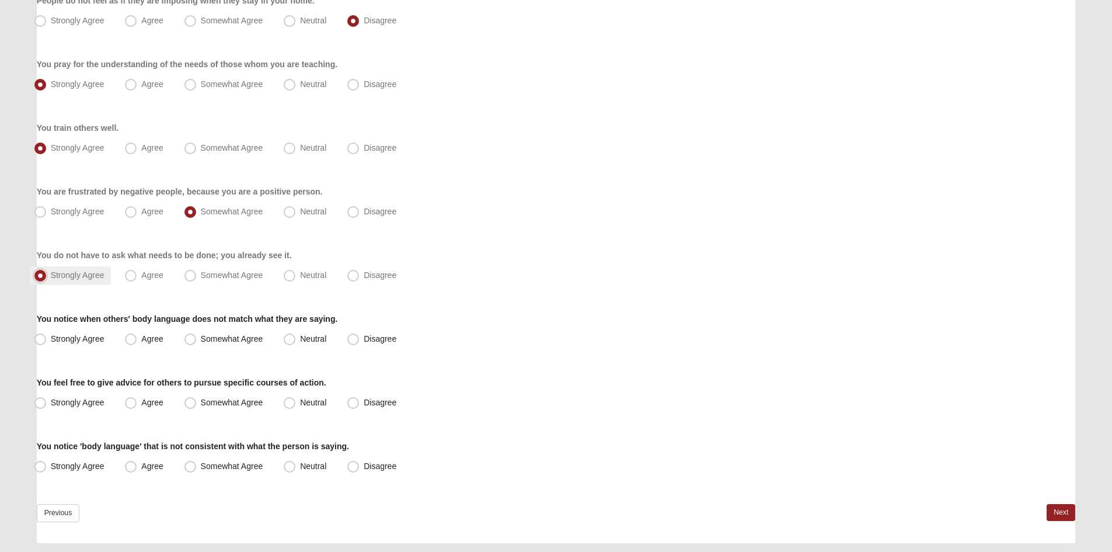
scroll to position [759, 0]
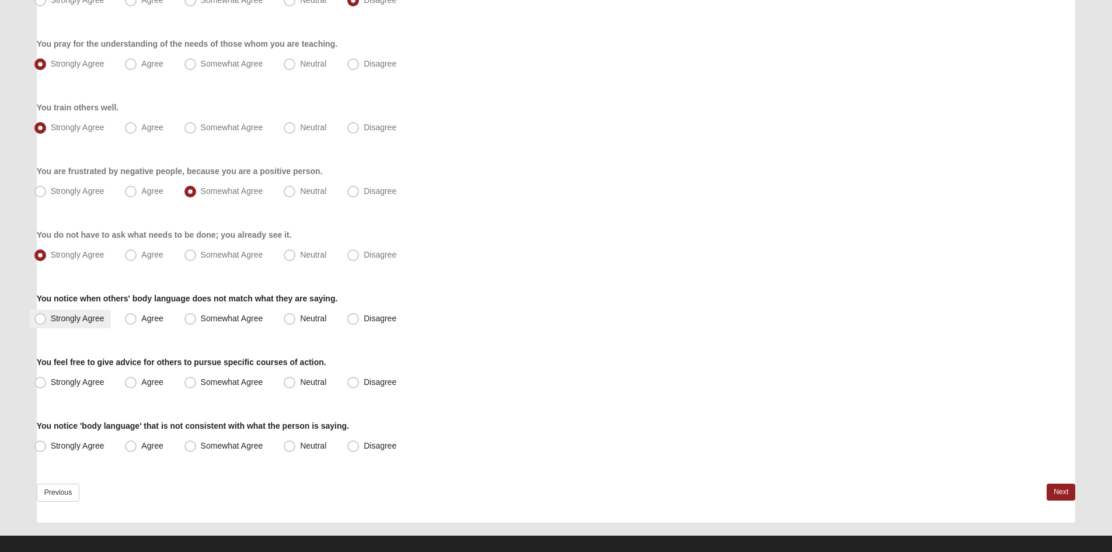
click at [83, 323] on label "Strongly Agree" at bounding box center [71, 318] width 82 height 19
click at [47, 322] on input "Strongly Agree" at bounding box center [43, 319] width 8 height 8
radio input "true"
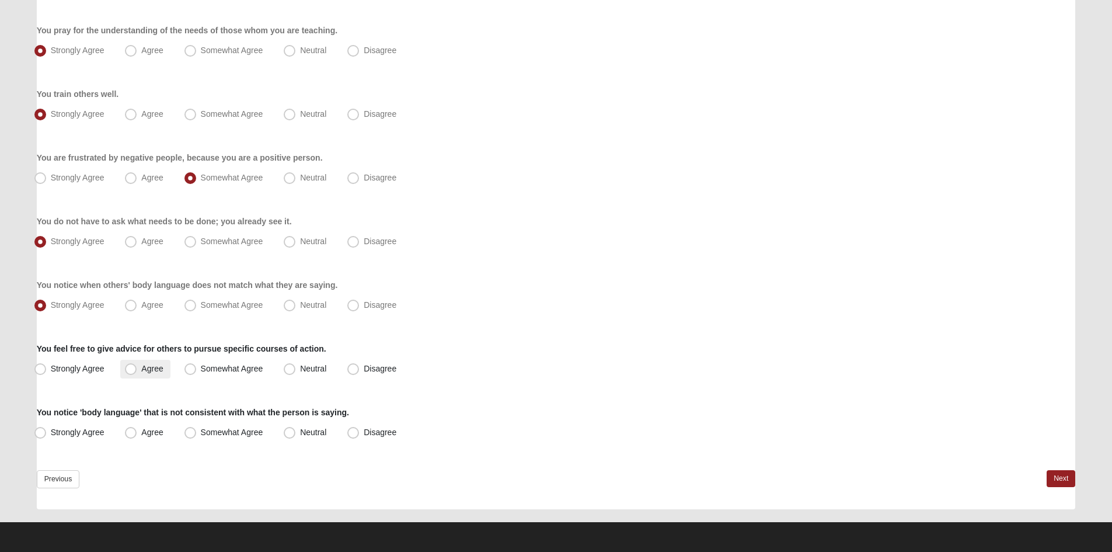
click at [141, 370] on span "Agree" at bounding box center [152, 368] width 22 height 9
click at [137, 370] on input "Agree" at bounding box center [134, 369] width 8 height 8
radio input "true"
click at [75, 434] on span "Strongly Agree" at bounding box center [78, 431] width 54 height 9
click at [47, 434] on input "Strongly Agree" at bounding box center [43, 433] width 8 height 8
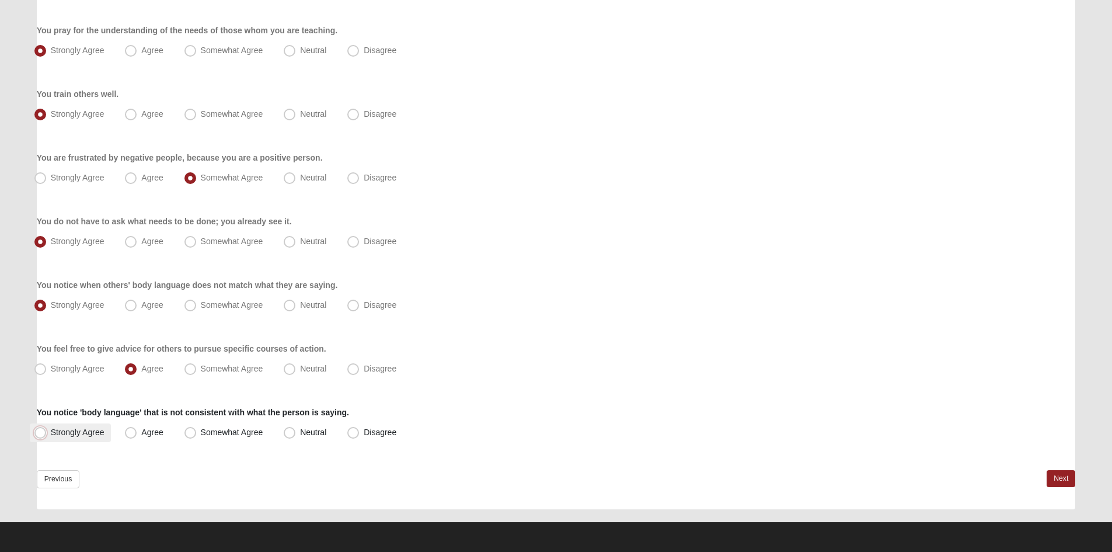
radio input "true"
click at [1053, 483] on link "Next" at bounding box center [1061, 478] width 29 height 17
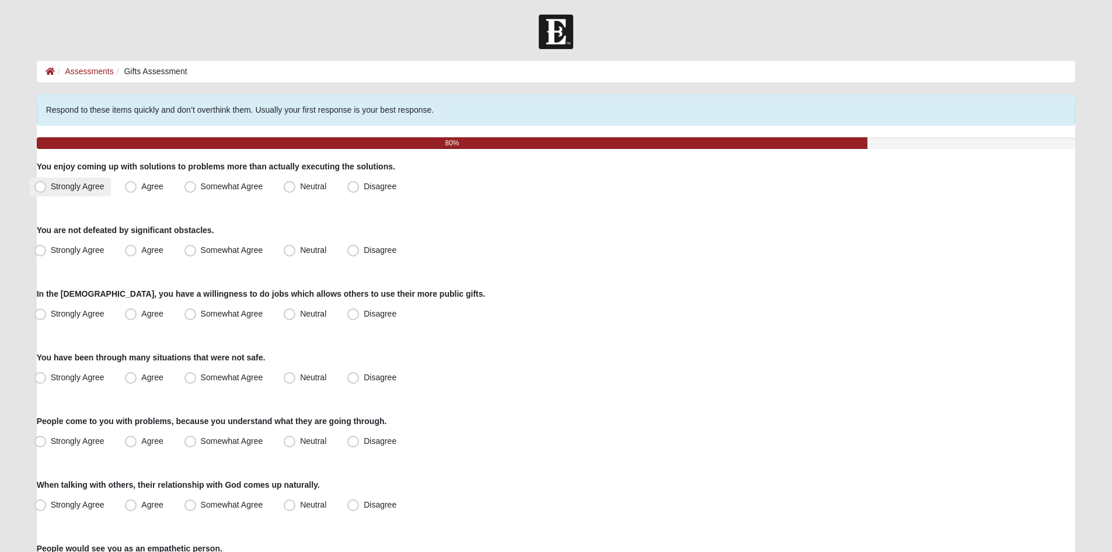
click at [83, 189] on span "Strongly Agree" at bounding box center [78, 186] width 54 height 9
click at [47, 189] on input "Strongly Agree" at bounding box center [43, 187] width 8 height 8
radio input "true"
click at [163, 251] on span "Agree" at bounding box center [152, 249] width 22 height 9
click at [137, 251] on input "Agree" at bounding box center [134, 250] width 8 height 8
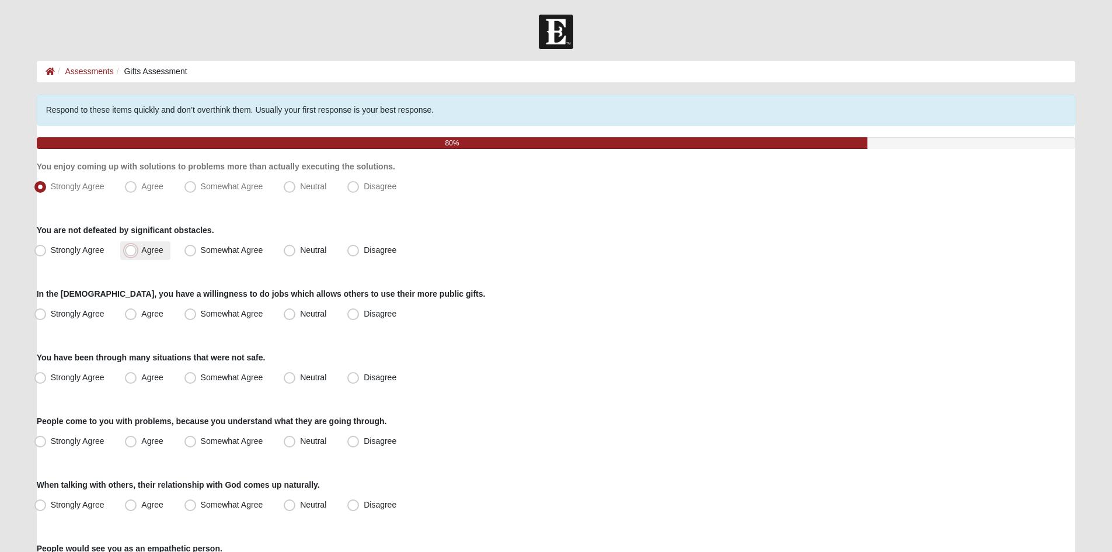
radio input "true"
click at [53, 315] on span "Strongly Agree" at bounding box center [78, 313] width 54 height 9
click at [47, 315] on input "Strongly Agree" at bounding box center [43, 314] width 8 height 8
radio input "true"
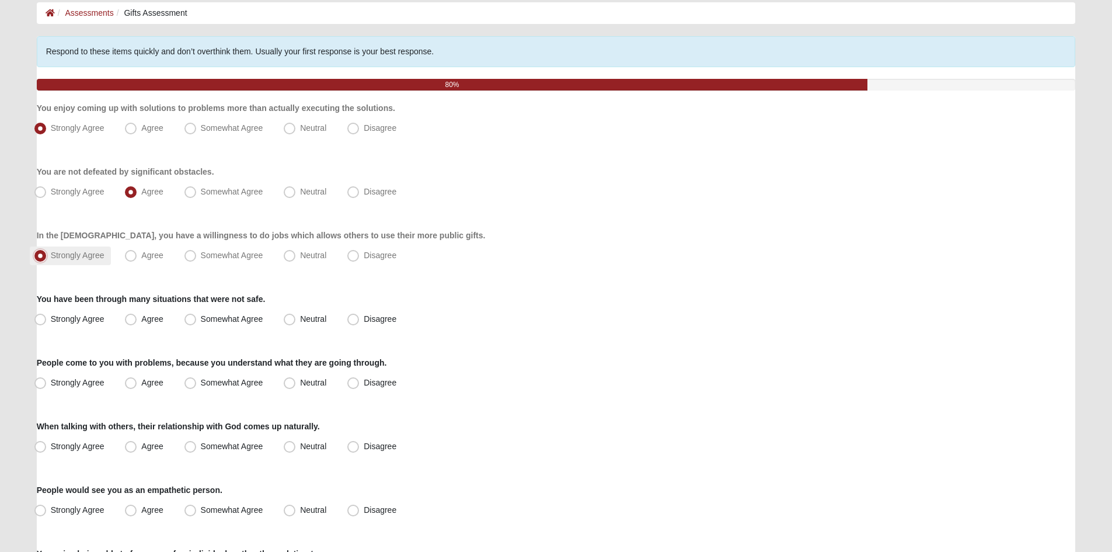
scroll to position [117, 0]
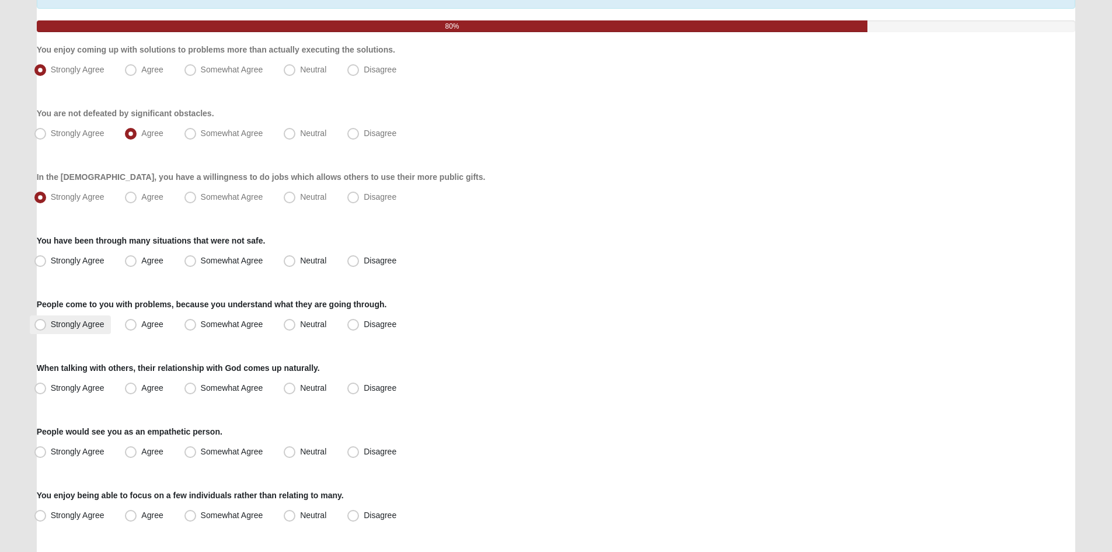
click at [68, 329] on label "Strongly Agree" at bounding box center [71, 324] width 82 height 19
click at [47, 328] on input "Strongly Agree" at bounding box center [43, 325] width 8 height 8
radio input "true"
click at [141, 260] on span "Agree" at bounding box center [152, 260] width 22 height 9
click at [130, 260] on input "Agree" at bounding box center [134, 261] width 8 height 8
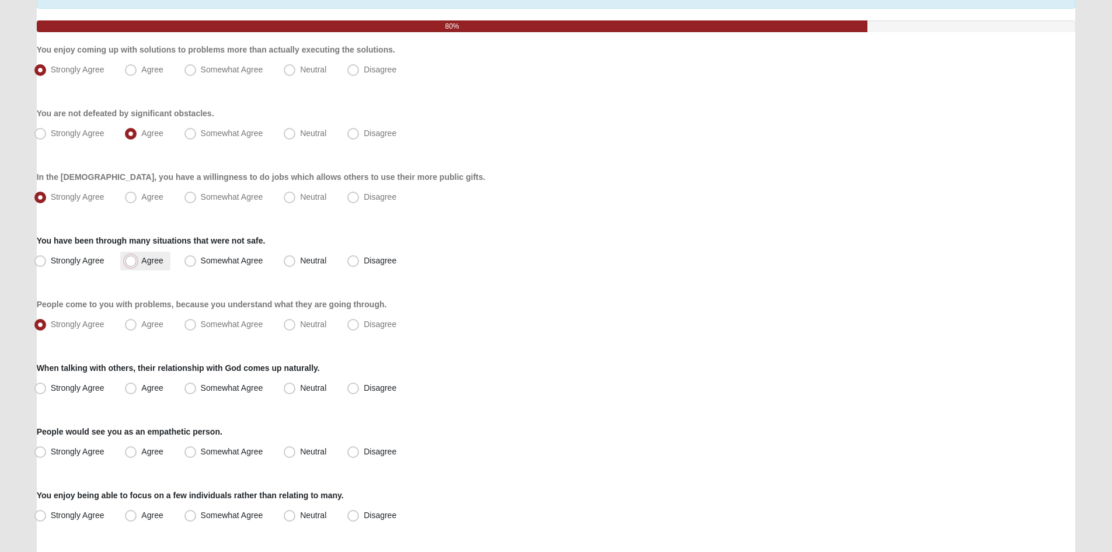
radio input "true"
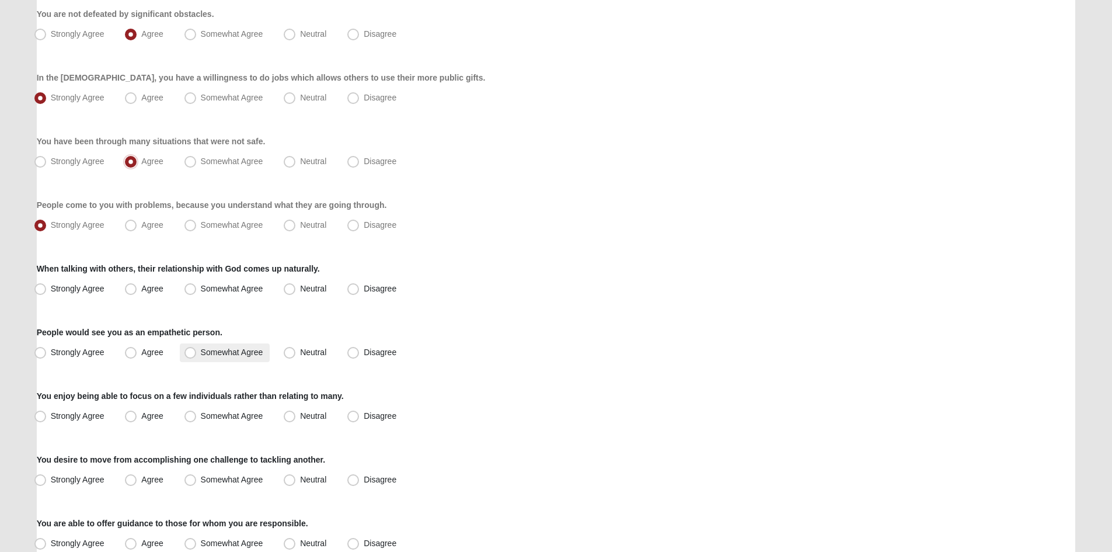
scroll to position [234, 0]
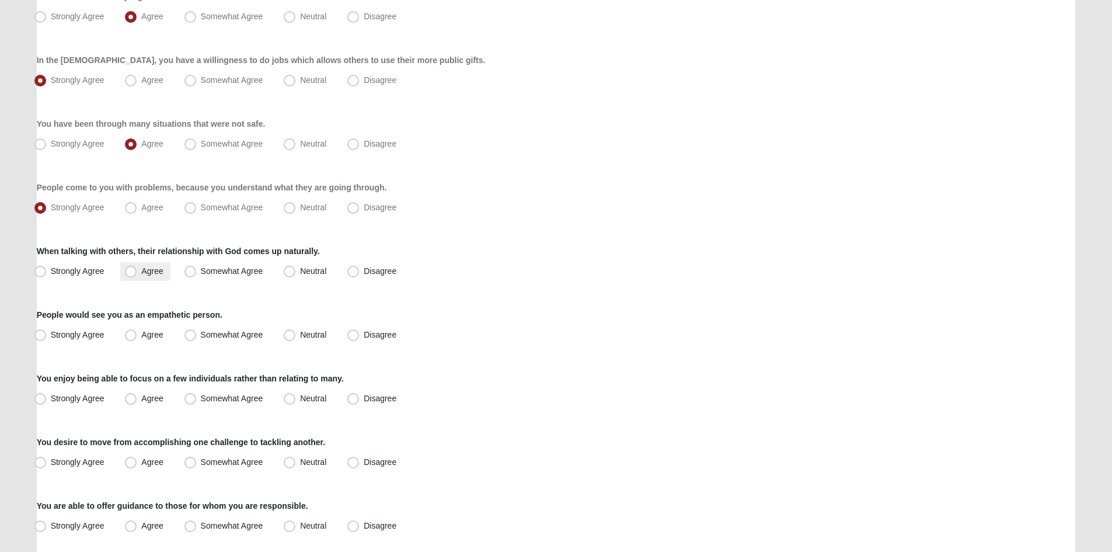
click at [162, 271] on span "Agree" at bounding box center [152, 270] width 22 height 9
click at [137, 271] on input "Agree" at bounding box center [134, 271] width 8 height 8
radio input "true"
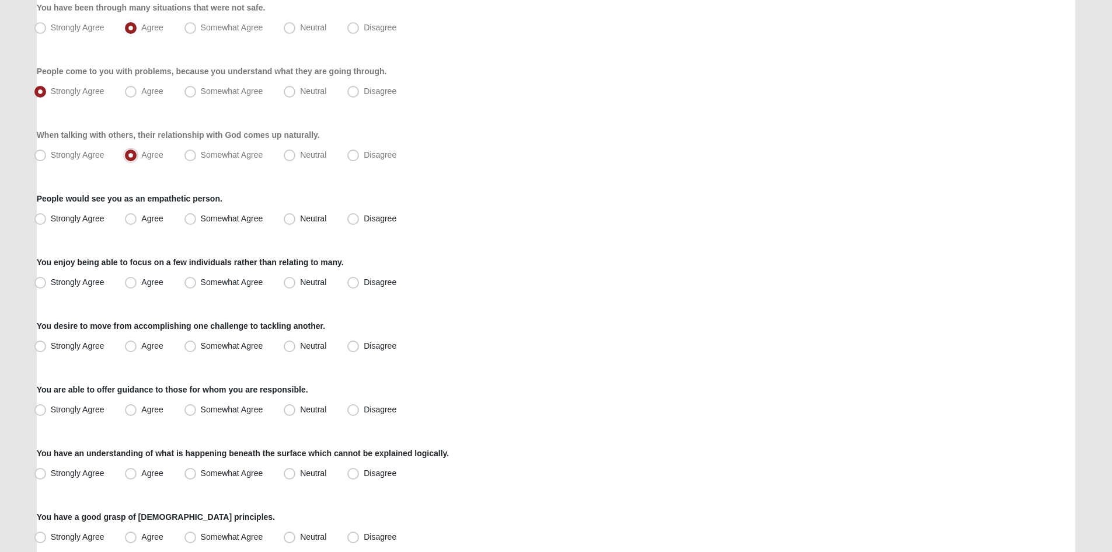
scroll to position [350, 0]
click at [141, 215] on span "Agree" at bounding box center [152, 217] width 22 height 9
click at [137, 215] on input "Agree" at bounding box center [134, 218] width 8 height 8
radio input "true"
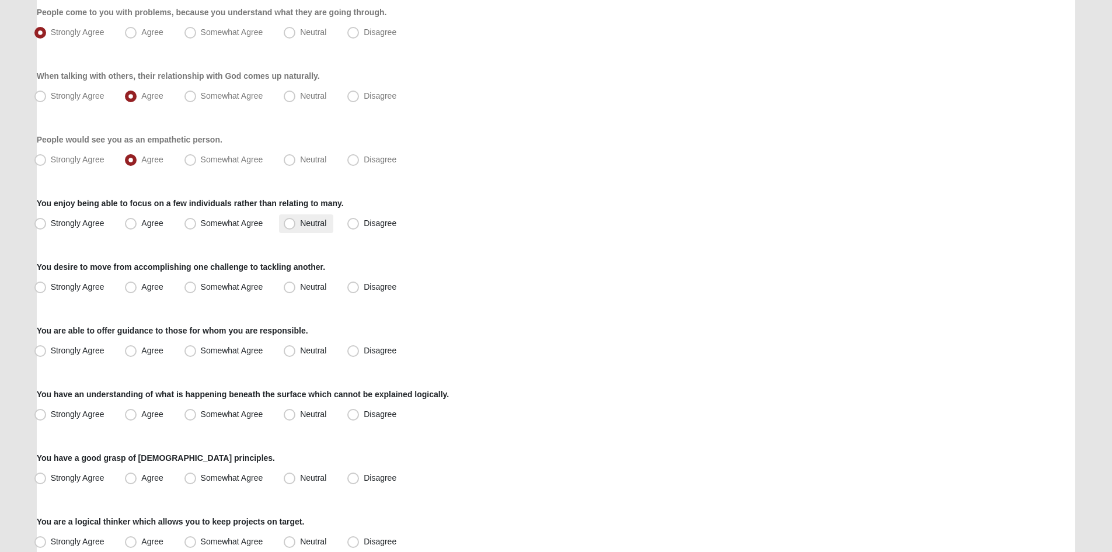
click at [300, 227] on span "Neutral" at bounding box center [313, 222] width 26 height 9
click at [295, 227] on input "Neutral" at bounding box center [292, 224] width 8 height 8
radio input "true"
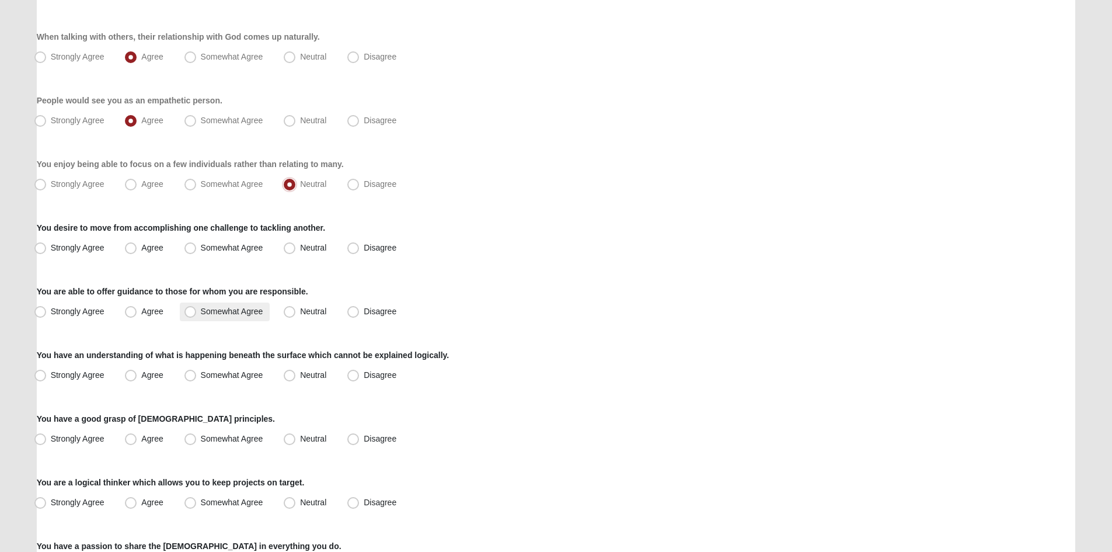
scroll to position [467, 0]
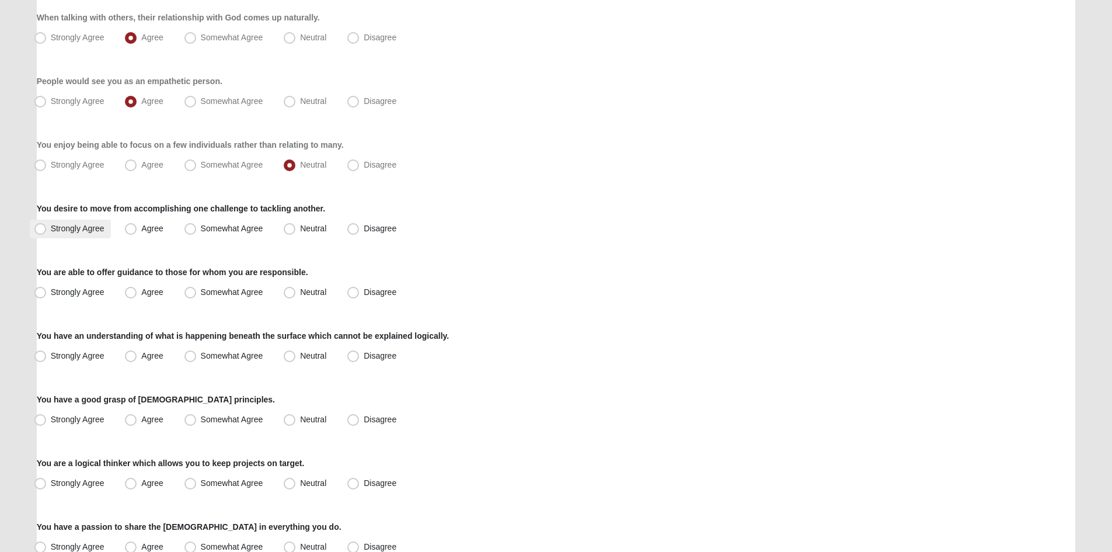
click at [81, 228] on span "Strongly Agree" at bounding box center [78, 228] width 54 height 9
click at [47, 228] on input "Strongly Agree" at bounding box center [43, 229] width 8 height 8
radio input "true"
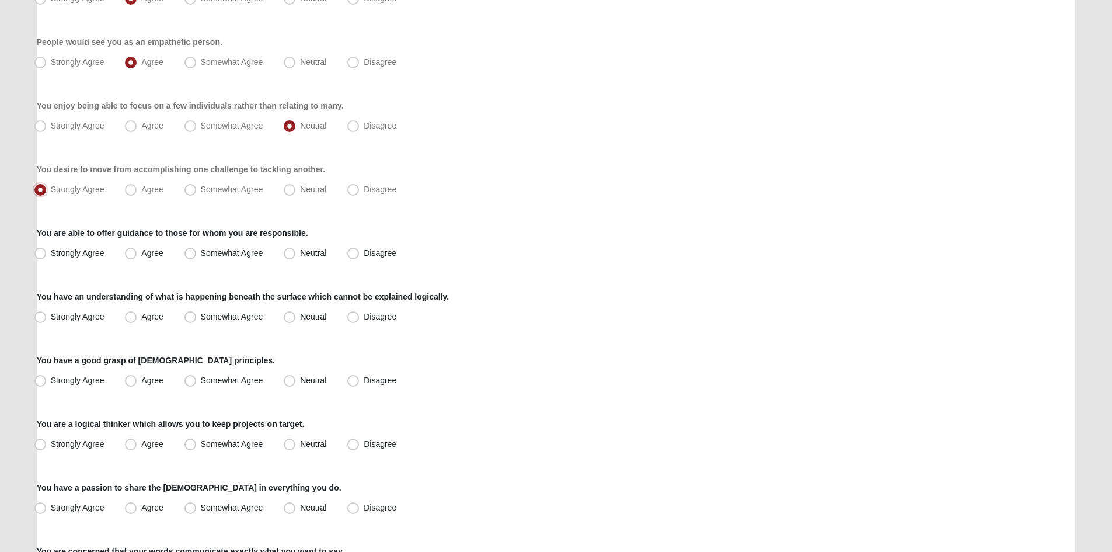
scroll to position [525, 0]
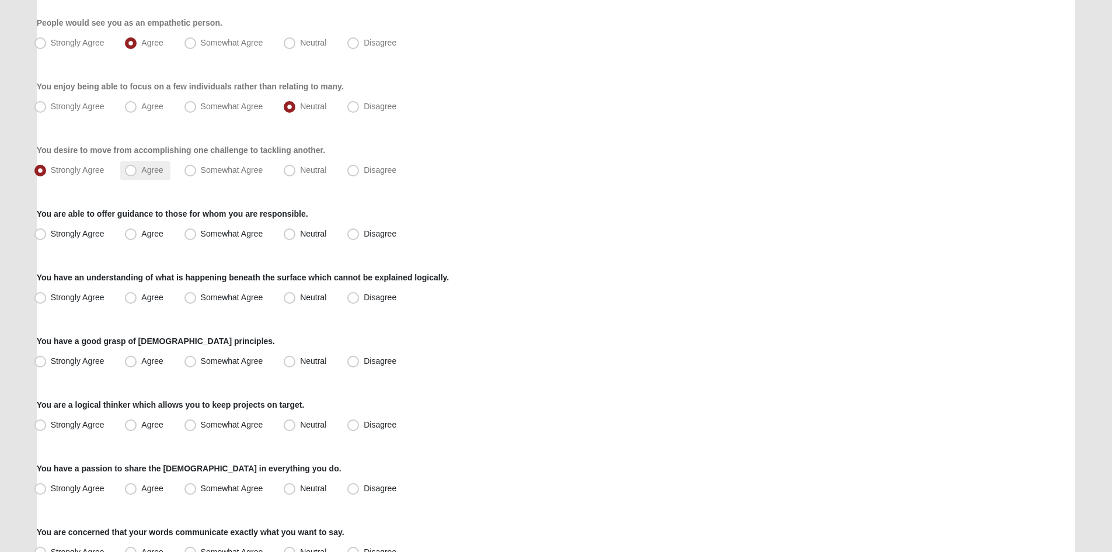
click at [155, 165] on label "Agree" at bounding box center [145, 170] width 50 height 19
click at [137, 166] on input "Agree" at bounding box center [134, 170] width 8 height 8
radio input "true"
click at [76, 237] on span "Strongly Agree" at bounding box center [78, 233] width 54 height 9
click at [47, 237] on input "Strongly Agree" at bounding box center [43, 234] width 8 height 8
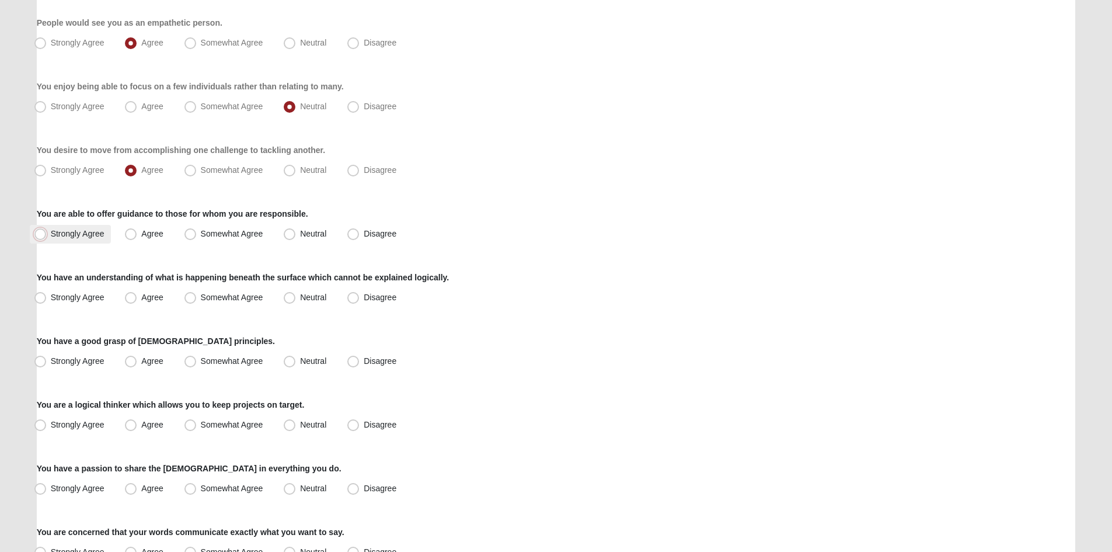
radio input "true"
click at [91, 290] on label "Strongly Agree" at bounding box center [71, 297] width 82 height 19
click at [47, 294] on input "Strongly Agree" at bounding box center [43, 298] width 8 height 8
radio input "true"
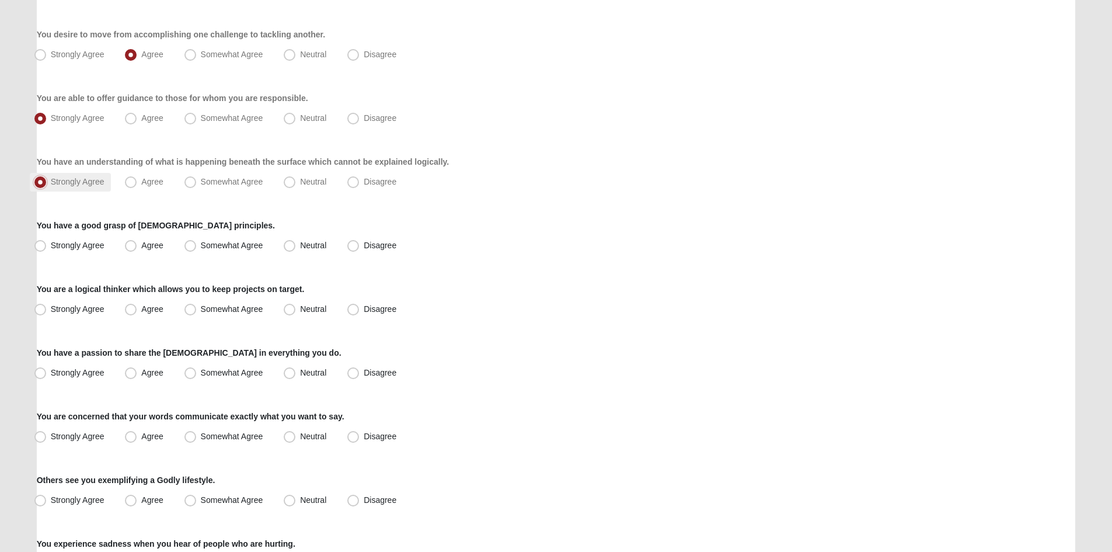
scroll to position [642, 0]
click at [300, 246] on span "Neutral" at bounding box center [313, 243] width 26 height 9
click at [288, 246] on input "Neutral" at bounding box center [292, 245] width 8 height 8
radio input "true"
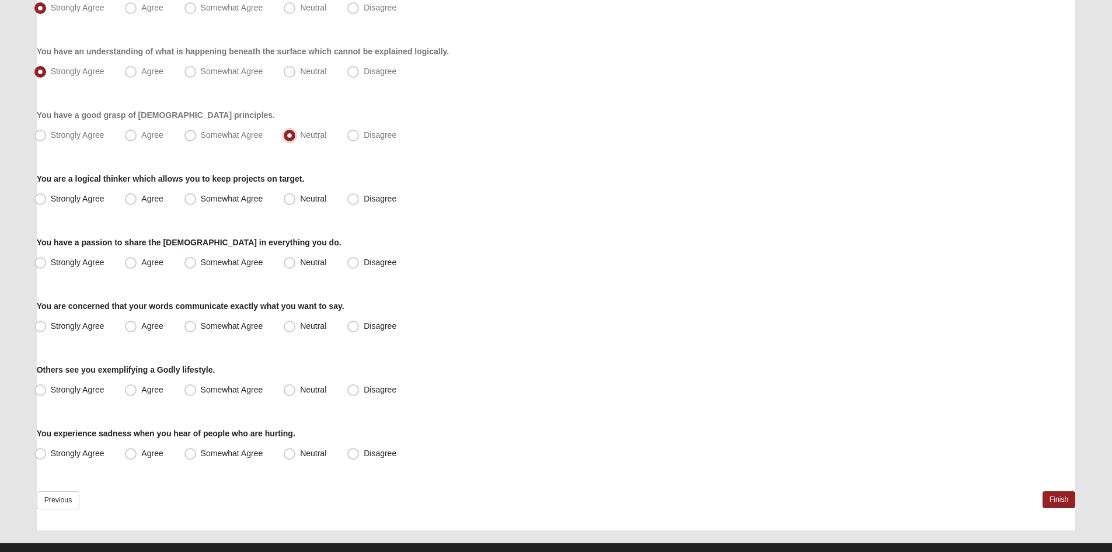
scroll to position [772, 0]
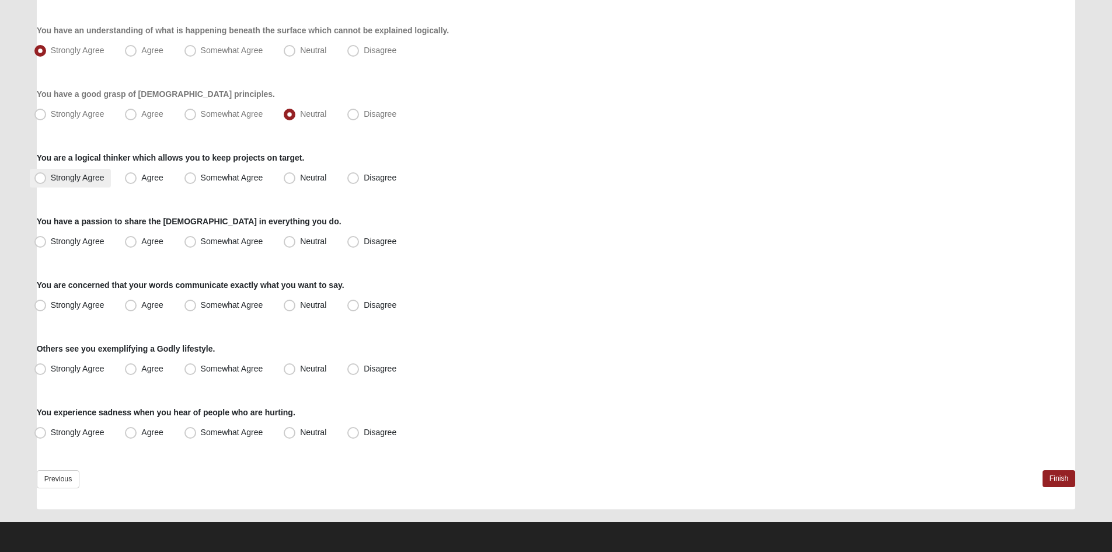
click at [106, 177] on label "Strongly Agree" at bounding box center [71, 178] width 82 height 19
click at [47, 177] on input "Strongly Agree" at bounding box center [43, 178] width 8 height 8
radio input "true"
click at [149, 234] on label "Agree" at bounding box center [145, 241] width 50 height 19
click at [137, 238] on input "Agree" at bounding box center [134, 242] width 8 height 8
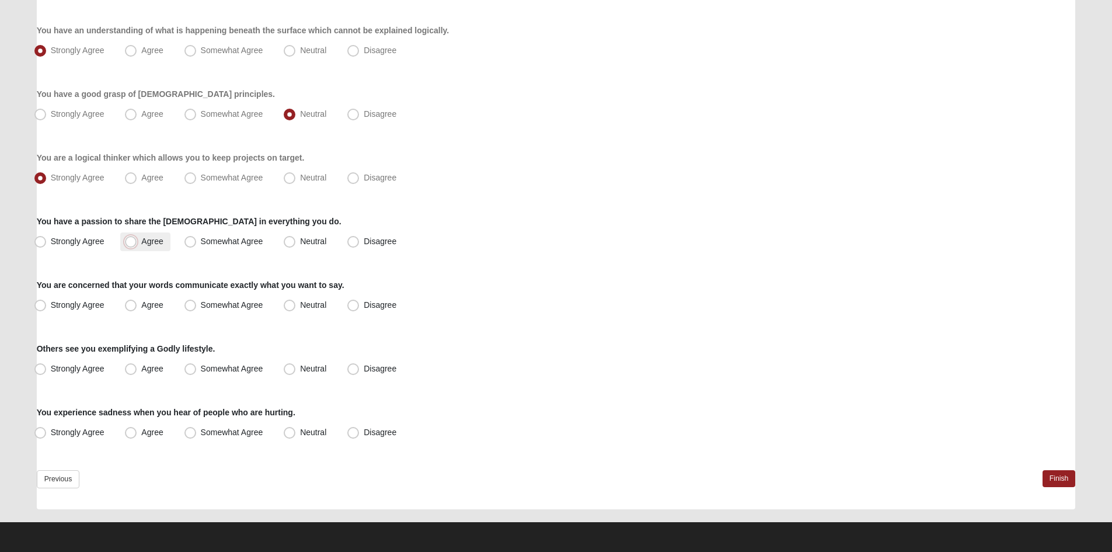
radio input "true"
click at [83, 307] on span "Strongly Agree" at bounding box center [78, 304] width 54 height 9
click at [47, 307] on input "Strongly Agree" at bounding box center [43, 305] width 8 height 8
radio input "true"
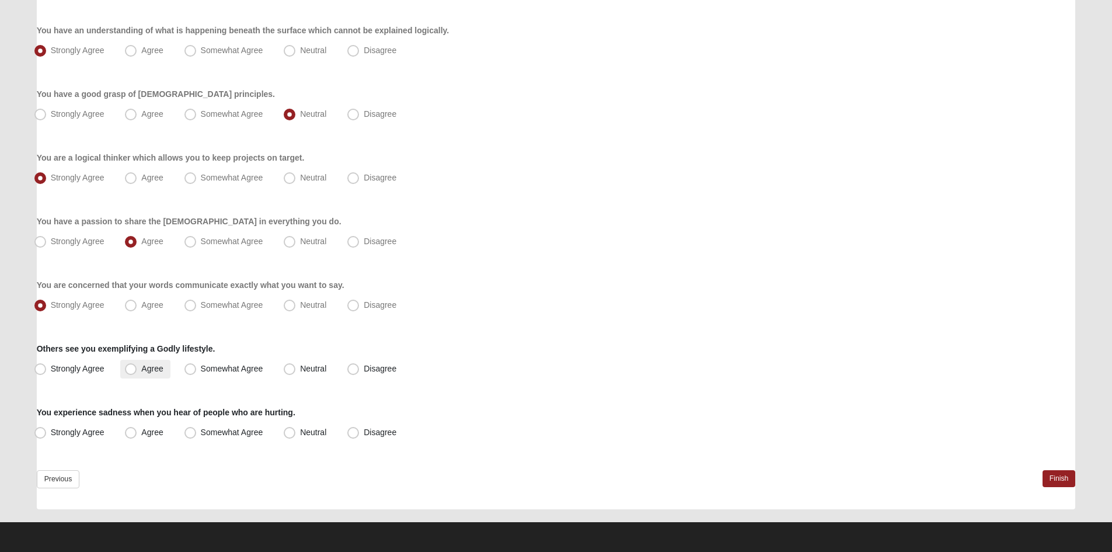
click at [141, 373] on span "Agree" at bounding box center [152, 368] width 22 height 9
click at [136, 373] on input "Agree" at bounding box center [134, 369] width 8 height 8
radio input "true"
click at [85, 431] on span "Strongly Agree" at bounding box center [78, 431] width 54 height 9
click at [47, 431] on input "Strongly Agree" at bounding box center [43, 433] width 8 height 8
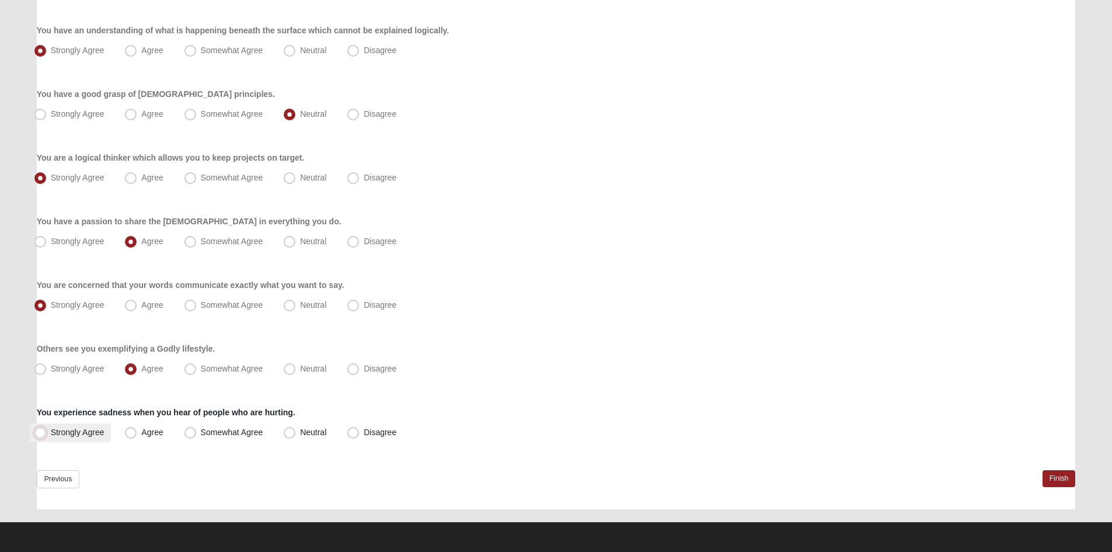
radio input "true"
click at [1059, 479] on link "Finish" at bounding box center [1059, 478] width 33 height 17
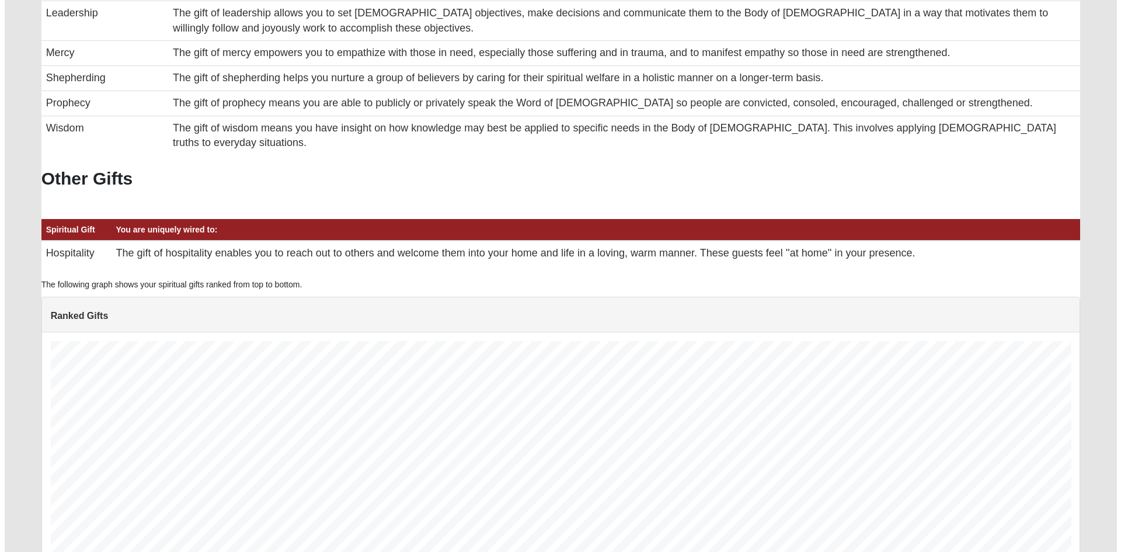
scroll to position [625, 0]
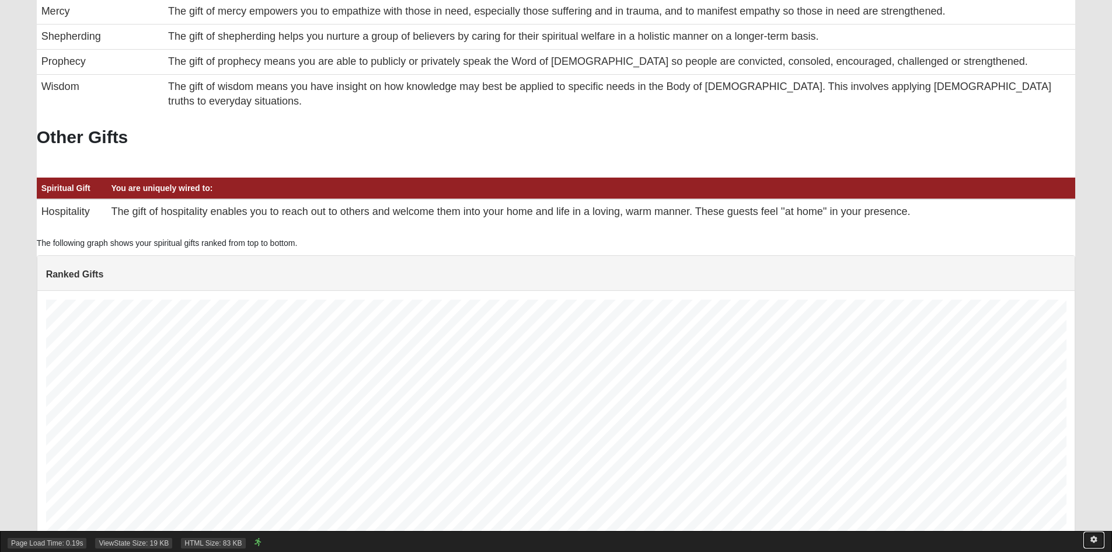
click at [1092, 539] on icon at bounding box center [1094, 539] width 7 height 7
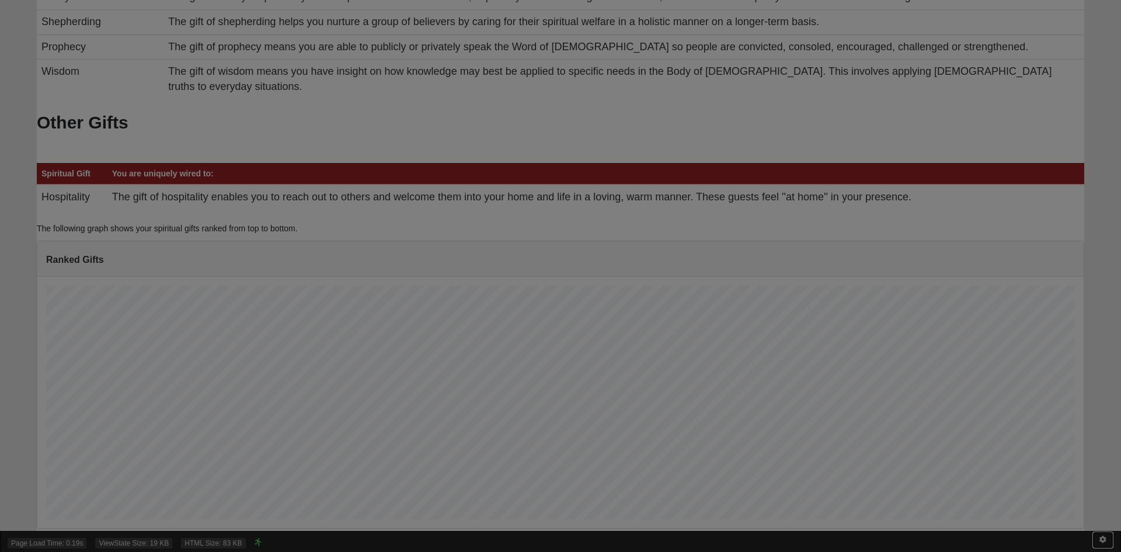
scroll to position [0, 0]
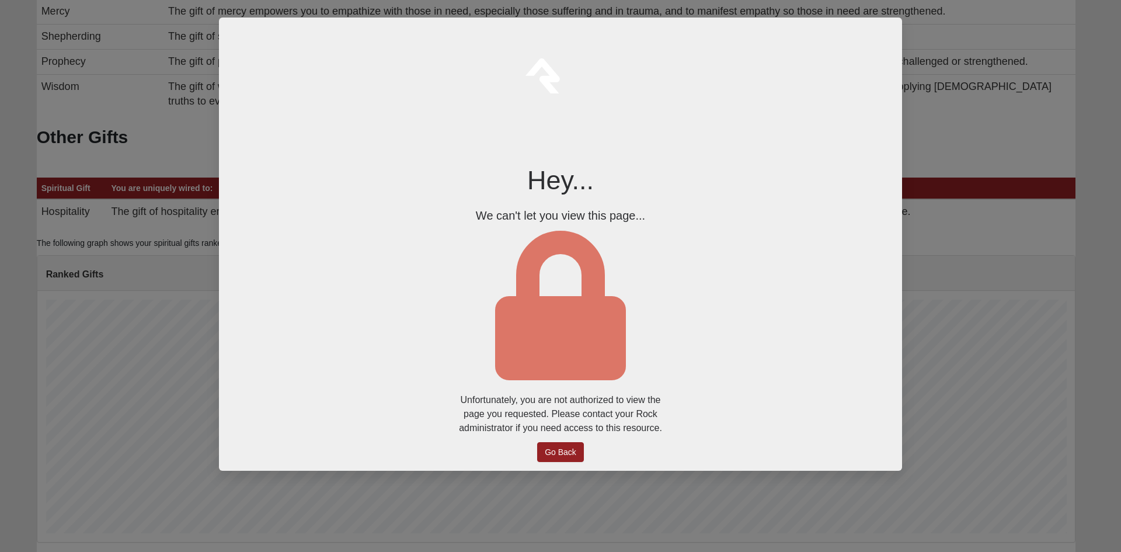
click at [989, 231] on div at bounding box center [560, 276] width 1121 height 552
click at [566, 452] on link "Go Back" at bounding box center [560, 452] width 47 height 20
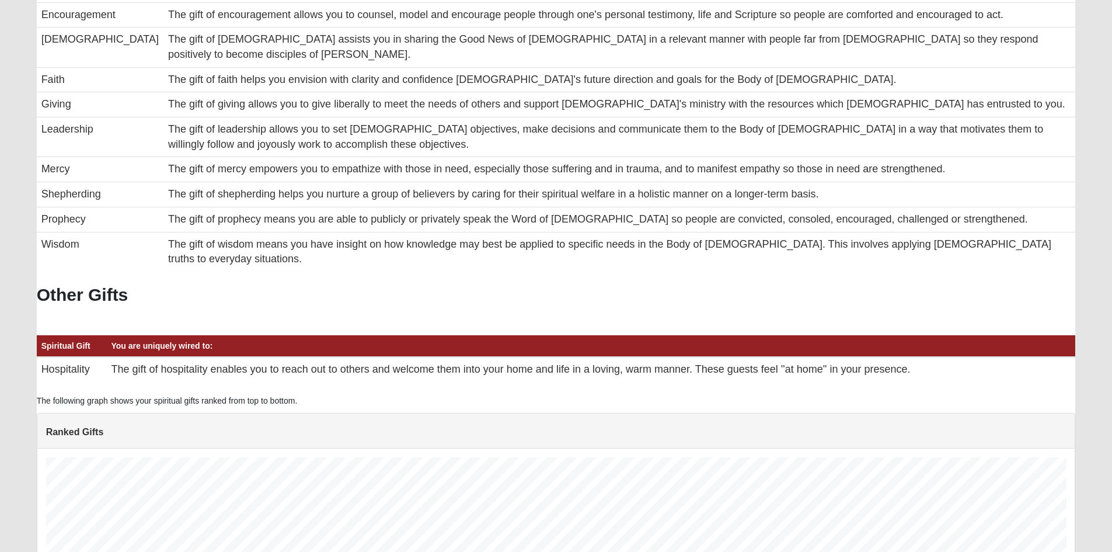
scroll to position [450, 0]
